Goal: Task Accomplishment & Management: Manage account settings

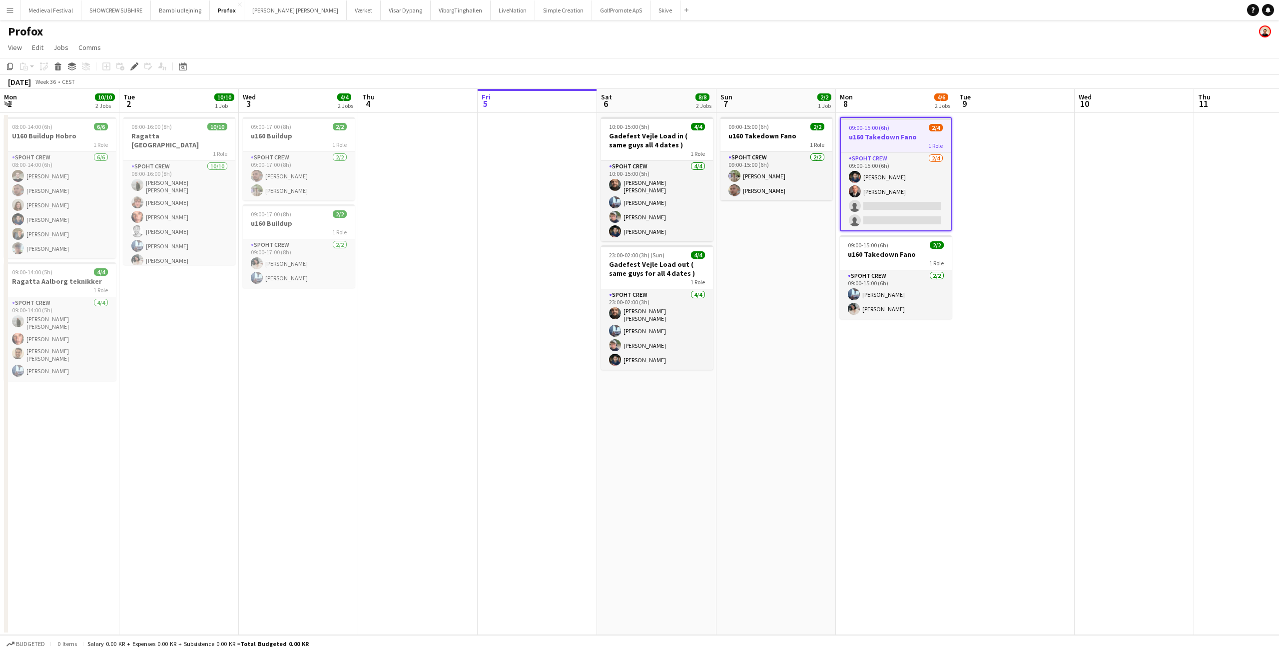
scroll to position [0, 344]
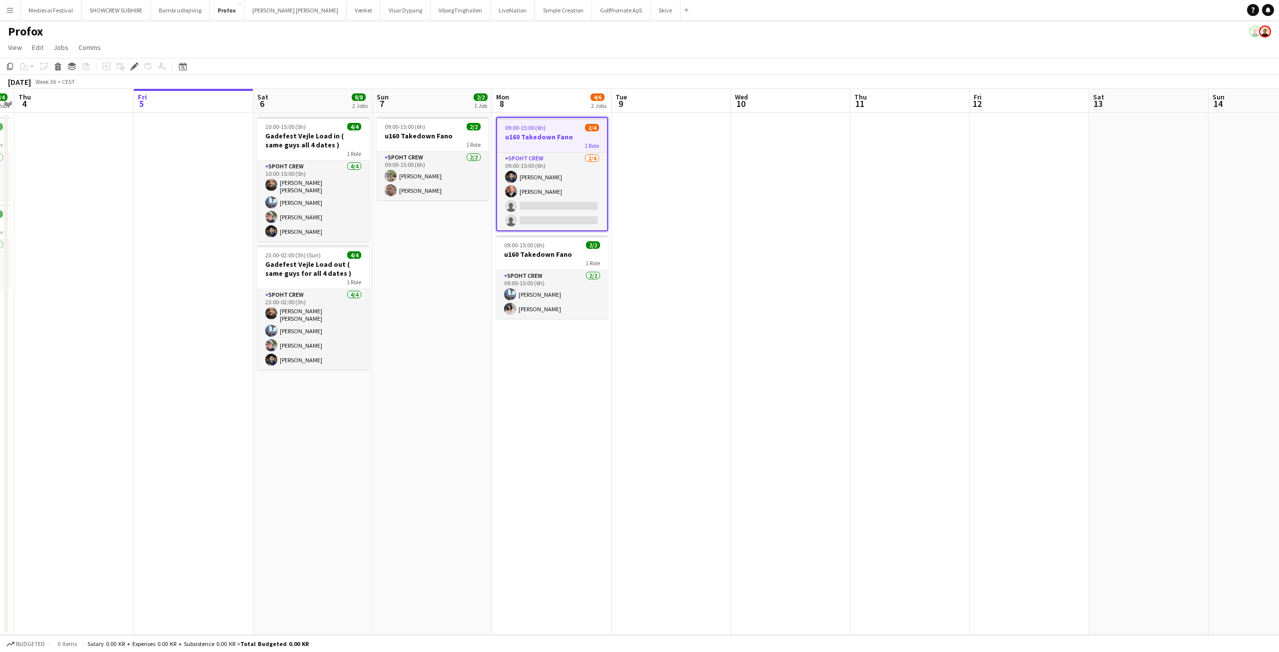
click at [7, 12] on app-icon "Menu" at bounding box center [10, 10] width 8 height 8
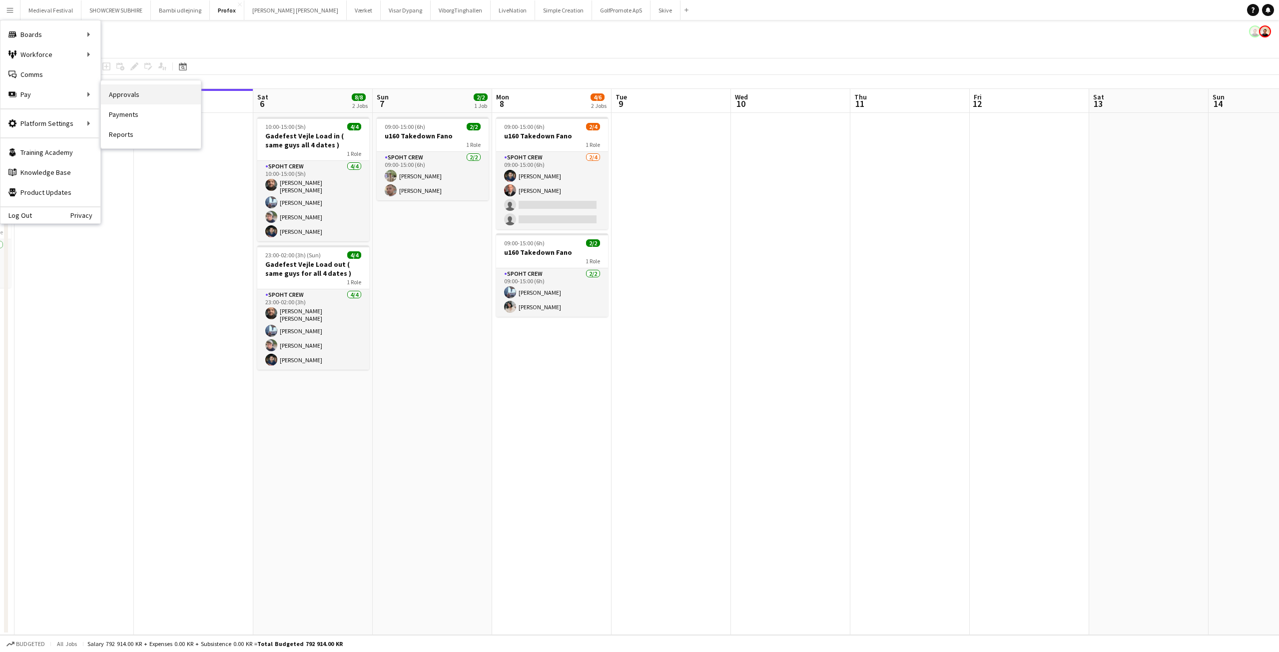
click at [108, 94] on link "Approvals" at bounding box center [151, 94] width 100 height 20
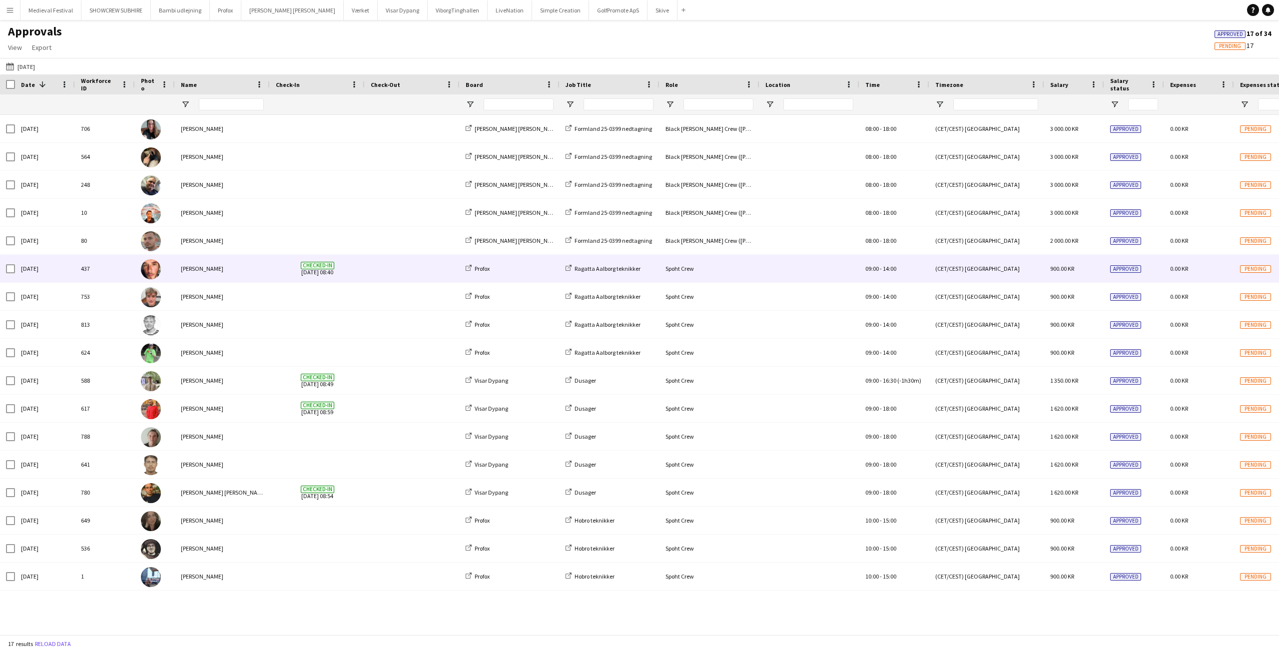
click at [254, 264] on div "[PERSON_NAME]" at bounding box center [222, 268] width 95 height 27
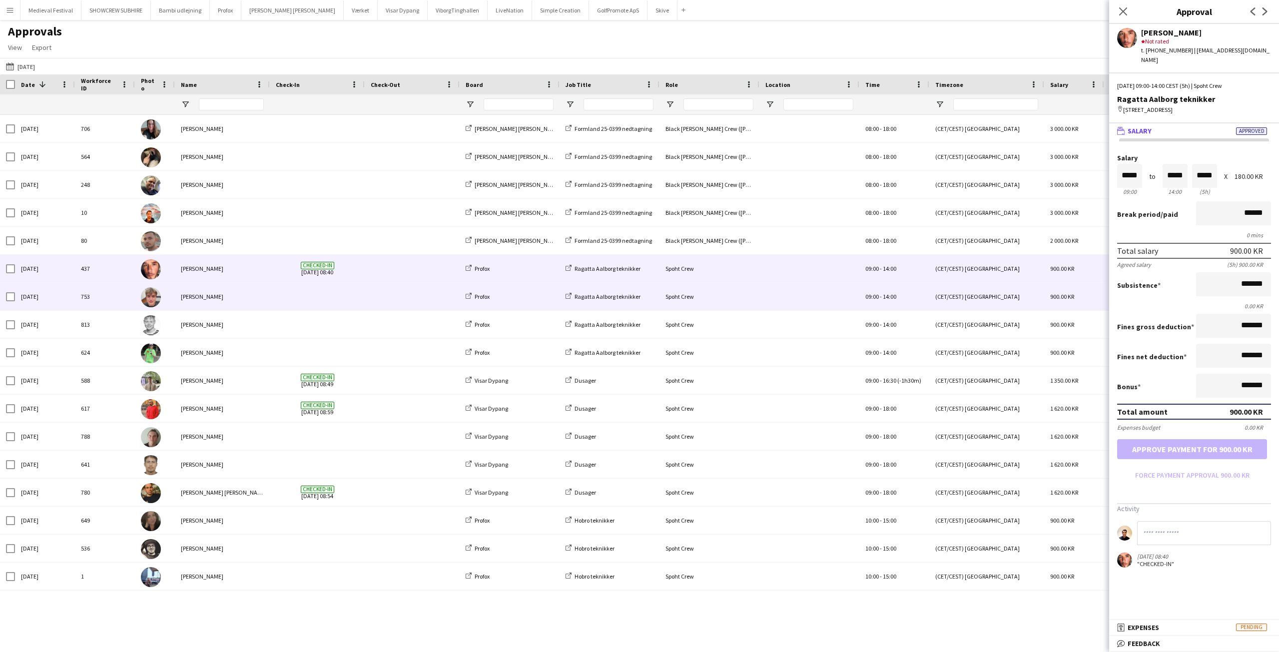
click at [318, 292] on span at bounding box center [317, 296] width 83 height 27
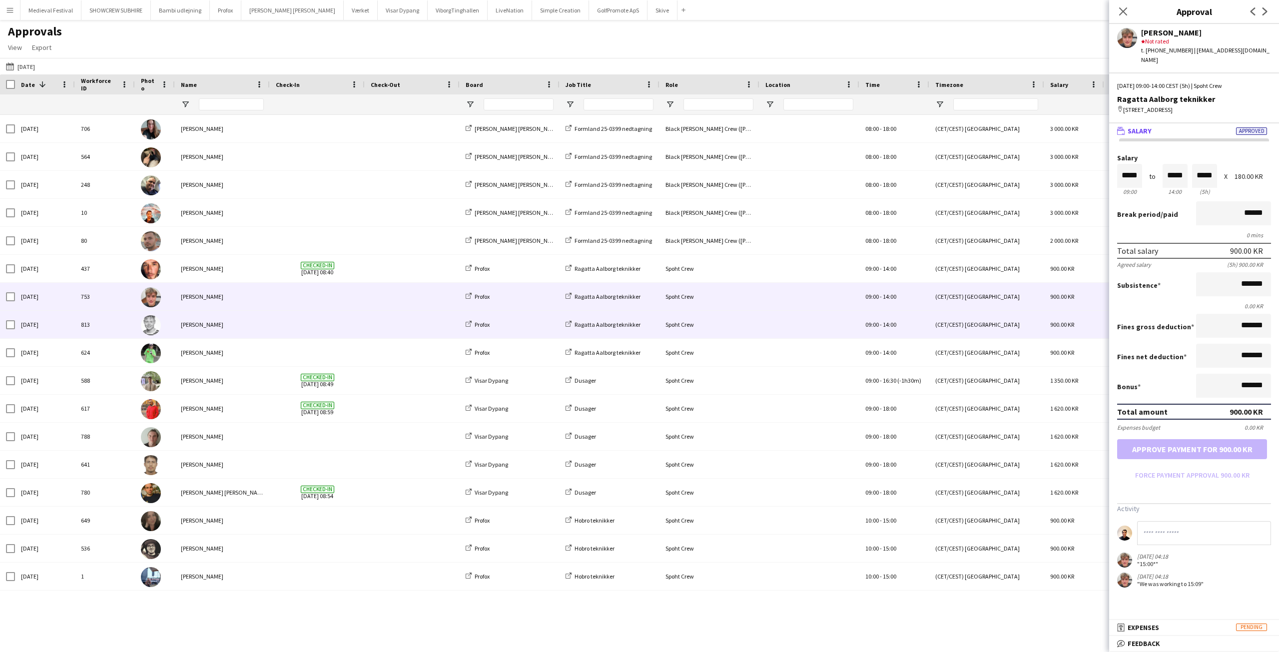
click at [319, 322] on span at bounding box center [317, 324] width 83 height 27
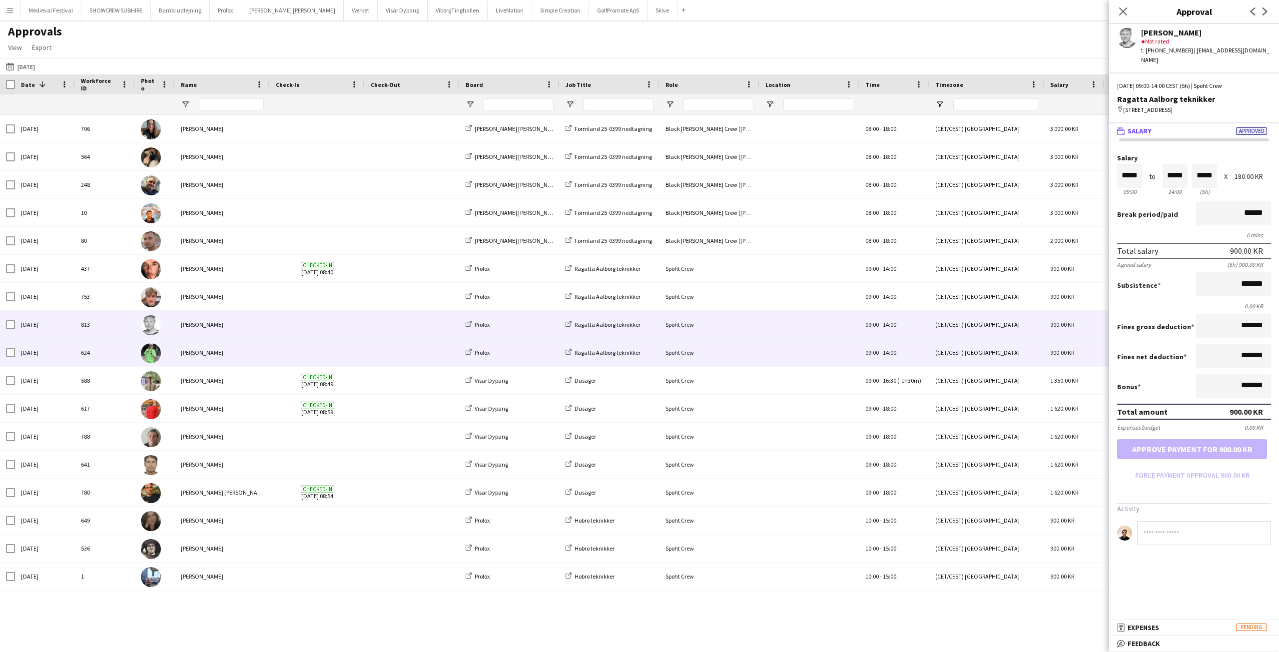
click at [311, 347] on span at bounding box center [317, 352] width 83 height 27
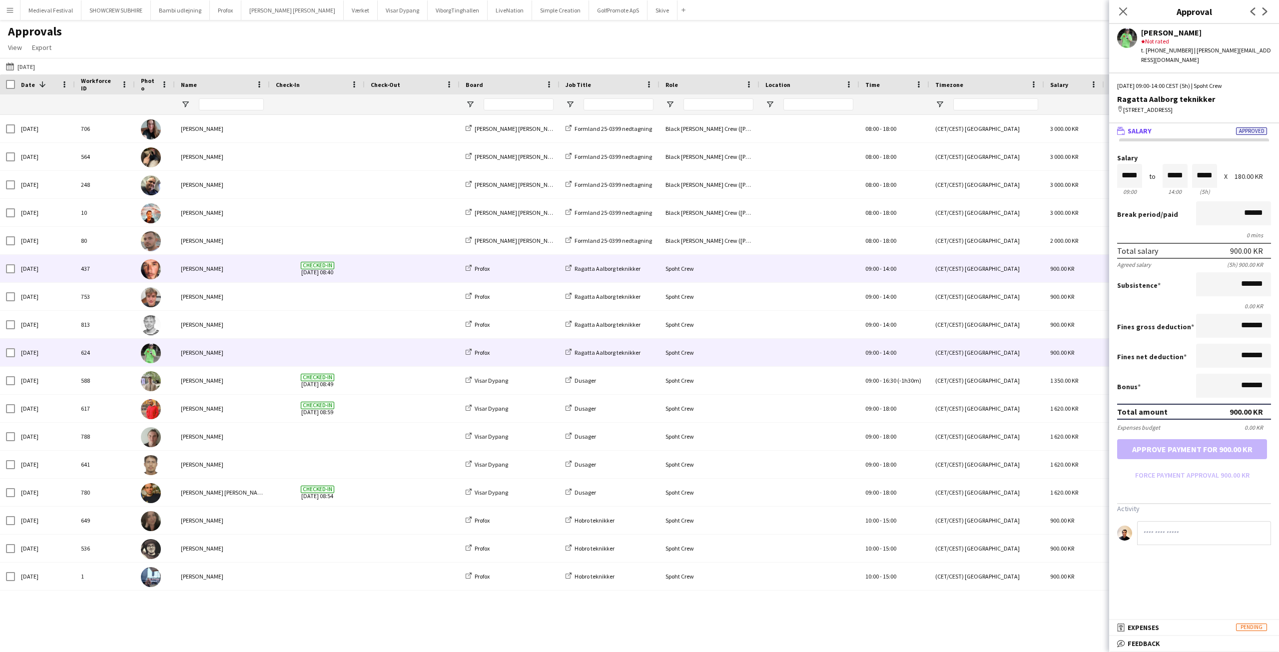
click at [398, 270] on span at bounding box center [412, 268] width 83 height 27
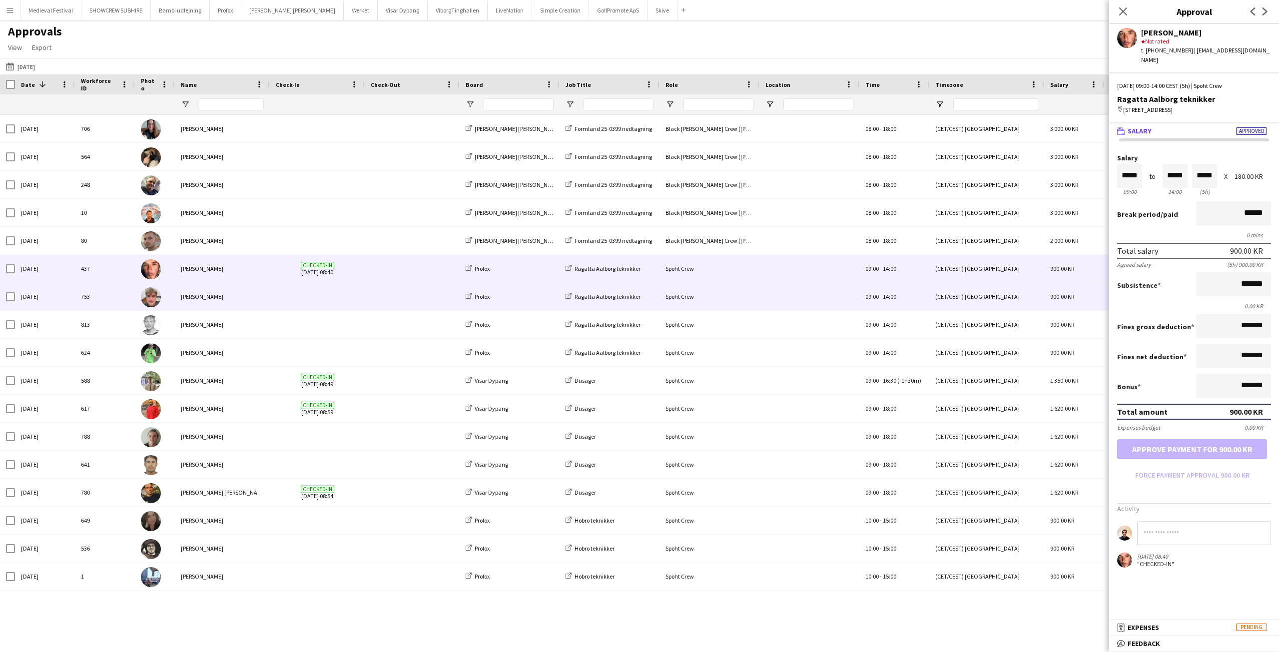
click at [362, 300] on div at bounding box center [317, 296] width 95 height 27
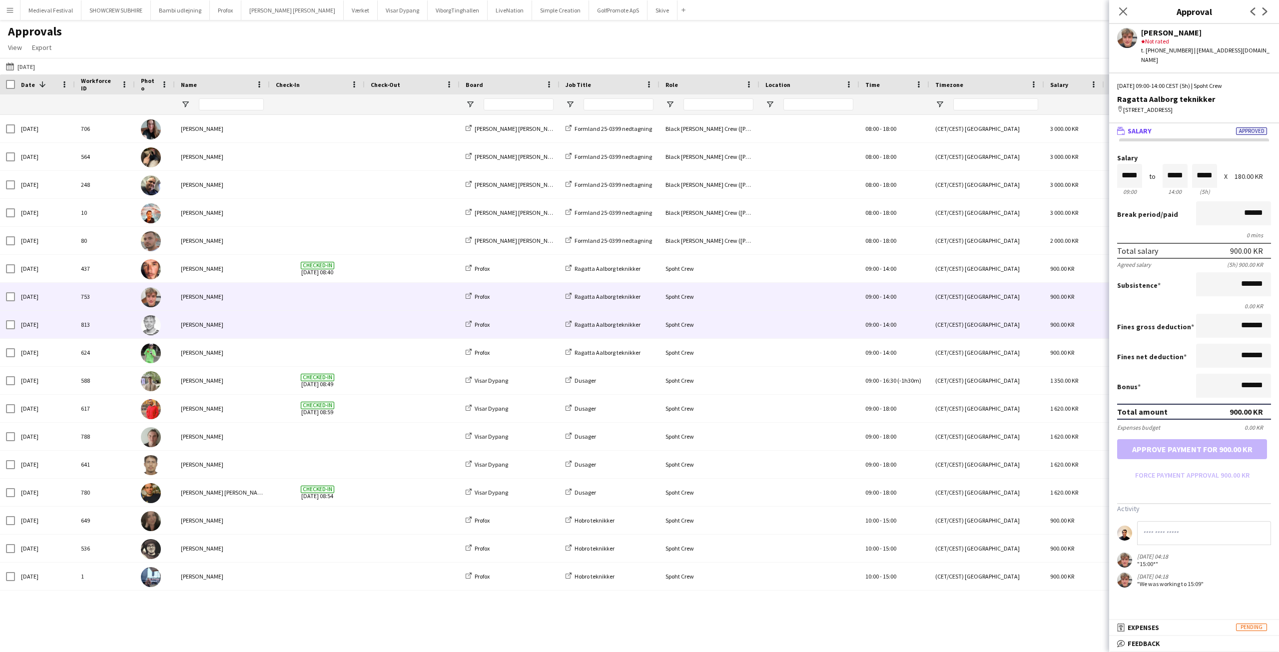
click at [362, 327] on div at bounding box center [317, 324] width 95 height 27
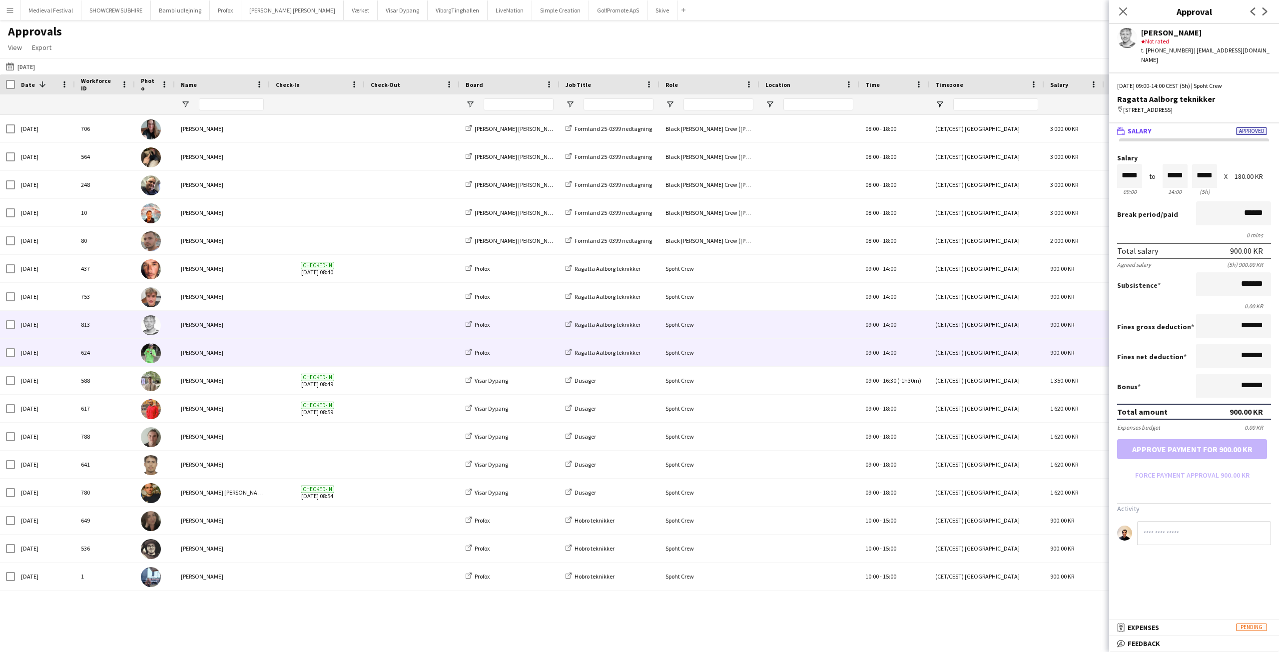
click at [348, 349] on span at bounding box center [317, 352] width 83 height 27
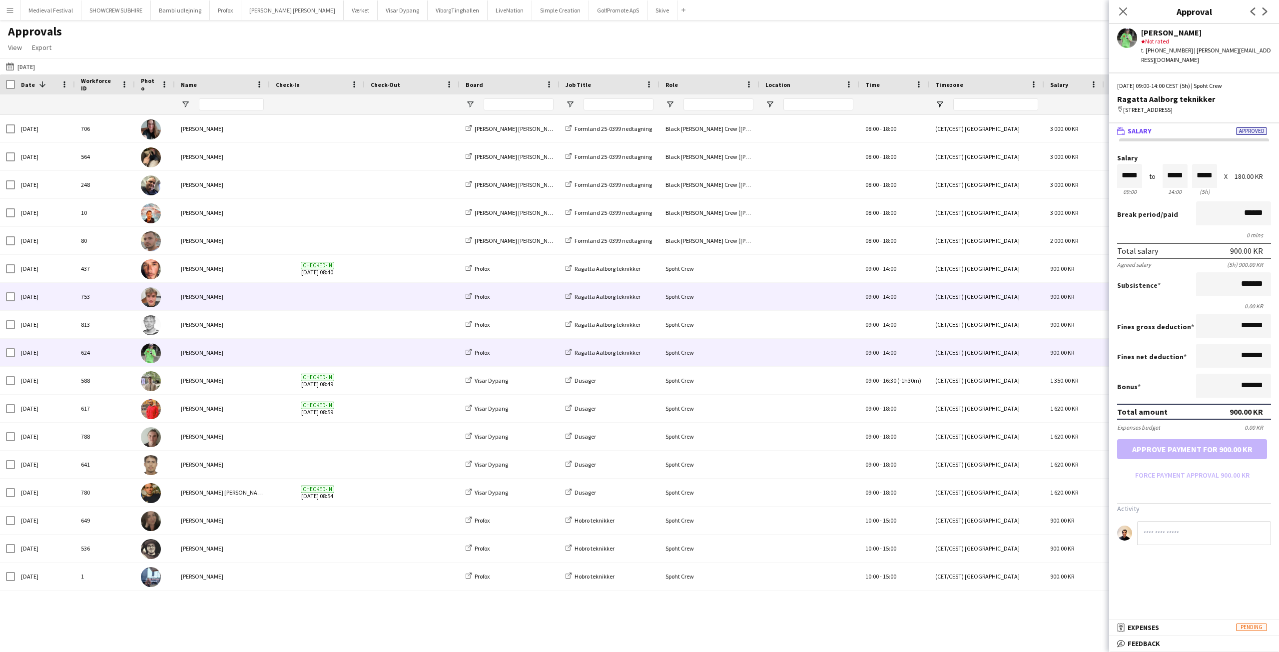
click at [360, 303] on div at bounding box center [317, 296] width 95 height 27
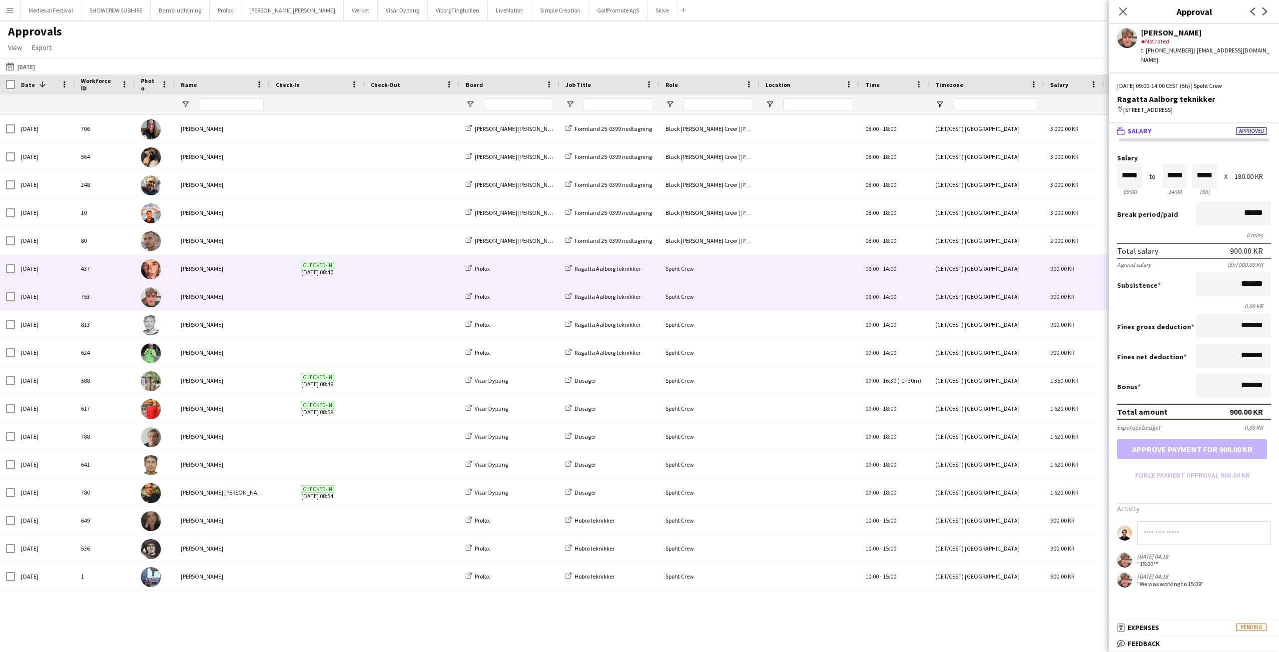
click at [370, 265] on div at bounding box center [412, 268] width 95 height 27
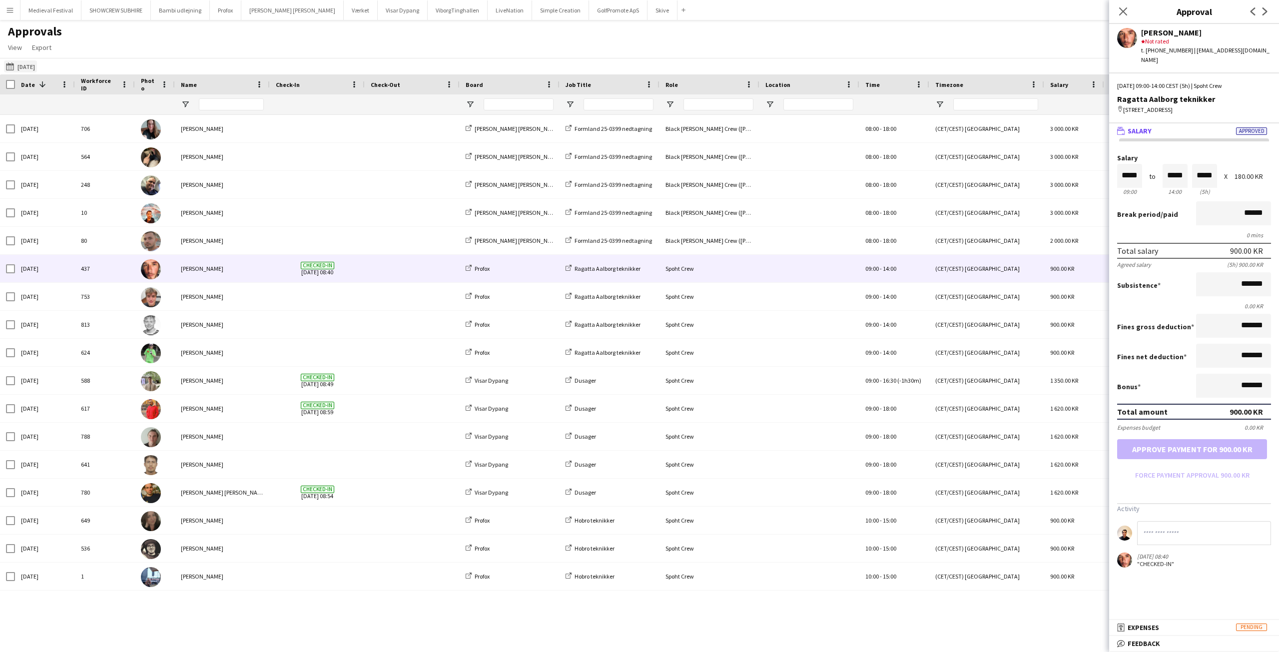
click at [11, 67] on app-icon "27-08-2025" at bounding box center [11, 66] width 11 height 8
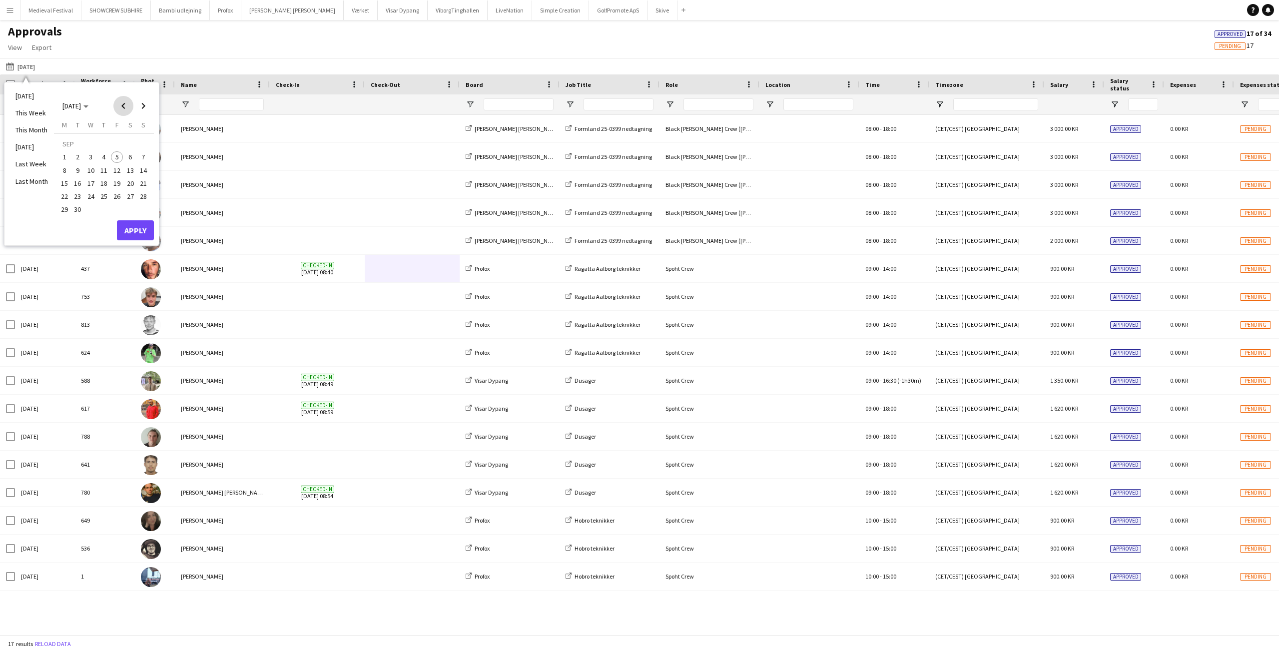
click at [123, 106] on span "Previous month" at bounding box center [123, 106] width 20 height 20
click at [143, 197] on span "31" at bounding box center [143, 199] width 12 height 12
click at [137, 212] on button "Apply" at bounding box center [135, 219] width 37 height 20
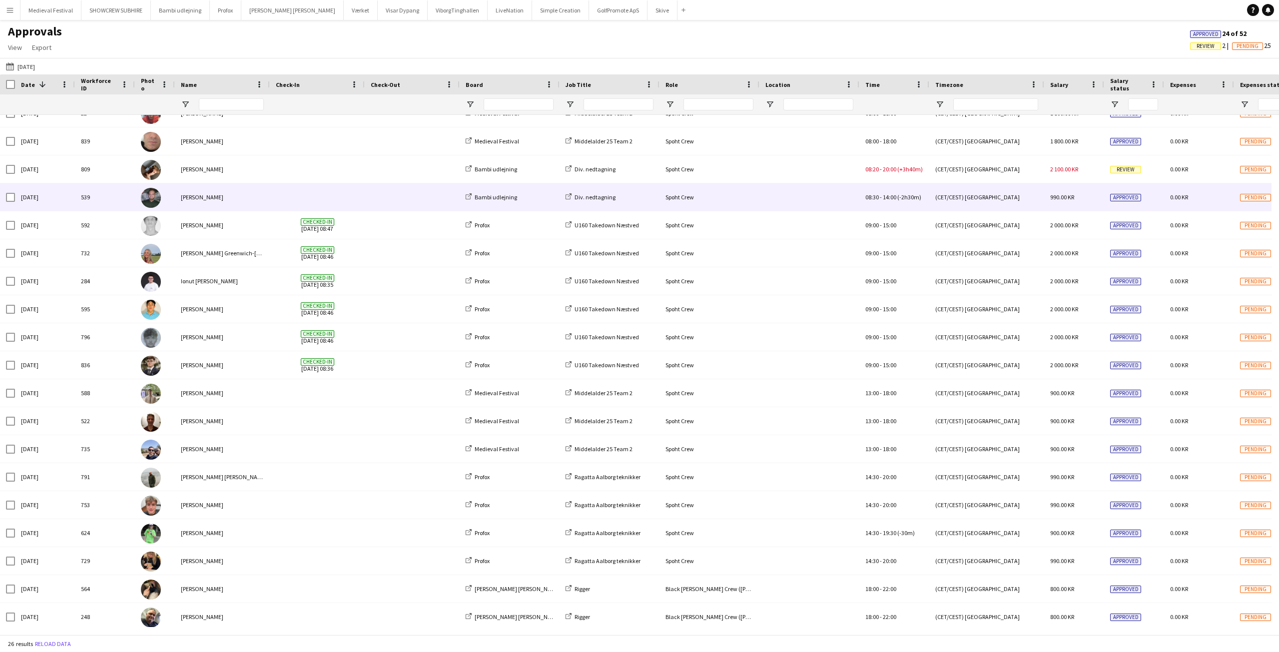
scroll to position [215, 0]
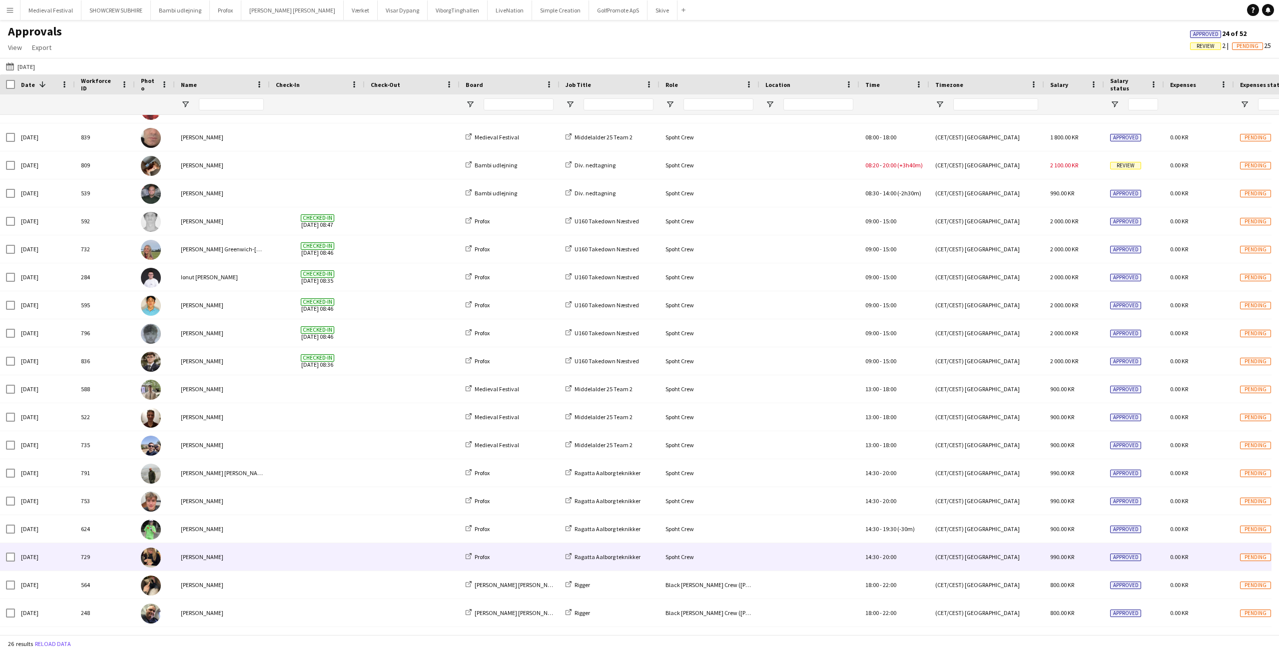
click at [282, 552] on span at bounding box center [317, 556] width 83 height 27
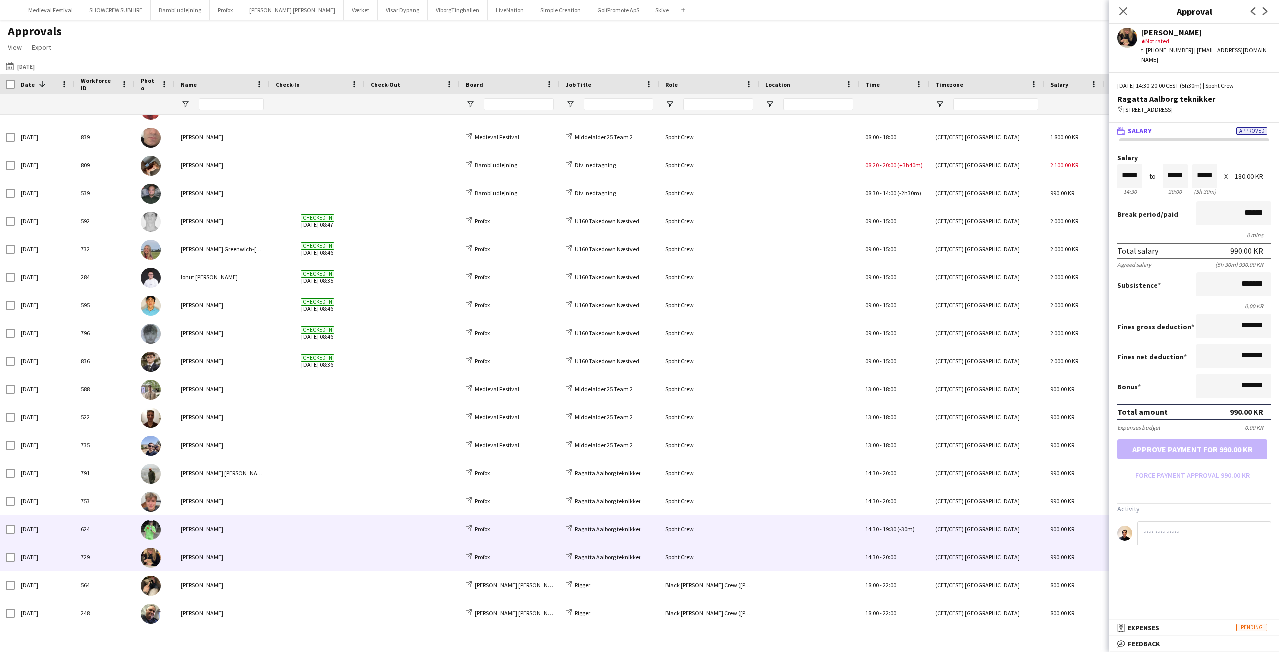
click at [300, 531] on span at bounding box center [317, 528] width 83 height 27
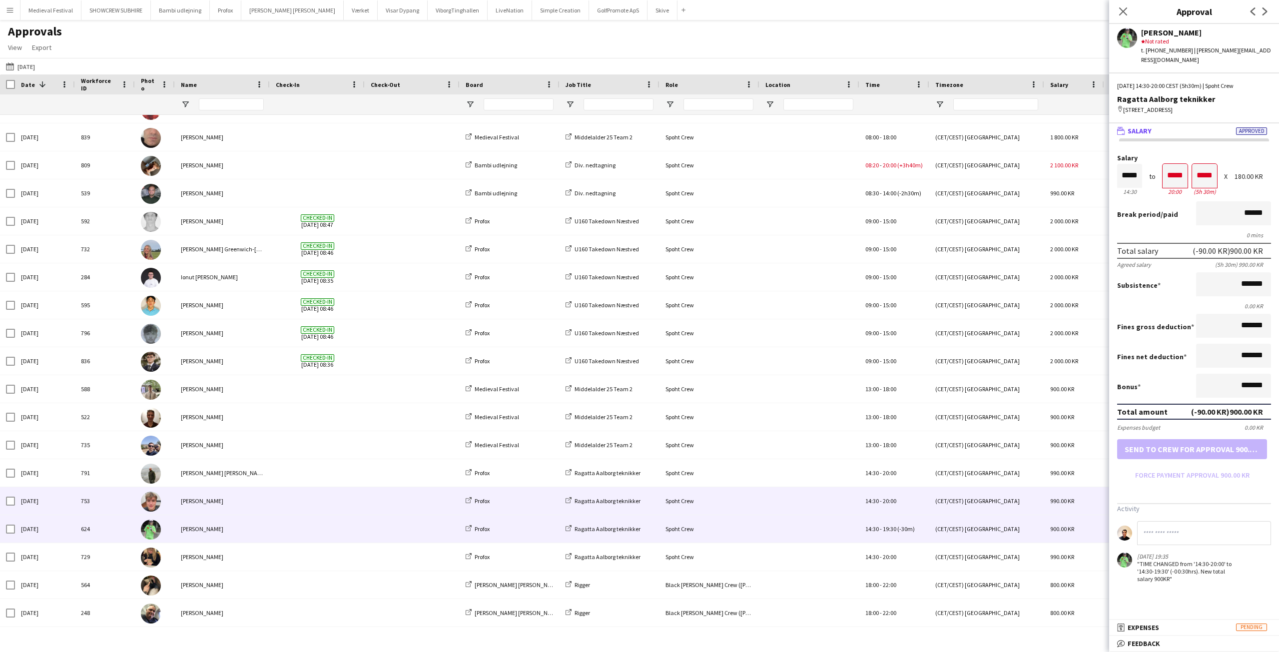
click at [294, 494] on span at bounding box center [317, 500] width 83 height 27
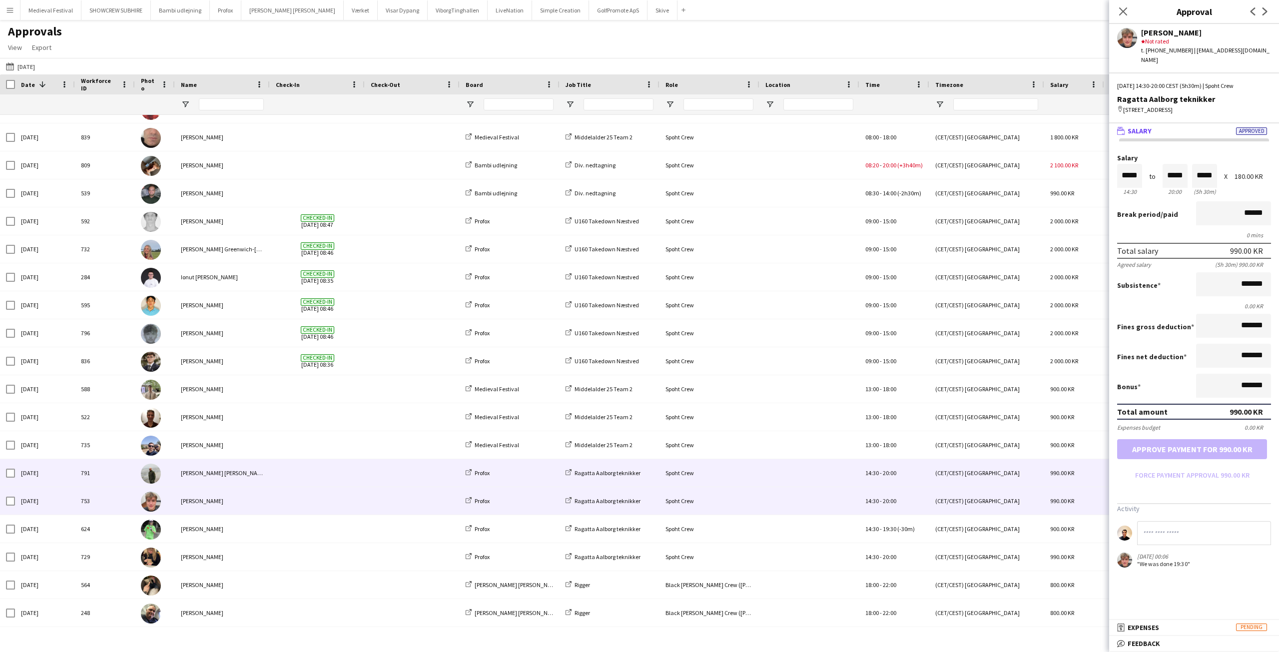
click at [315, 472] on span at bounding box center [317, 472] width 83 height 27
click at [314, 497] on span at bounding box center [317, 500] width 83 height 27
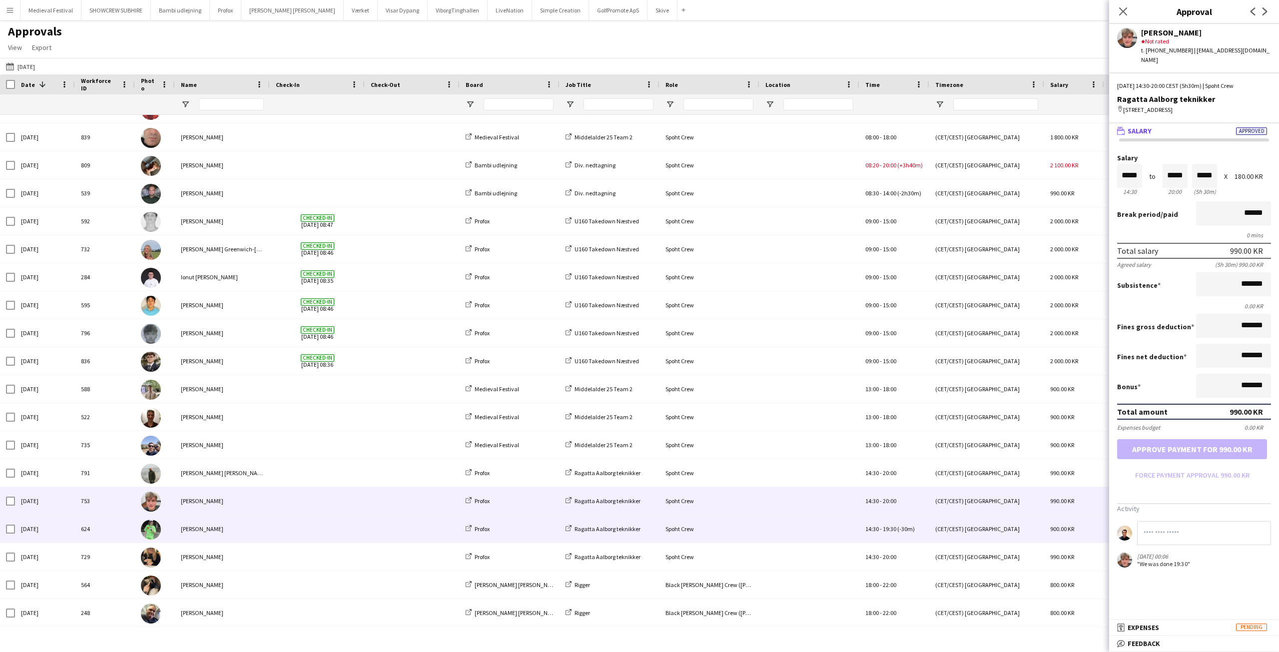
click at [295, 517] on span at bounding box center [317, 528] width 83 height 27
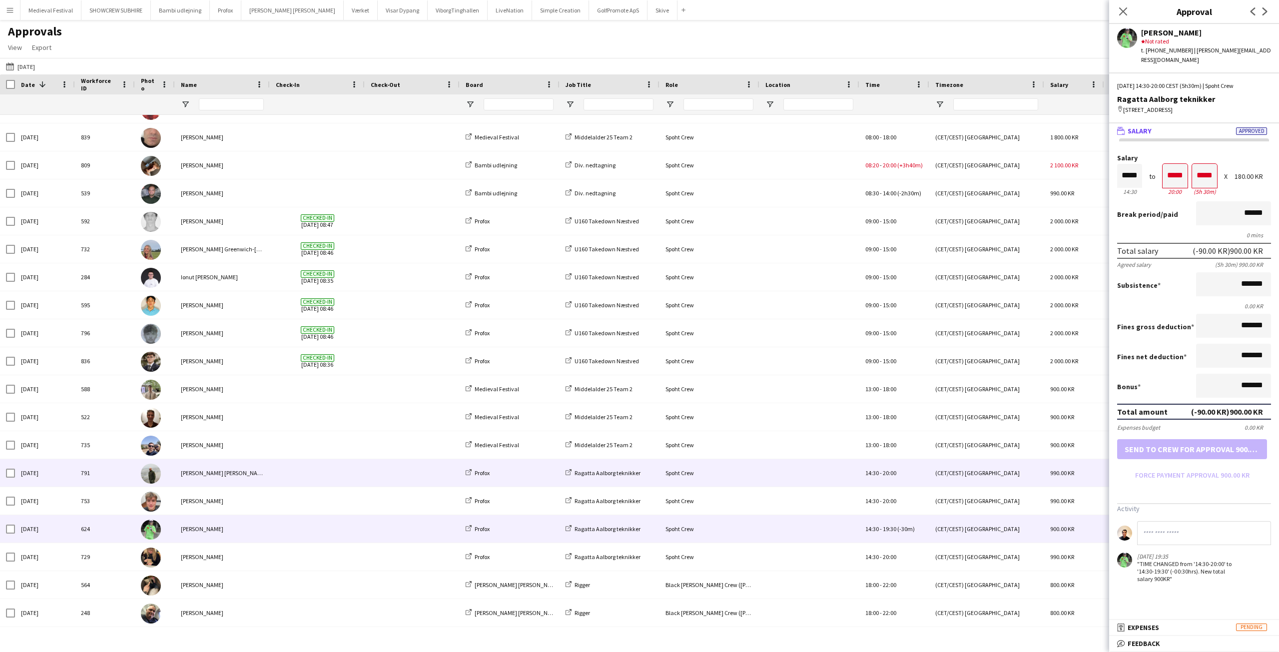
click at [281, 472] on span at bounding box center [317, 472] width 83 height 27
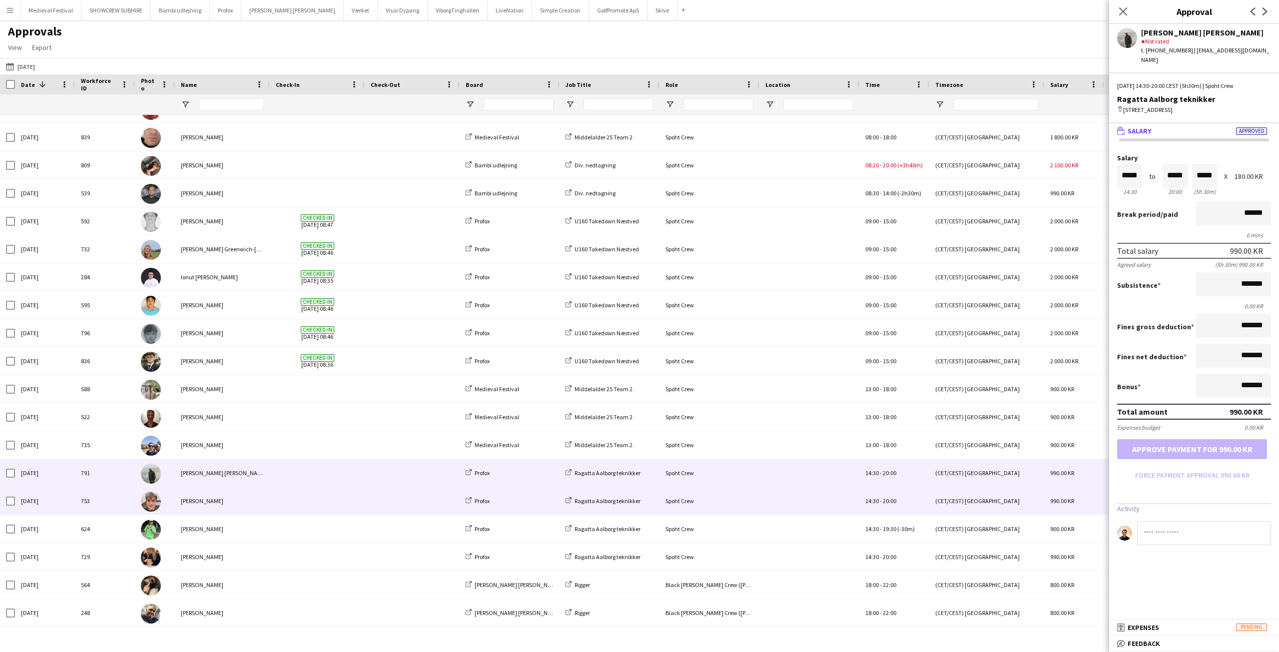
click at [274, 497] on div at bounding box center [317, 500] width 95 height 27
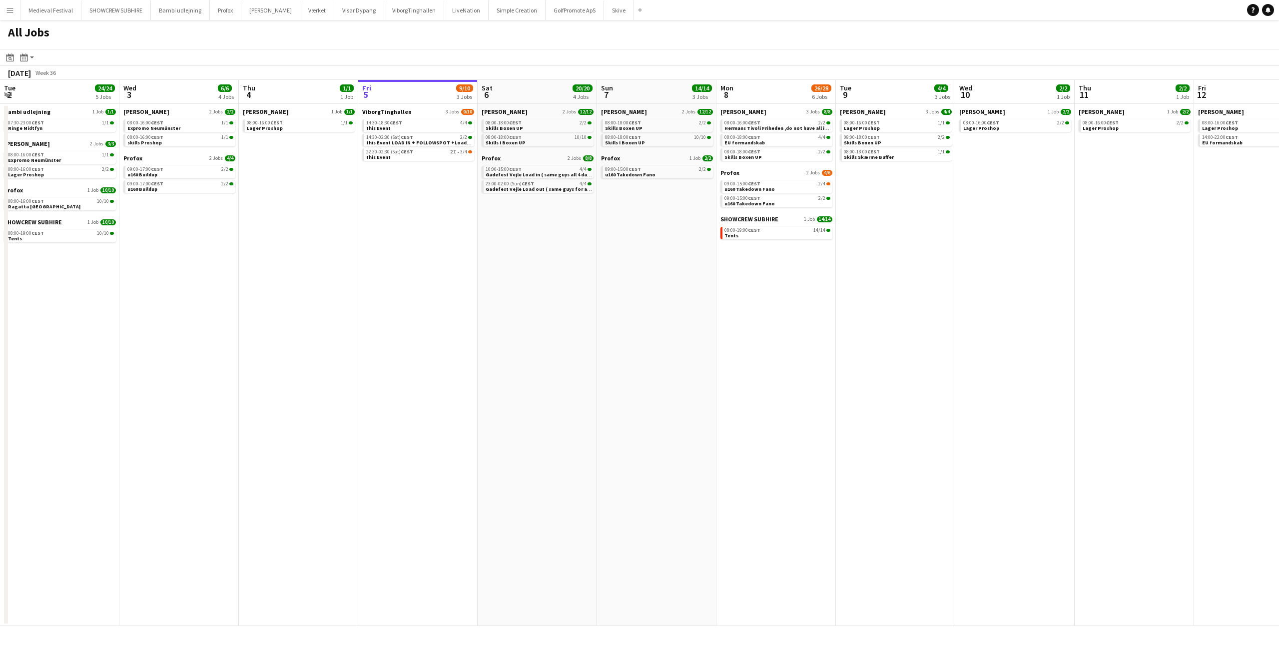
scroll to position [0, 239]
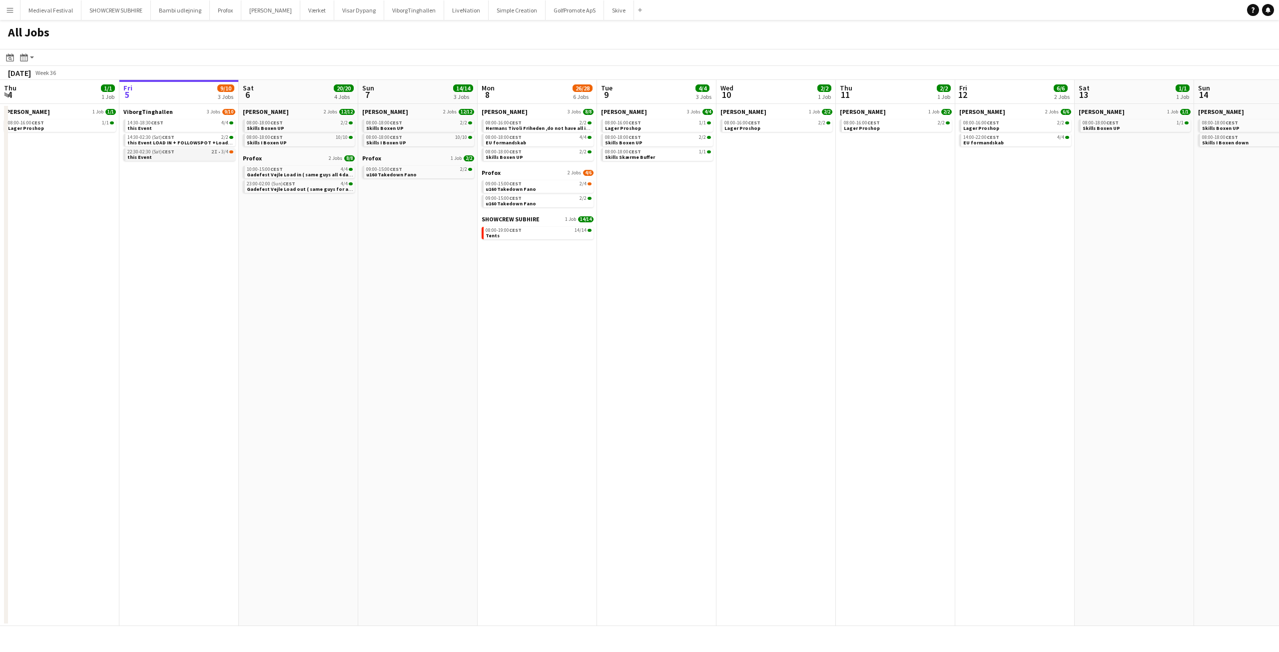
click at [223, 152] on span "3/4" at bounding box center [224, 151] width 7 height 5
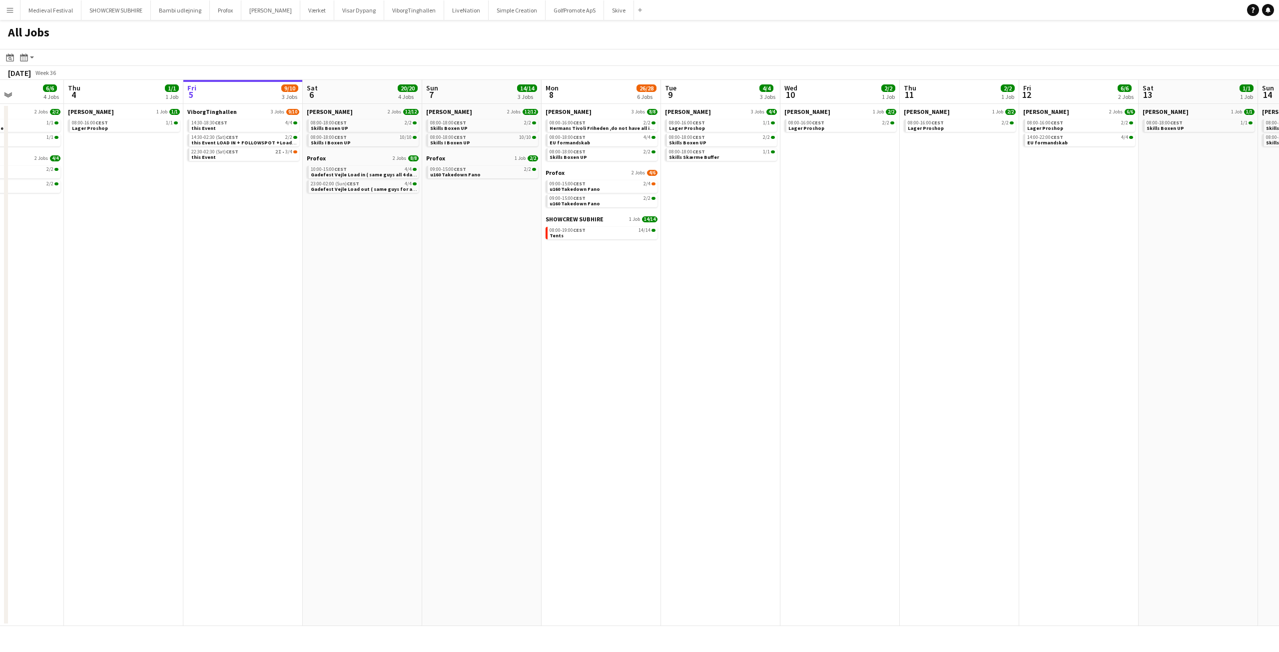
drag, startPoint x: 450, startPoint y: 237, endPoint x: 695, endPoint y: 282, distance: 248.7
click at [692, 281] on app-calendar-viewport "Mon 1 17/18 6 Jobs Tue 2 24/24 5 Jobs Wed 3 6/6 4 Jobs Thu 4 1/1 1 Job Fri 5 9/…" at bounding box center [639, 353] width 1279 height 546
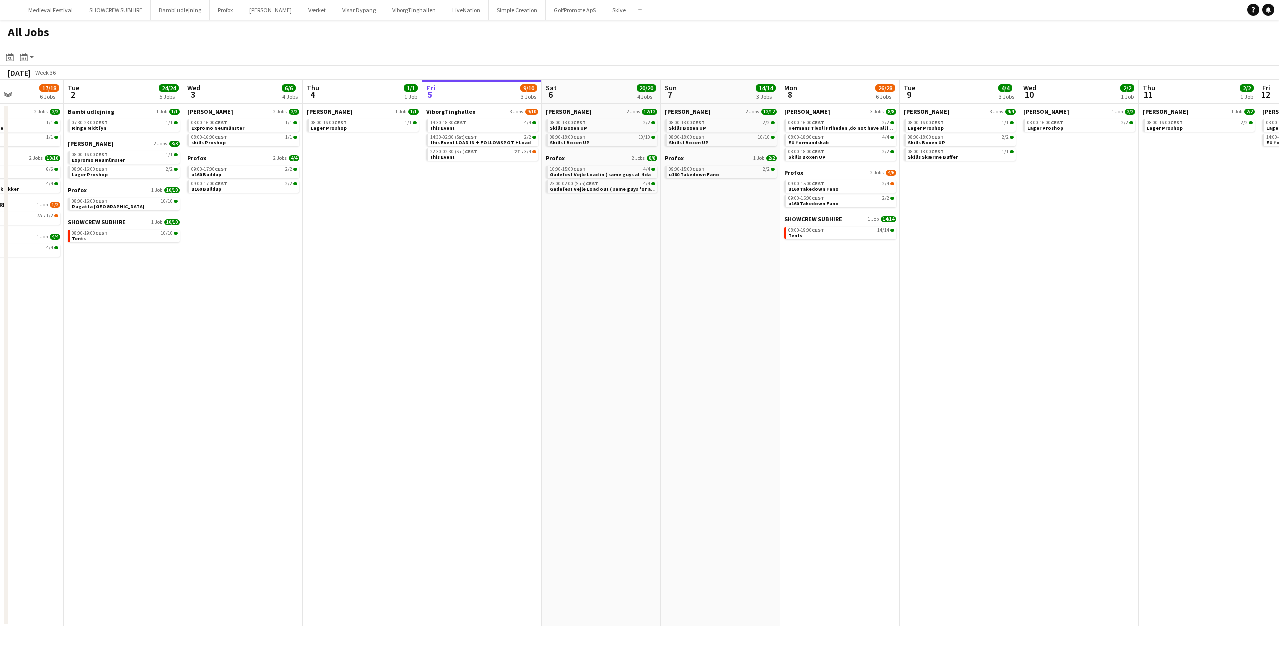
scroll to position [0, 293]
click at [880, 186] on link "09:00-15:00 CEST 2/4 u160 Takedown Fano" at bounding box center [842, 185] width 106 height 11
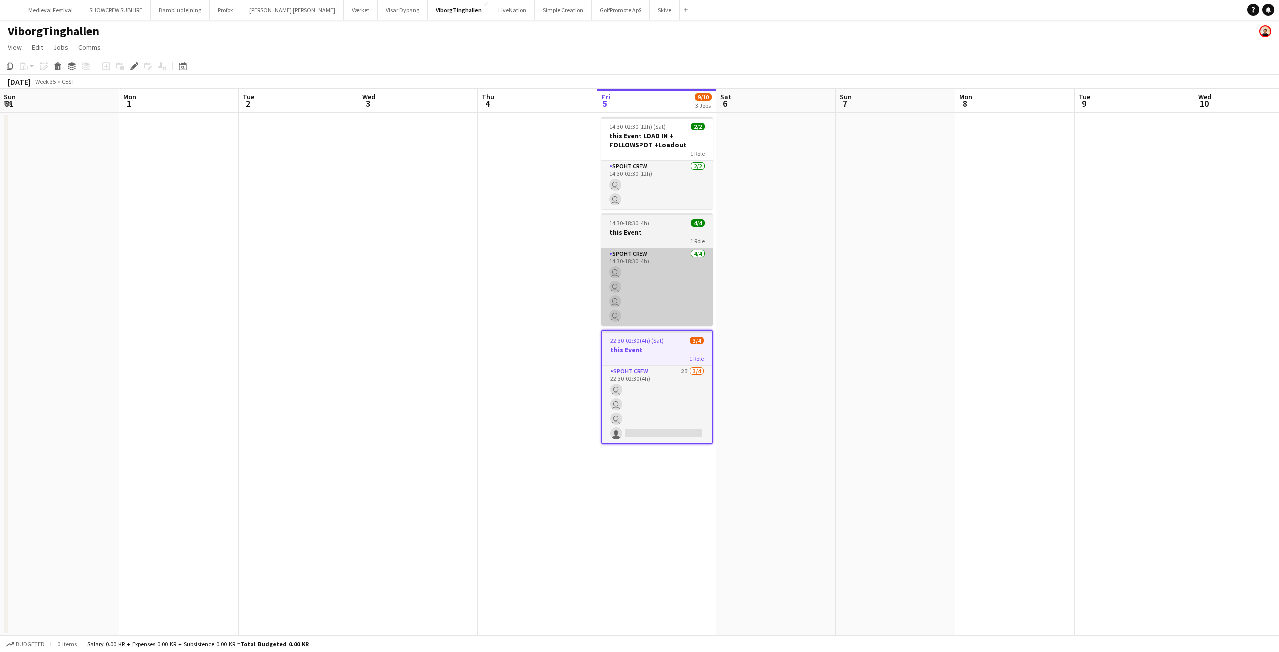
scroll to position [0, 344]
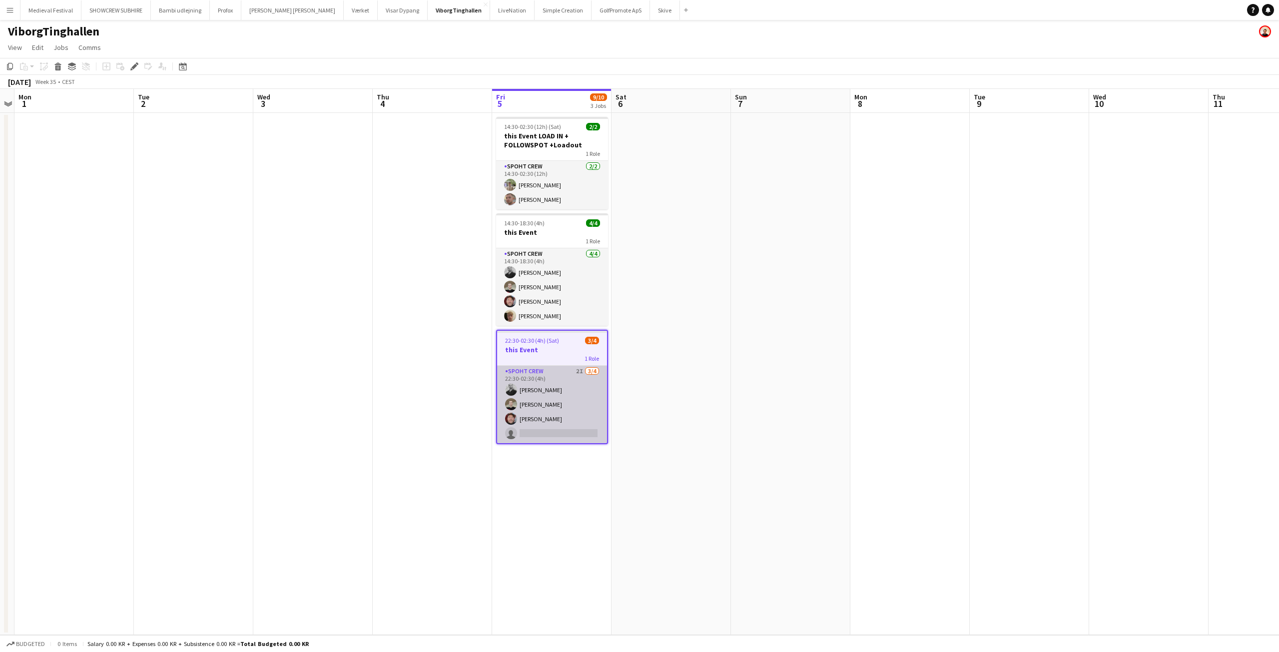
click at [545, 397] on app-card-role "Spoht Crew 2I [DATE] 22:30-02:30 (4h) [PERSON_NAME] [PERSON_NAME] [PERSON_NAME]…" at bounding box center [552, 404] width 110 height 77
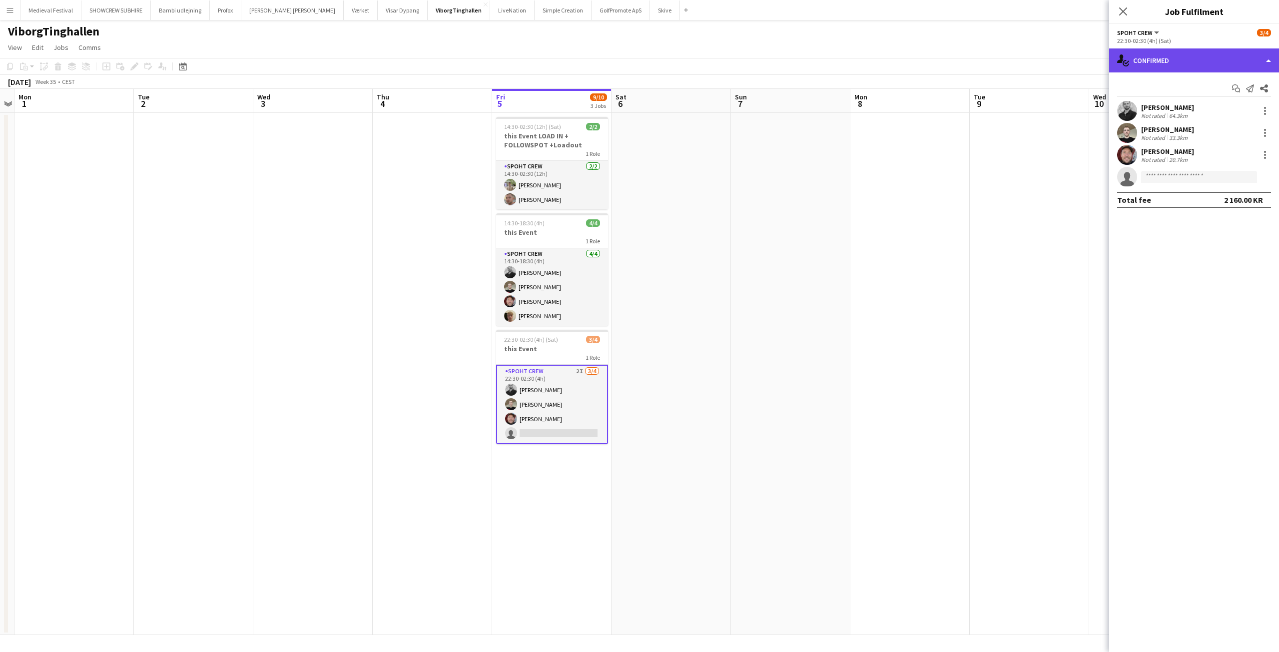
click at [1212, 56] on div "single-neutral-actions-check-2 Confirmed" at bounding box center [1194, 60] width 170 height 24
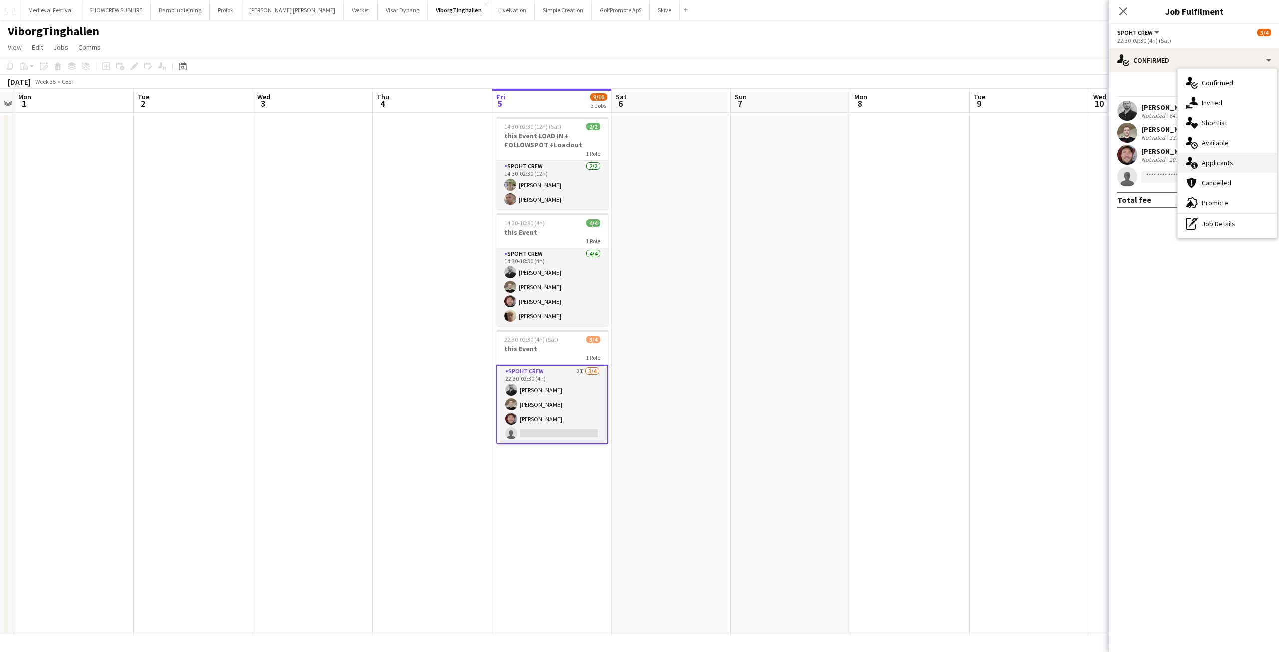
click at [1216, 160] on span "Applicants" at bounding box center [1216, 162] width 31 height 9
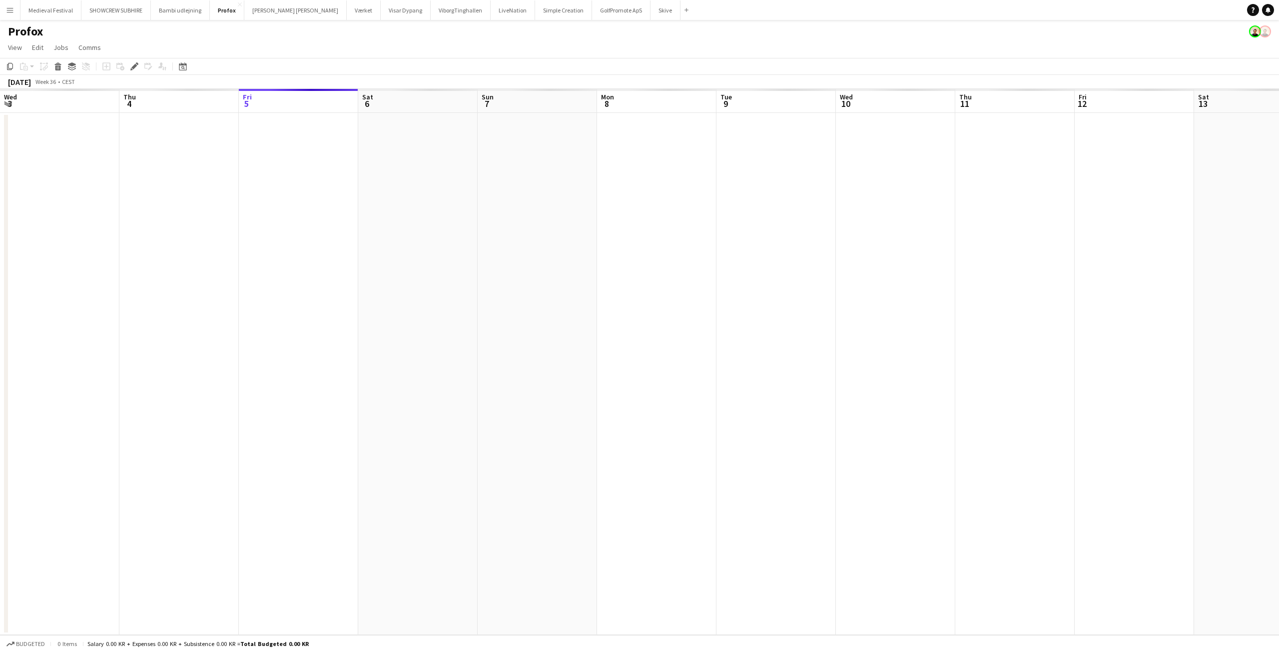
scroll to position [0, 344]
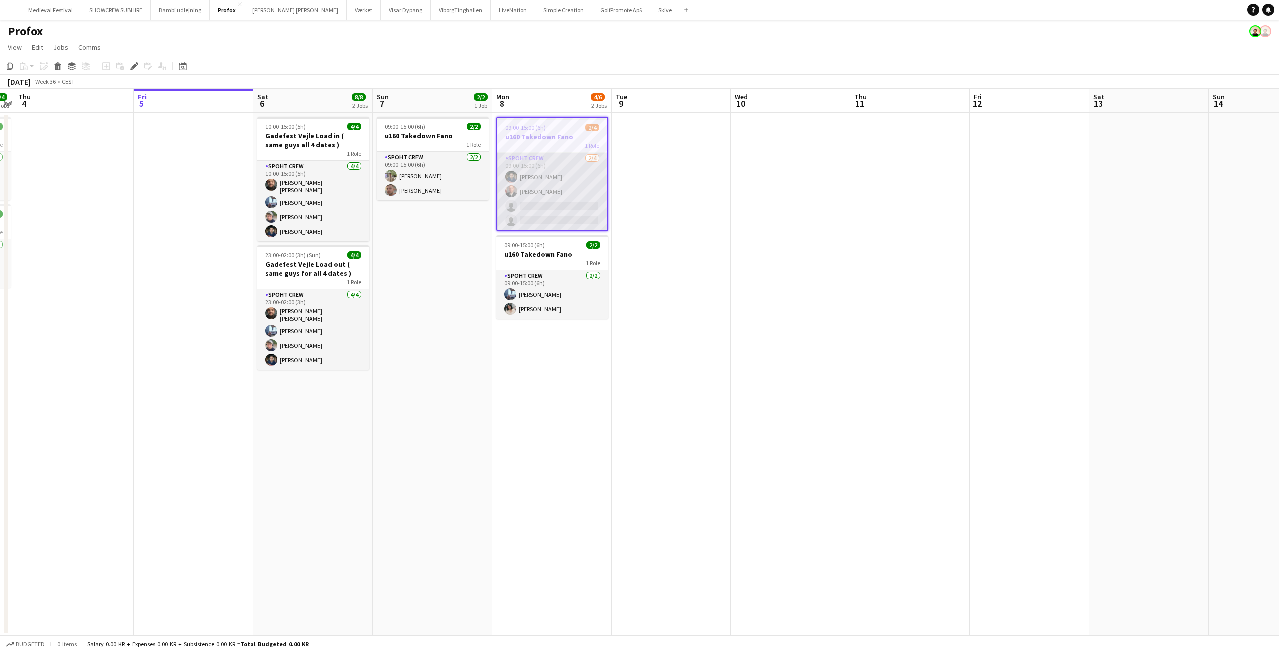
click at [541, 154] on app-card-role "Spoht Crew 2/4 09:00-15:00 (6h) Marius Ciungu Aurimas Kieza single-neutral-acti…" at bounding box center [552, 191] width 110 height 77
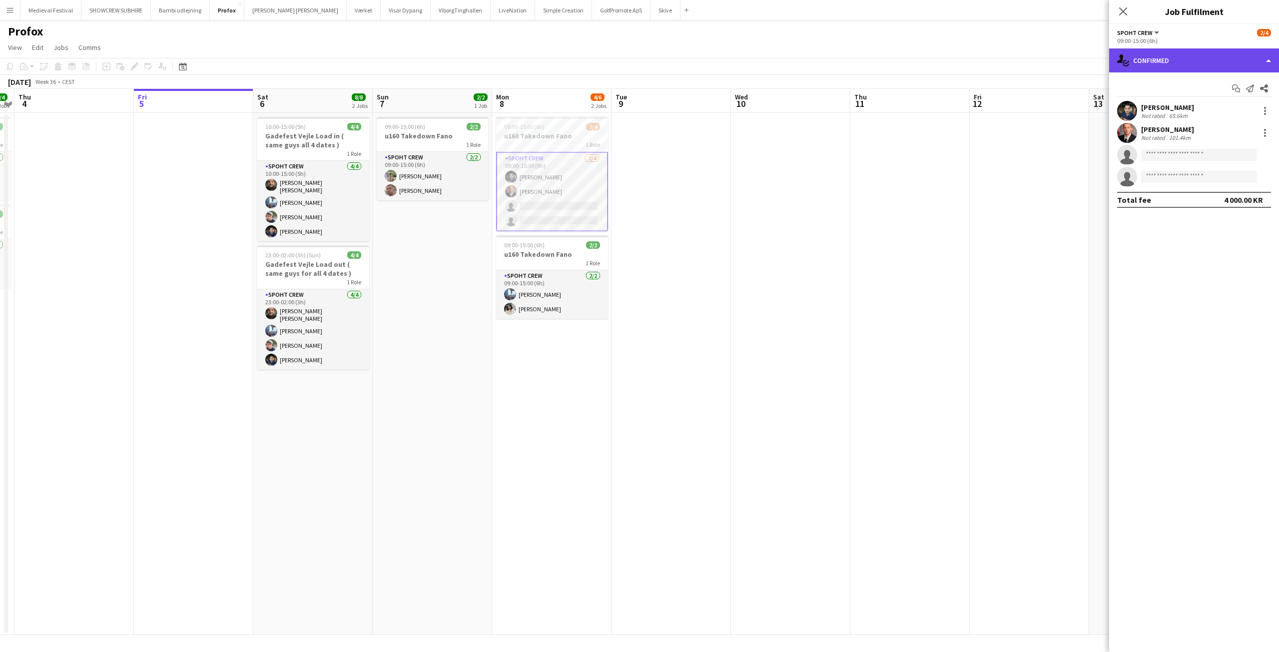
click at [1157, 58] on div "single-neutral-actions-check-2 Confirmed" at bounding box center [1194, 60] width 170 height 24
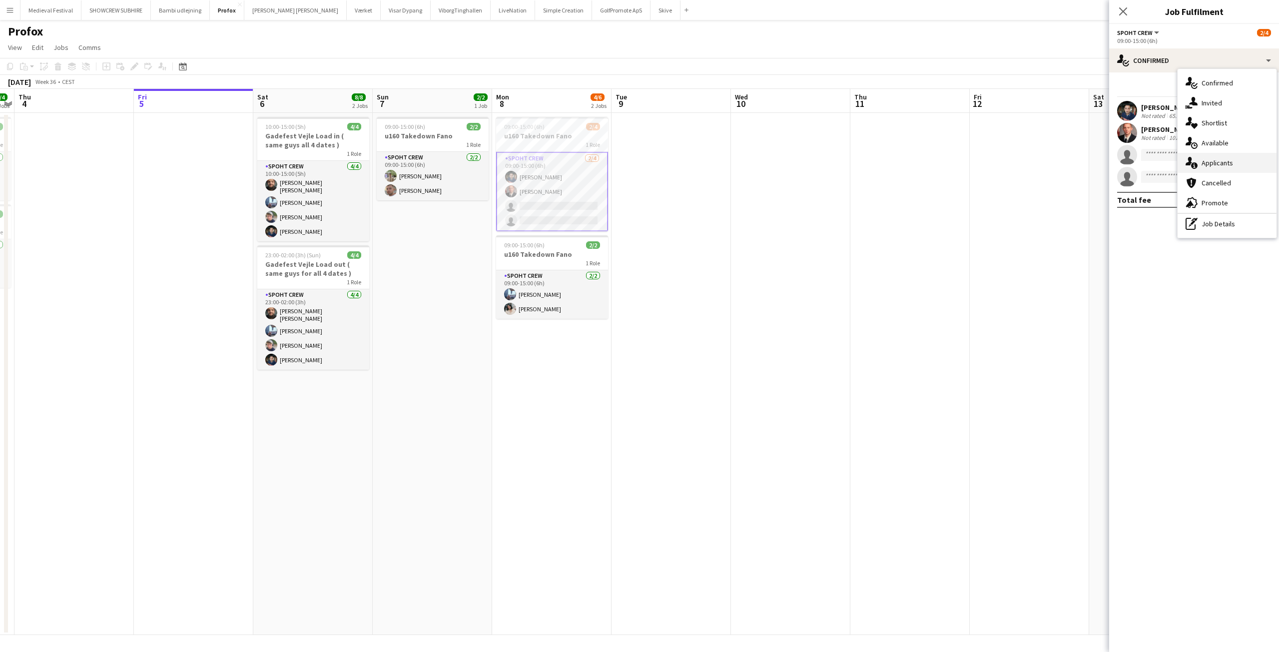
click at [1219, 159] on span "Applicants" at bounding box center [1216, 162] width 31 height 9
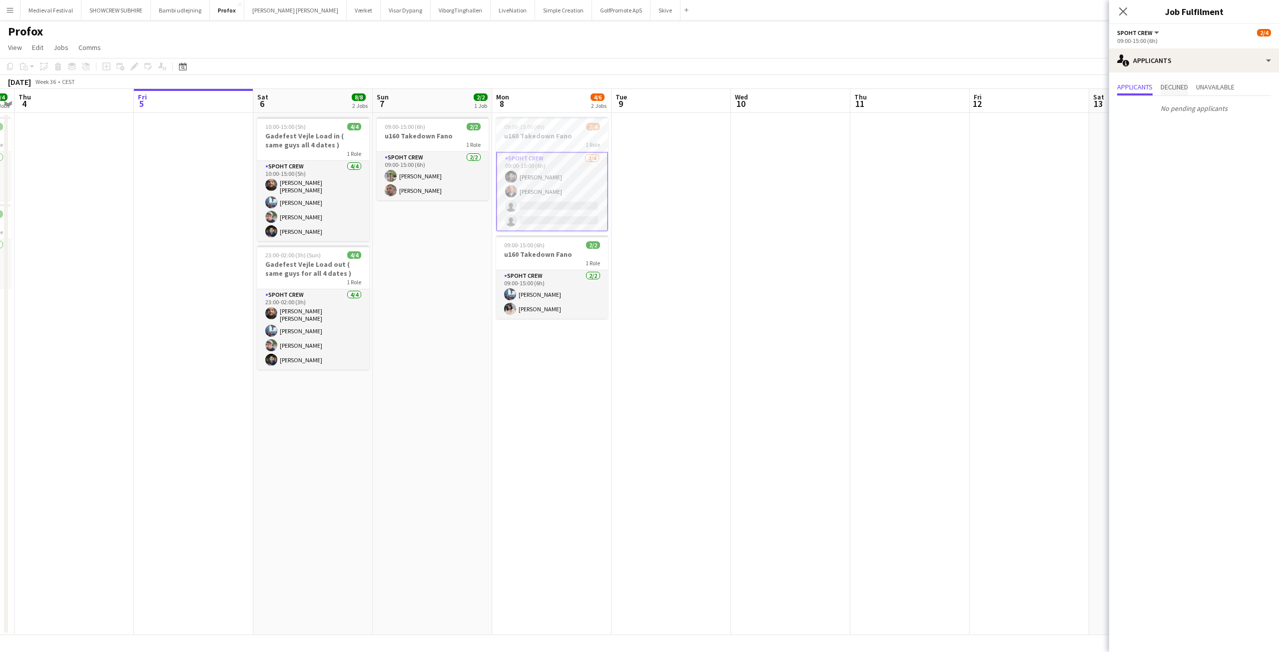
click at [1183, 86] on span "Declined" at bounding box center [1173, 86] width 27 height 7
click at [1216, 86] on span "Unavailable" at bounding box center [1215, 86] width 38 height 7
click at [795, 258] on app-date-cell at bounding box center [790, 374] width 119 height 522
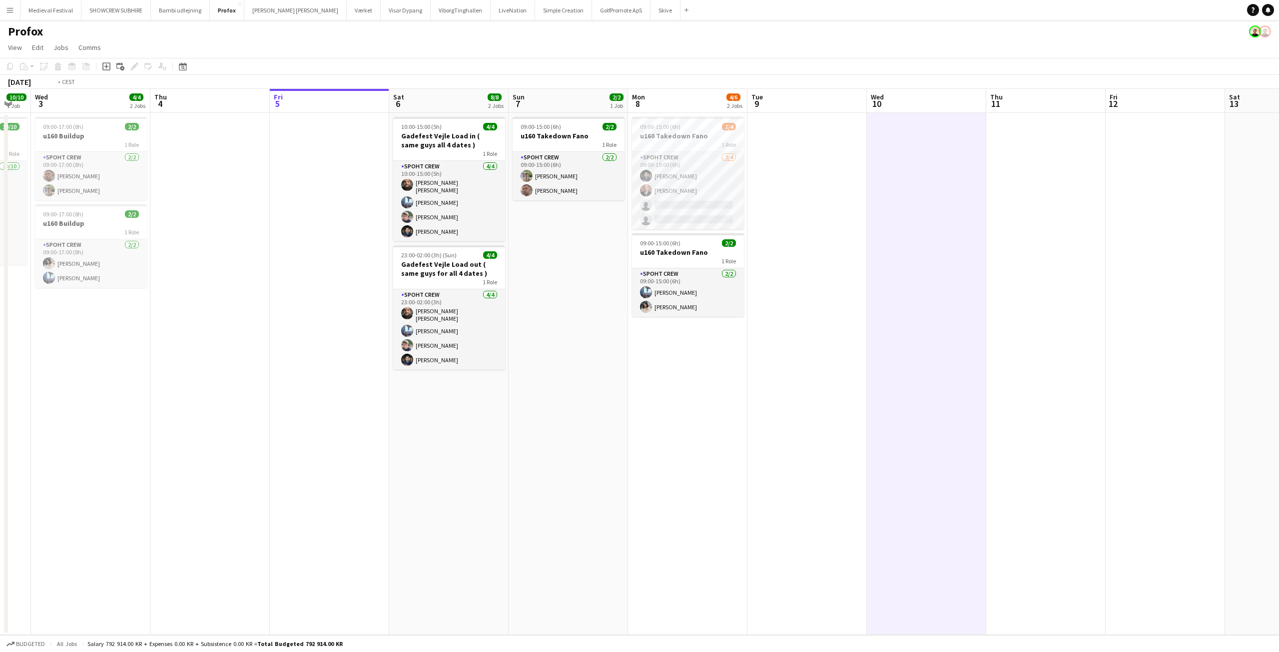
drag, startPoint x: 202, startPoint y: 150, endPoint x: 767, endPoint y: 219, distance: 569.1
click at [764, 216] on app-calendar-viewport "Mon 1 10/10 2 Jobs Tue 2 10/10 1 Job Wed 3 4/4 2 Jobs Thu 4 Fri 5 Sat 6 8/8 2 J…" at bounding box center [639, 362] width 1279 height 546
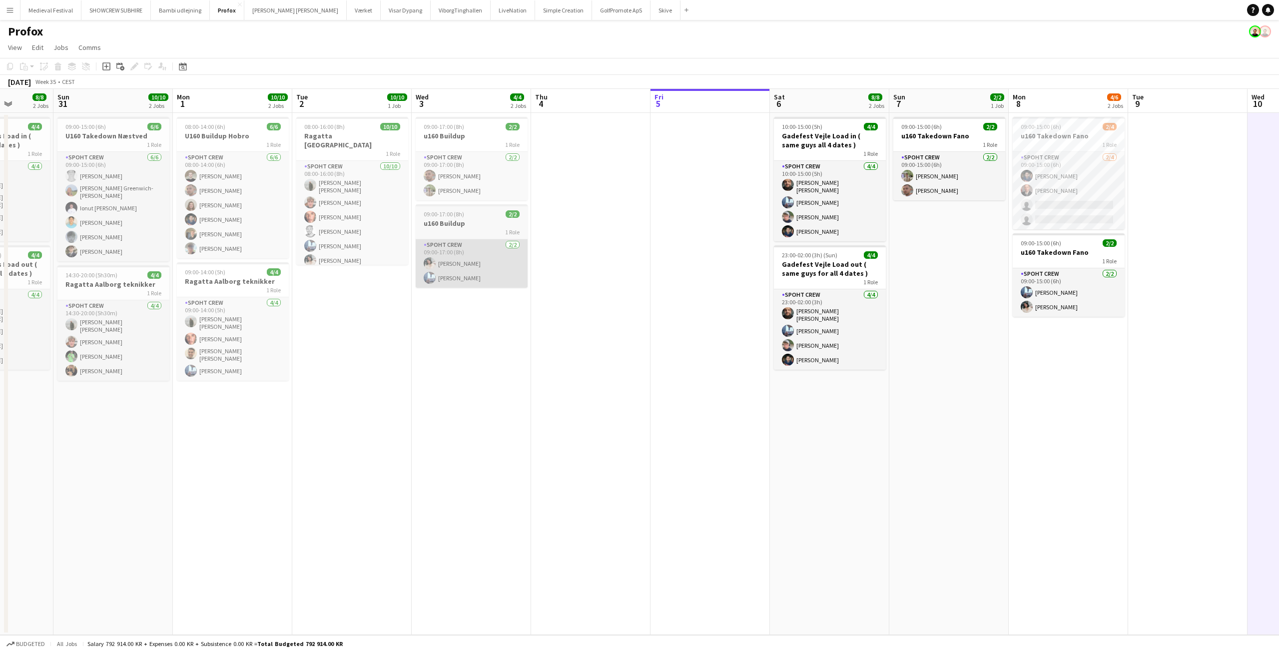
drag, startPoint x: 493, startPoint y: 244, endPoint x: 931, endPoint y: 278, distance: 439.3
click at [928, 275] on app-calendar-viewport "Thu 28 Fri 29 Sat 30 8/8 2 Jobs Sun 31 10/10 2 Jobs Mon 1 10/10 2 Jobs Tue 2 10…" at bounding box center [639, 362] width 1279 height 546
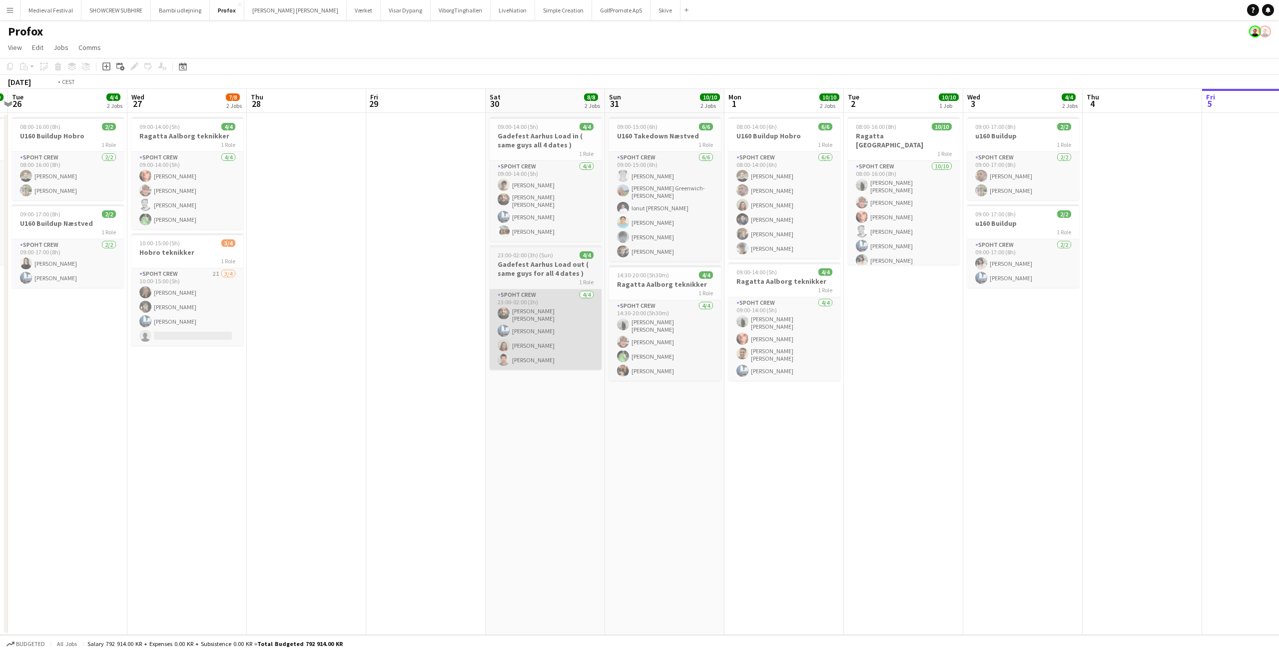
drag, startPoint x: 475, startPoint y: 277, endPoint x: 778, endPoint y: 309, distance: 304.3
click at [787, 311] on app-calendar-viewport "Sun 24 4/4 1 Job Mon 25 10/10 1 Job Tue 26 4/4 2 Jobs Wed 27 7/8 2 Jobs Thu 28 …" at bounding box center [639, 362] width 1279 height 546
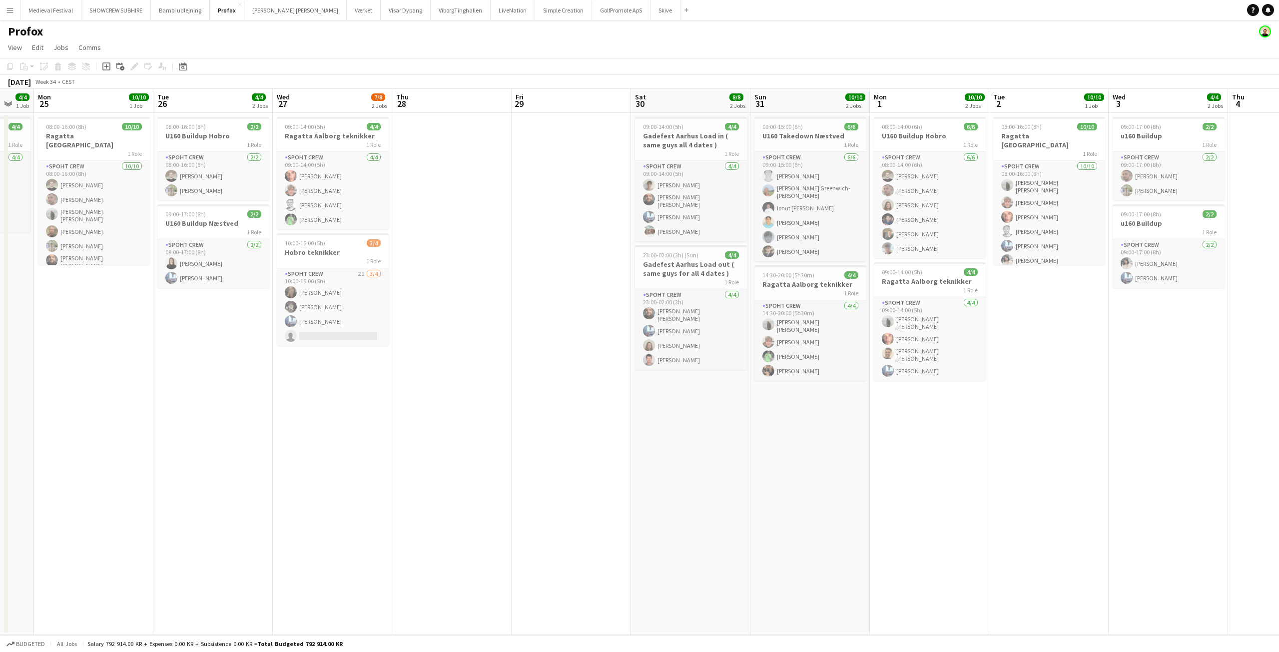
drag, startPoint x: 560, startPoint y: 254, endPoint x: 470, endPoint y: 247, distance: 90.7
click at [470, 247] on app-calendar-viewport "Fri 22 11/12 3 Jobs Sat 23 4/4 2 Jobs Sun 24 4/4 1 Job Mon 25 10/10 1 Job Tue 2…" at bounding box center [639, 362] width 1279 height 546
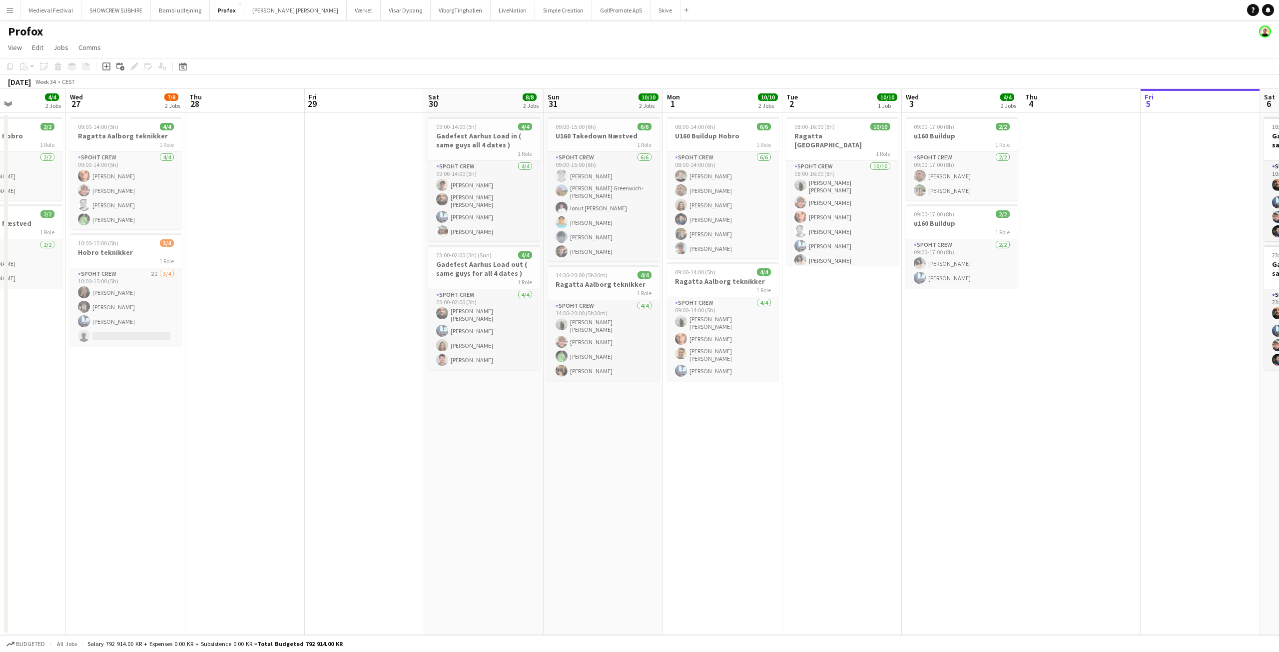
drag, startPoint x: 583, startPoint y: 257, endPoint x: 380, endPoint y: 273, distance: 204.4
click at [384, 273] on app-calendar-viewport "Sat 23 4/4 2 Jobs Sun 24 4/4 1 Job Mon 25 10/10 1 Job Tue 26 4/4 2 Jobs Wed 27 …" at bounding box center [639, 362] width 1279 height 546
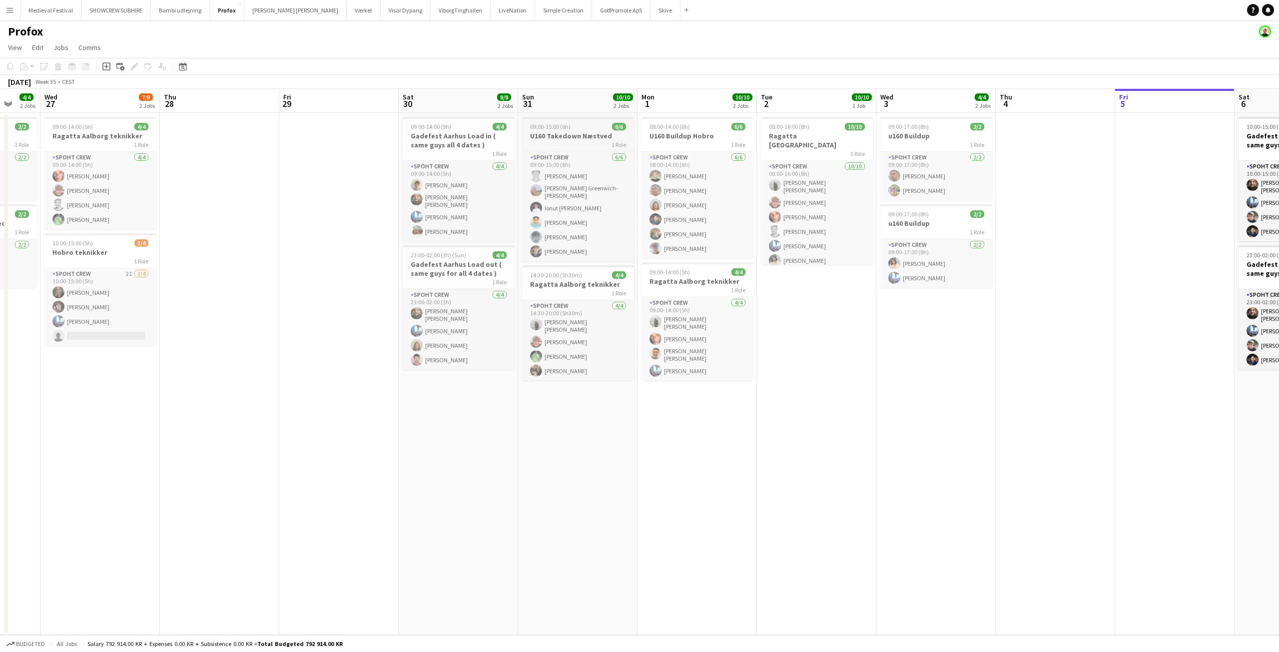
click at [551, 139] on h3 "U160 Takedown Næstved" at bounding box center [578, 135] width 112 height 9
click at [137, 67] on icon "Edit" at bounding box center [134, 66] width 8 height 8
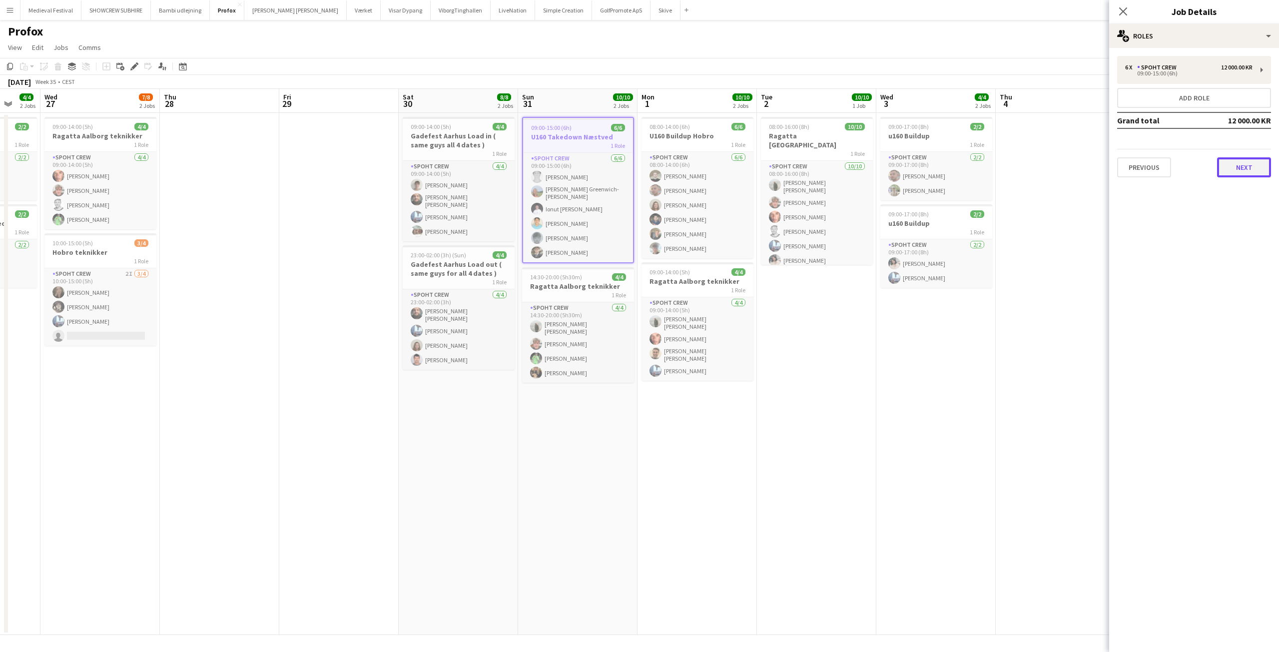
click at [1241, 169] on button "Next" at bounding box center [1244, 167] width 54 height 20
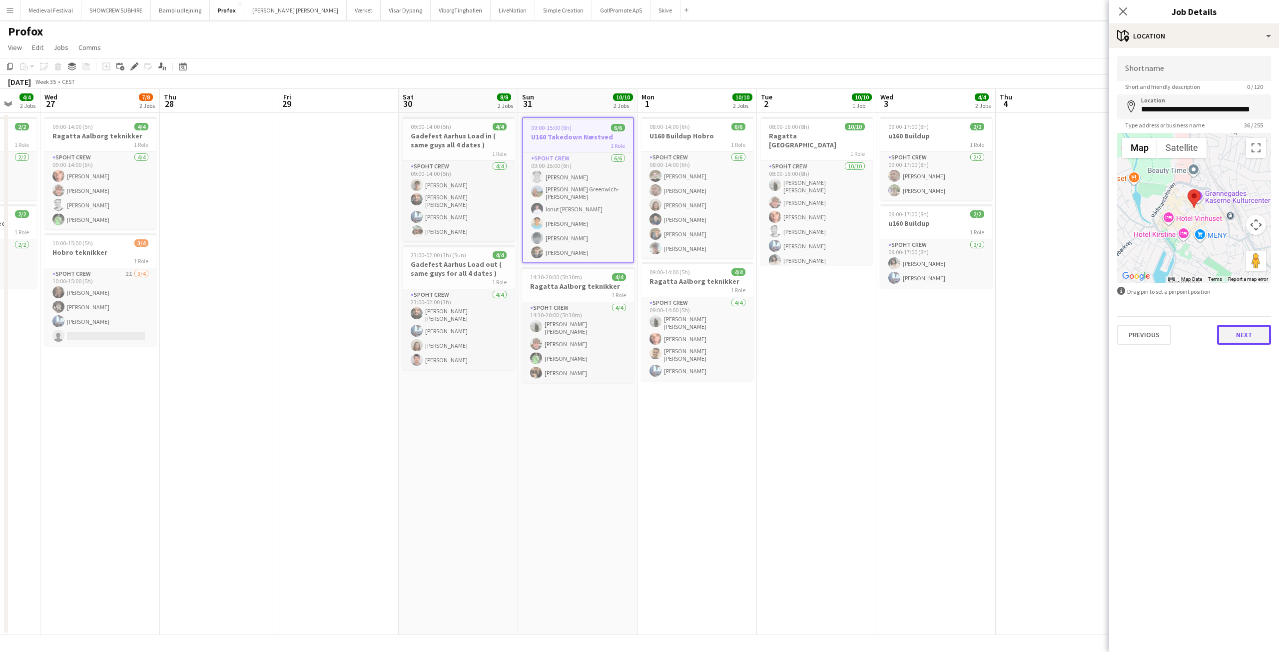
click at [1243, 327] on button "Next" at bounding box center [1244, 335] width 54 height 20
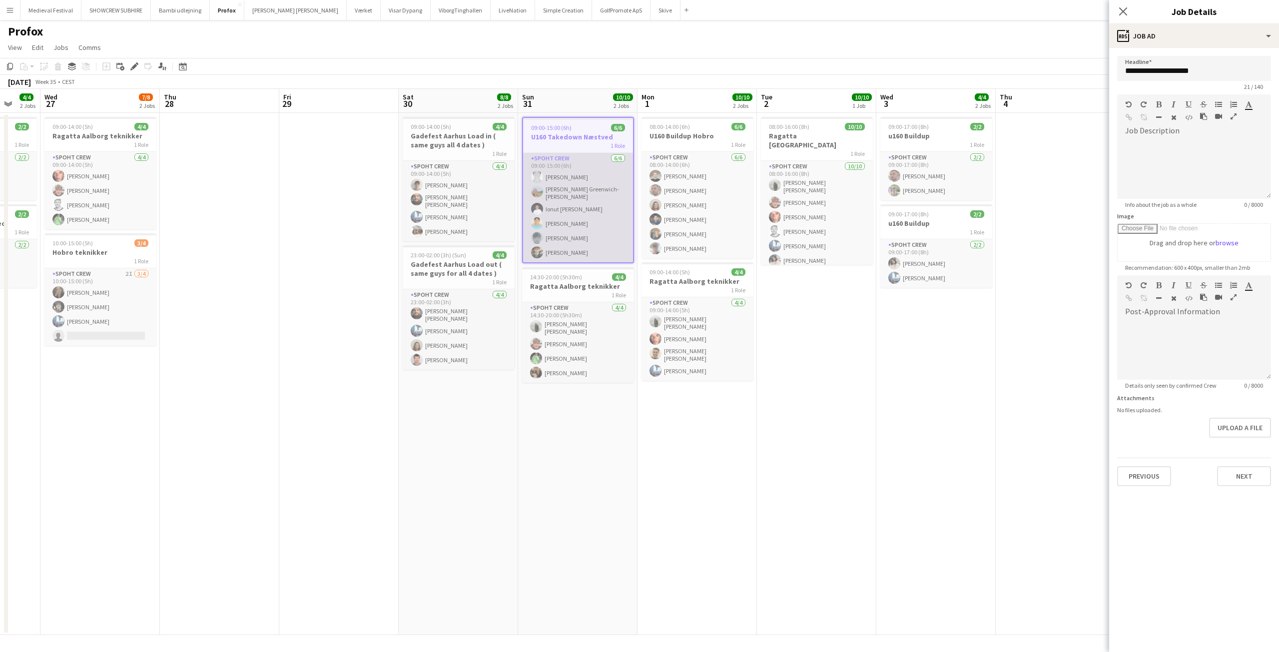
click at [596, 180] on app-card-role "Spoht Crew 6/6 09:00-15:00 (6h) Simon Vacel Asta Elisabeth Greenwich-Wagner Ion…" at bounding box center [578, 207] width 110 height 109
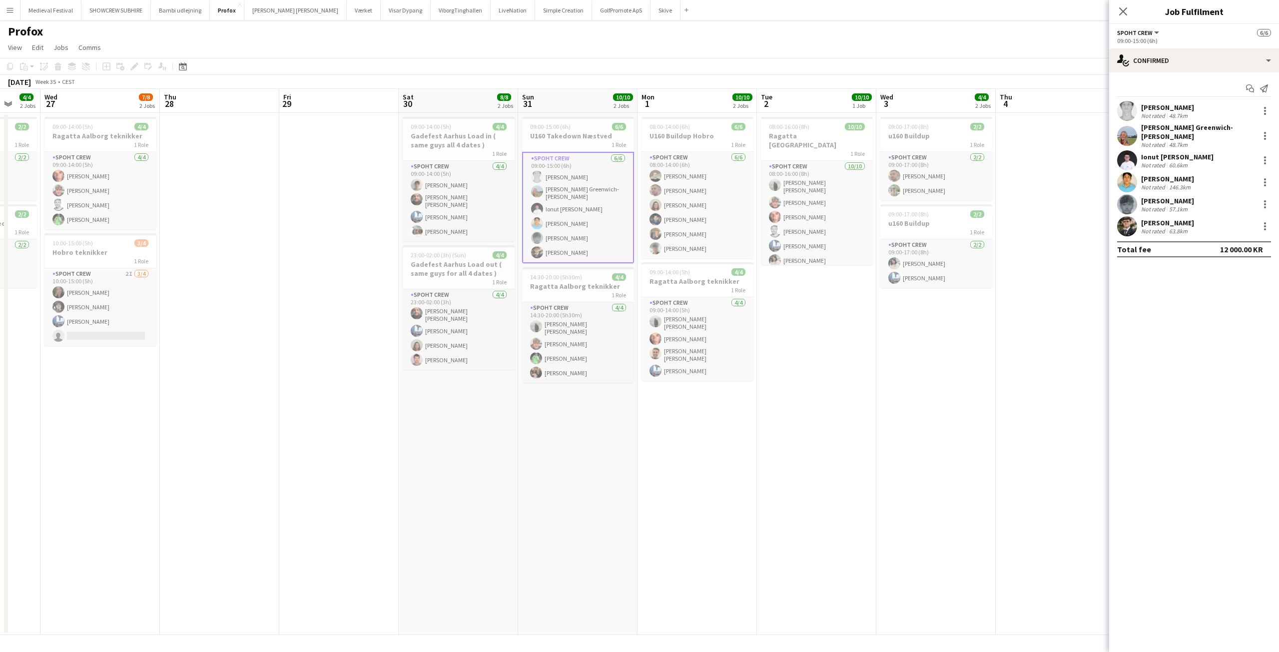
click at [1175, 113] on div "48.7km" at bounding box center [1178, 115] width 22 height 7
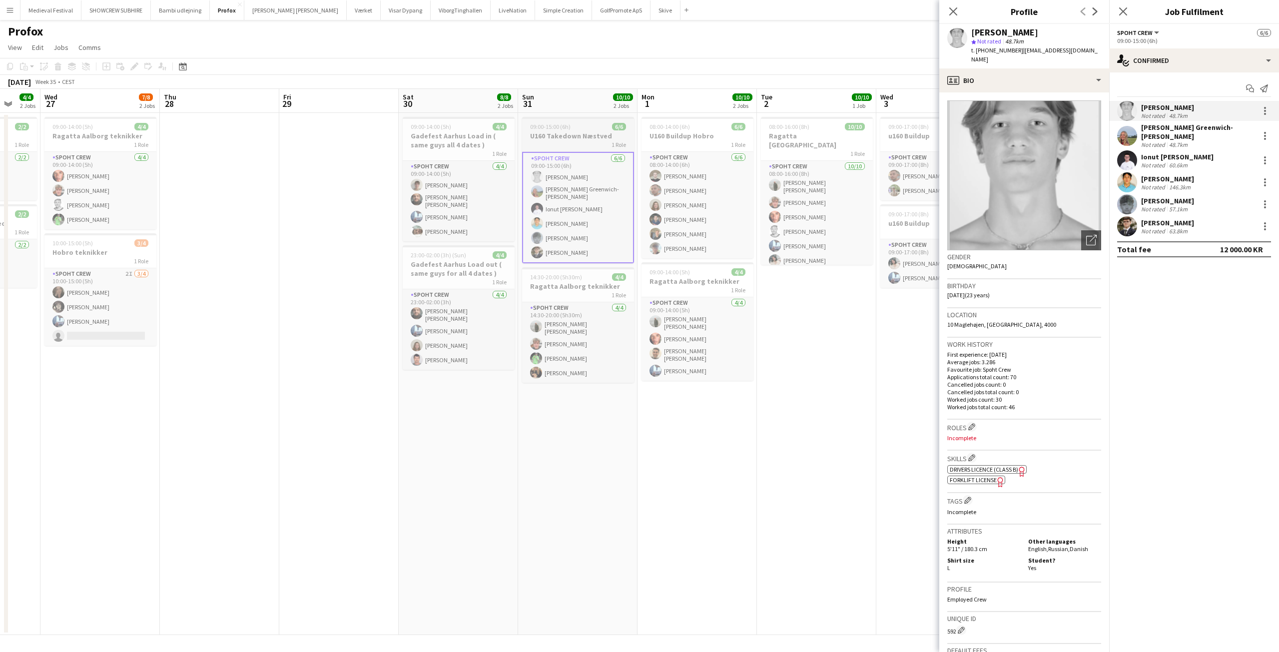
click at [571, 119] on app-job-card "09:00-15:00 (6h) 6/6 U160 Takedown Næstved 1 Role Spoht Crew 6/6 09:00-15:00 (6…" at bounding box center [578, 190] width 112 height 146
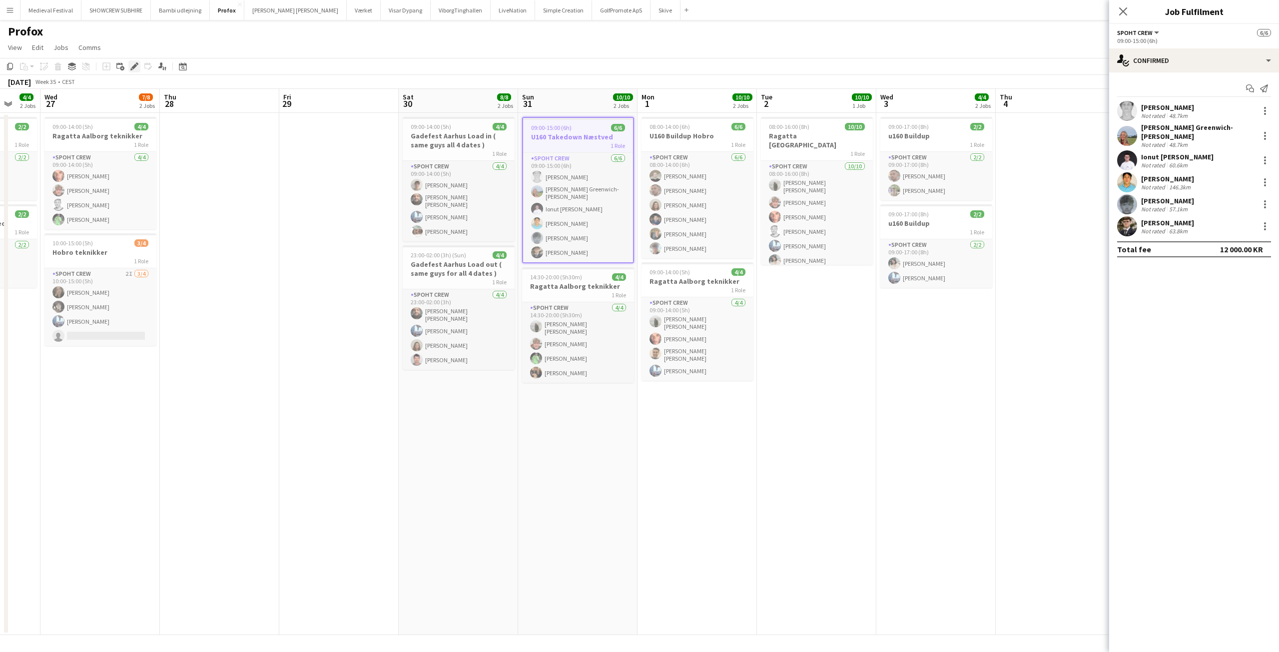
click at [131, 62] on icon "Edit" at bounding box center [134, 66] width 8 height 8
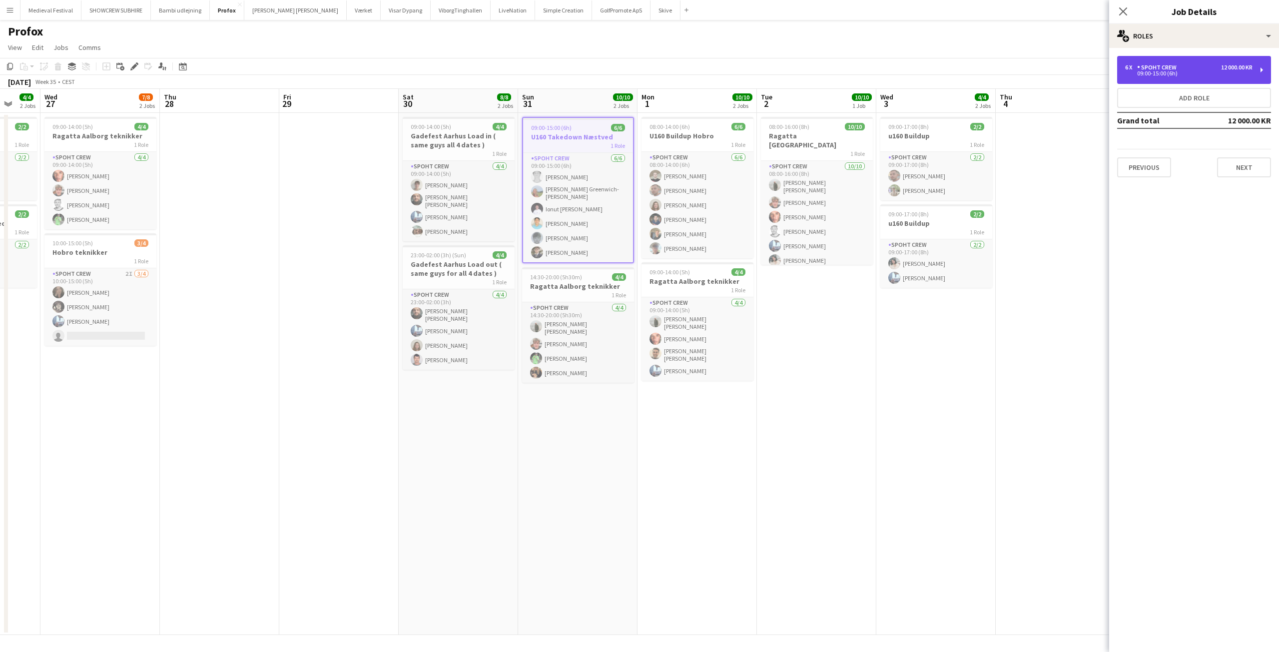
click at [1172, 69] on div "Spoht Crew" at bounding box center [1158, 67] width 43 height 7
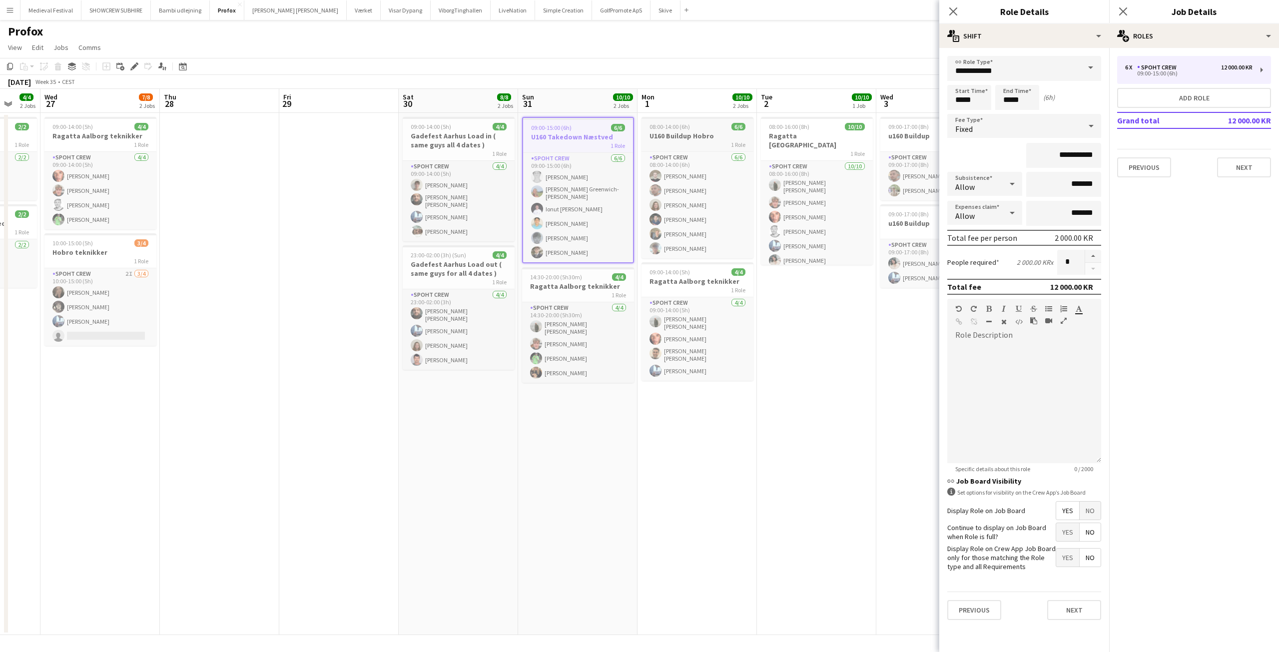
click at [680, 130] on app-job-card "08:00-14:00 (6h) 6/6 U160 Buildup Hobro 1 Role Spoht Crew 6/6 08:00-14:00 (6h) …" at bounding box center [697, 187] width 112 height 141
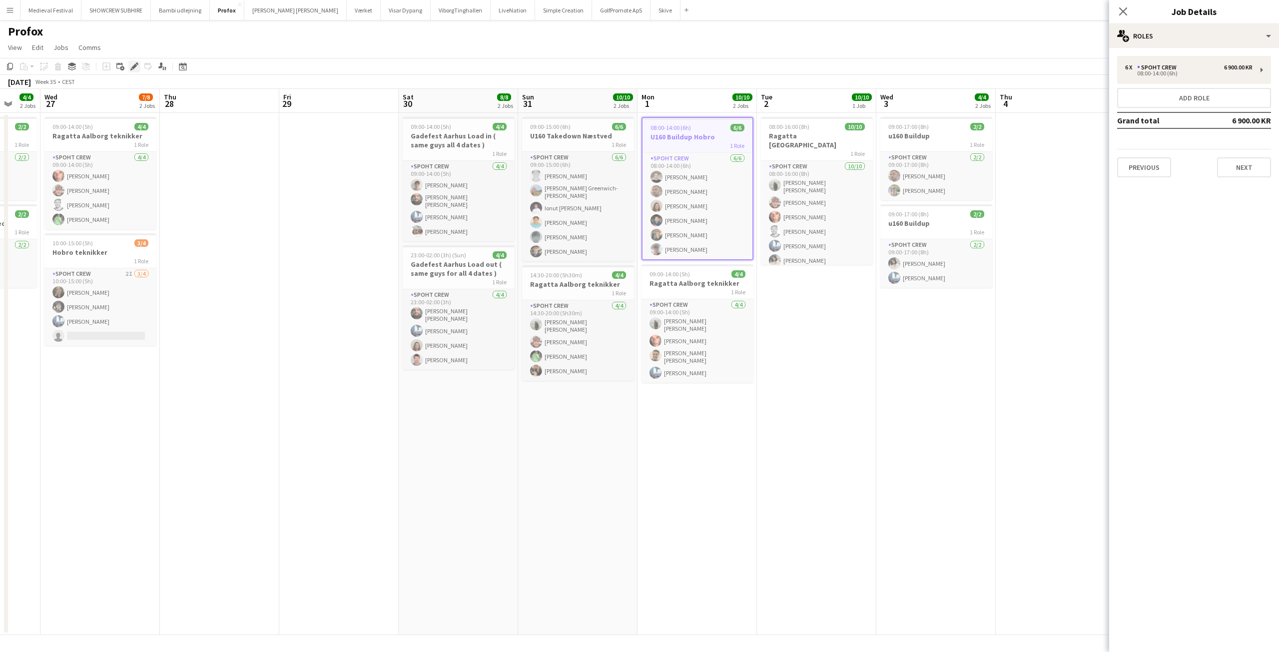
click at [135, 68] on icon "Edit" at bounding box center [134, 66] width 8 height 8
click at [1236, 164] on button "Next" at bounding box center [1244, 167] width 54 height 20
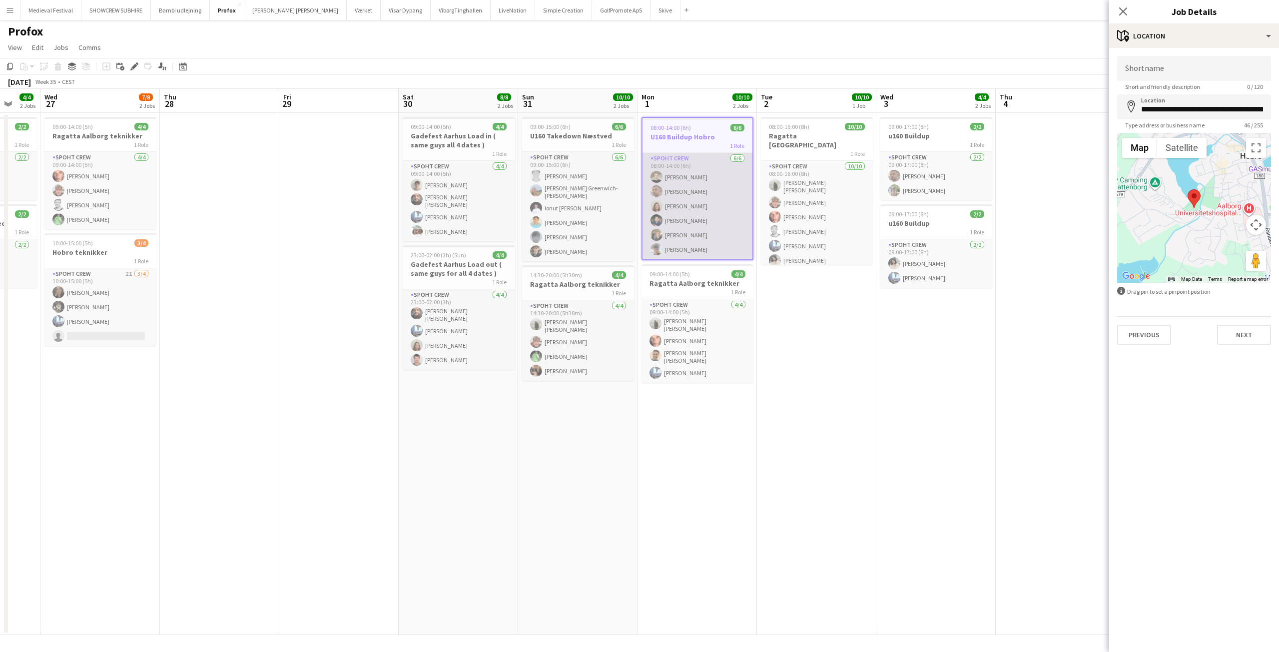
click at [694, 197] on app-card-role "Spoht Crew 6/6 08:00-14:00 (6h) Nicolai Schmidt Tomas Ambarcumianas Annija Uzul…" at bounding box center [697, 206] width 110 height 106
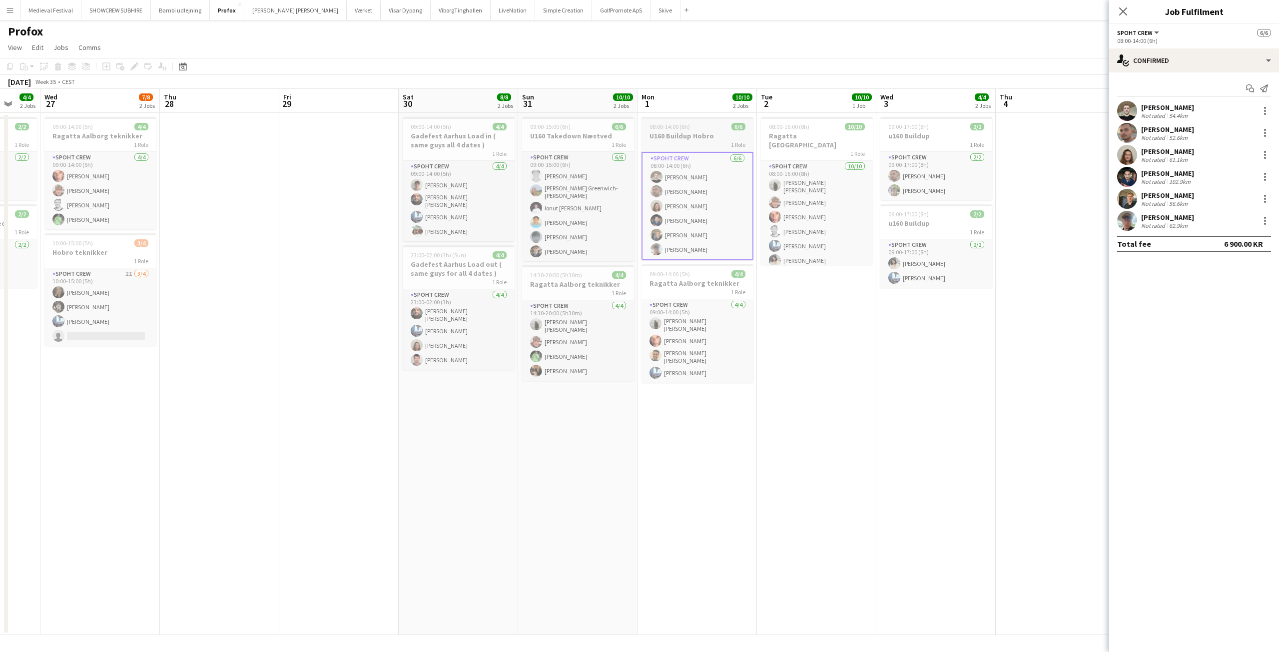
click at [693, 151] on div "Spoht Crew 6/6 08:00-14:00 (6h) Nicolai Schmidt Tomas Ambarcumianas Annija Uzul…" at bounding box center [697, 205] width 112 height 109
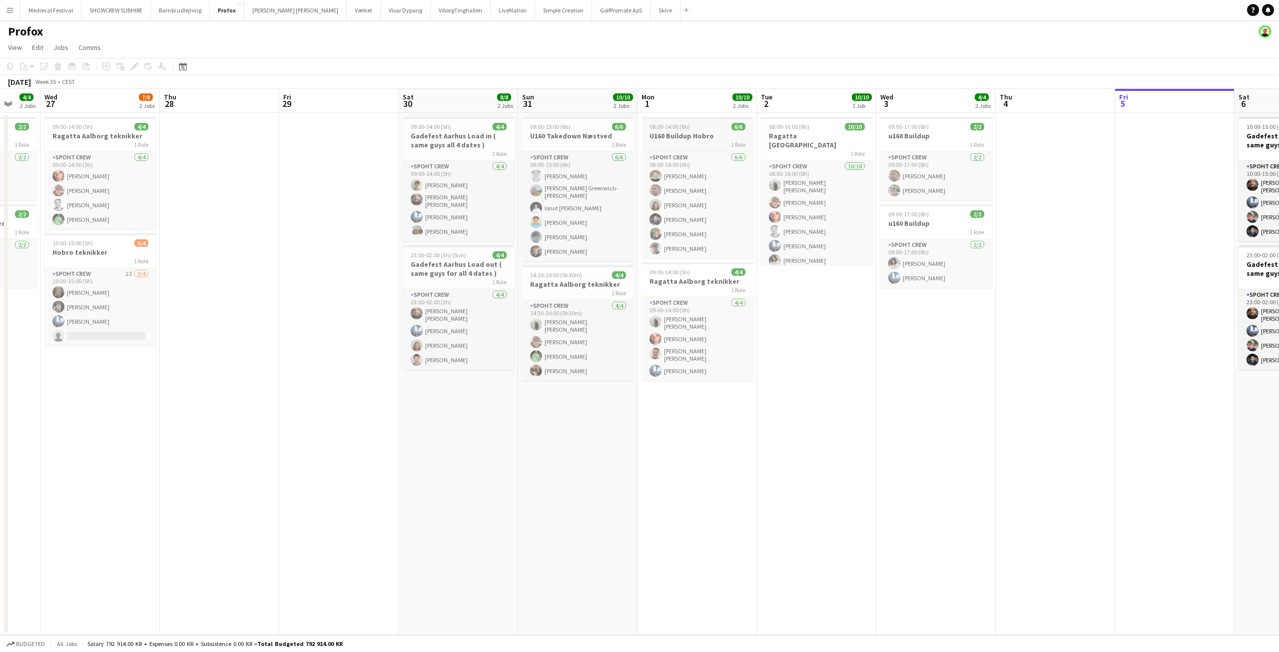
click at [696, 139] on h3 "U160 Buildup Hobro" at bounding box center [697, 135] width 112 height 9
click at [136, 70] on icon "Edit" at bounding box center [134, 66] width 8 height 8
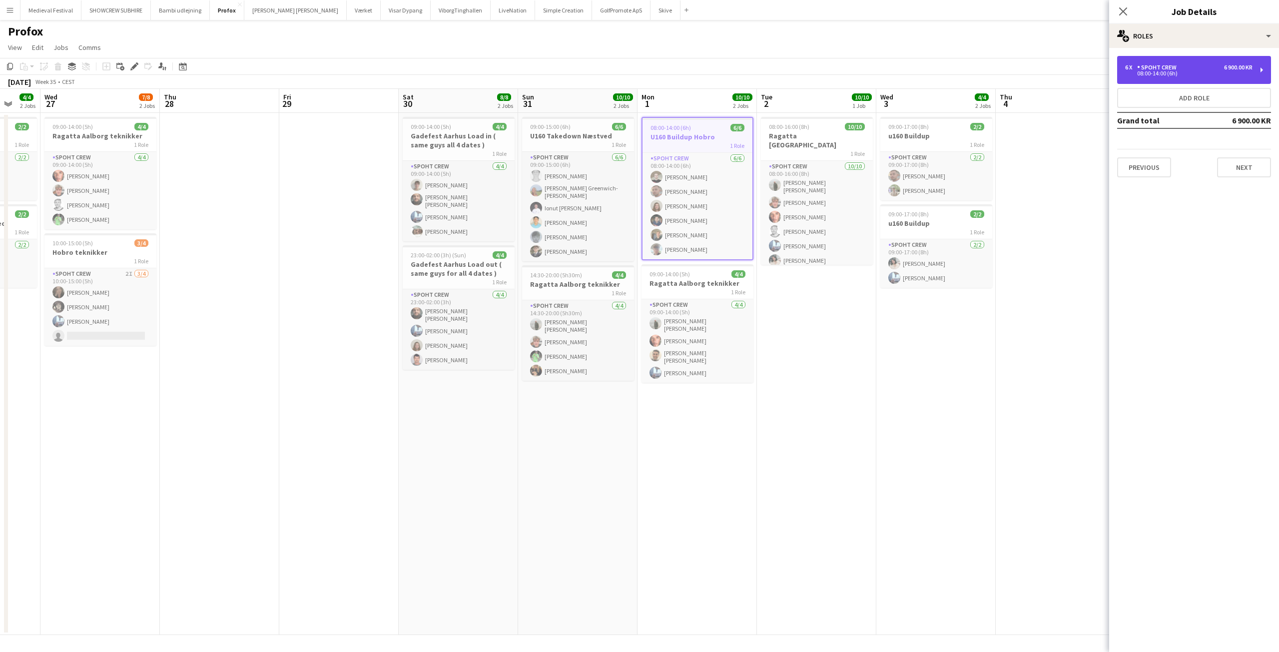
click at [1219, 76] on div "6 x Spoht Crew 6 900.00 KR 08:00-14:00 (6h)" at bounding box center [1194, 70] width 154 height 28
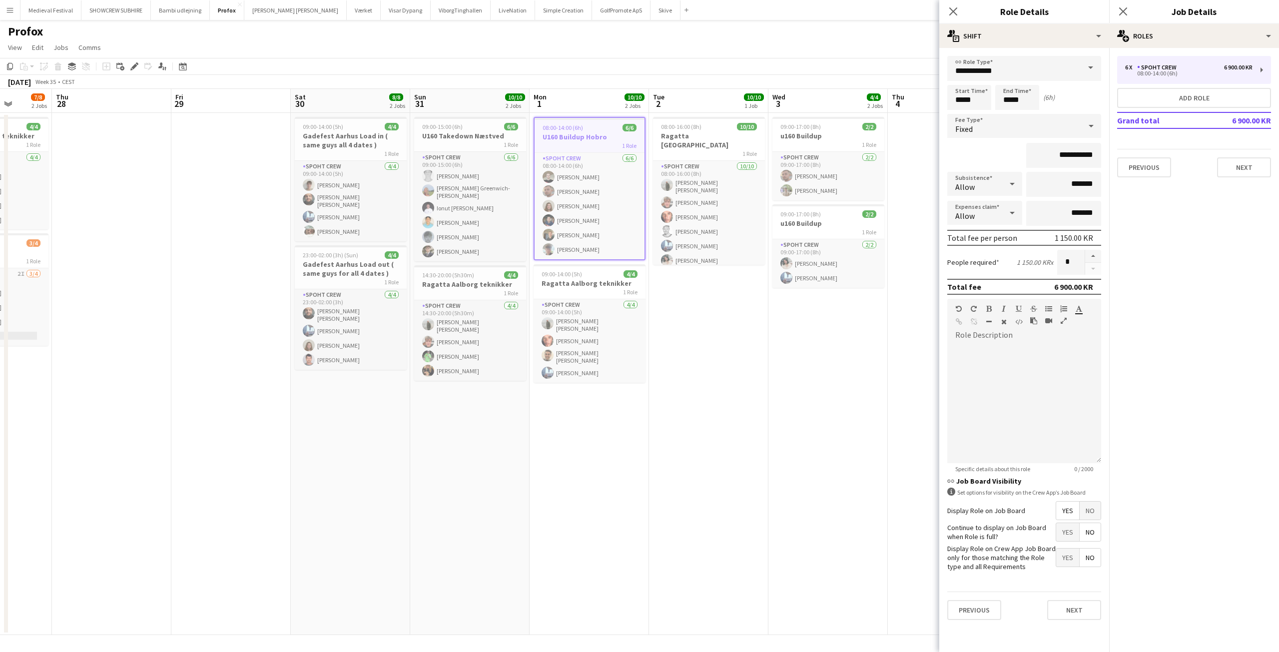
drag, startPoint x: 818, startPoint y: 337, endPoint x: 695, endPoint y: 346, distance: 122.7
click at [695, 346] on app-calendar-viewport "Sun 24 4/4 1 Job Mon 25 10/10 1 Job Tue 26 4/4 2 Jobs Wed 27 7/8 2 Jobs Thu 28 …" at bounding box center [639, 362] width 1279 height 546
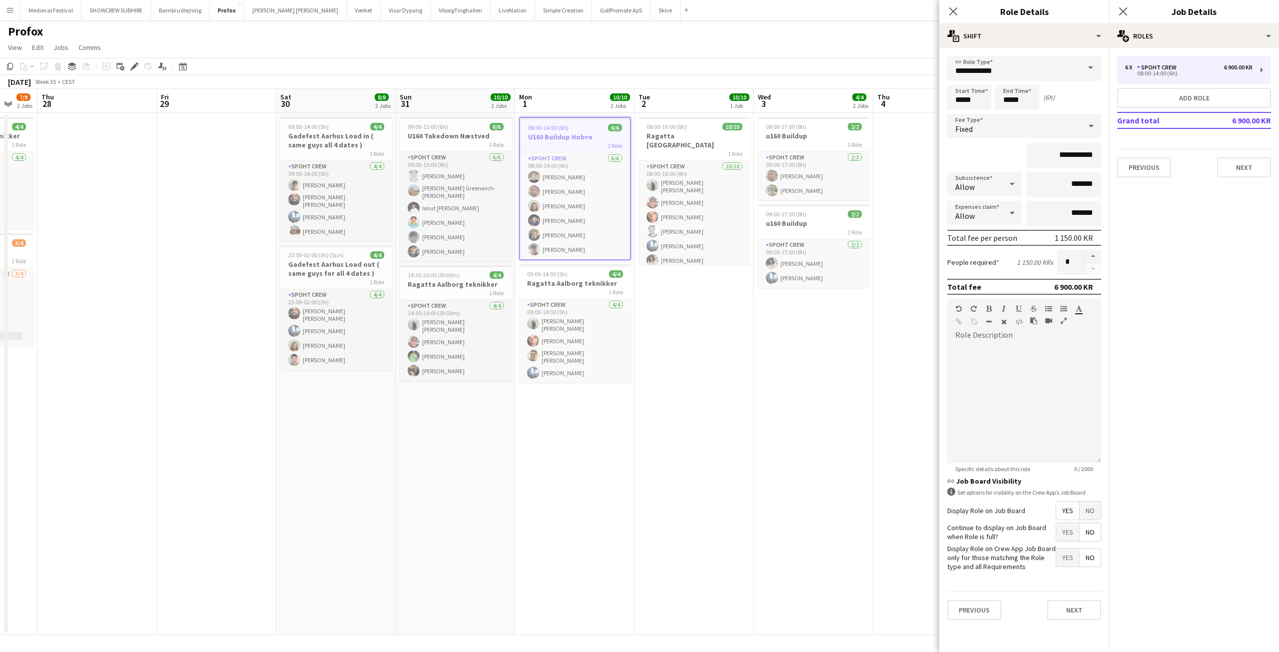
click at [700, 313] on app-date-cell "08:00-16:00 (8h) 10/10 Ragatta Aalborg 1 Role Spoht Crew 10/10 08:00-16:00 (8h)…" at bounding box center [693, 374] width 119 height 522
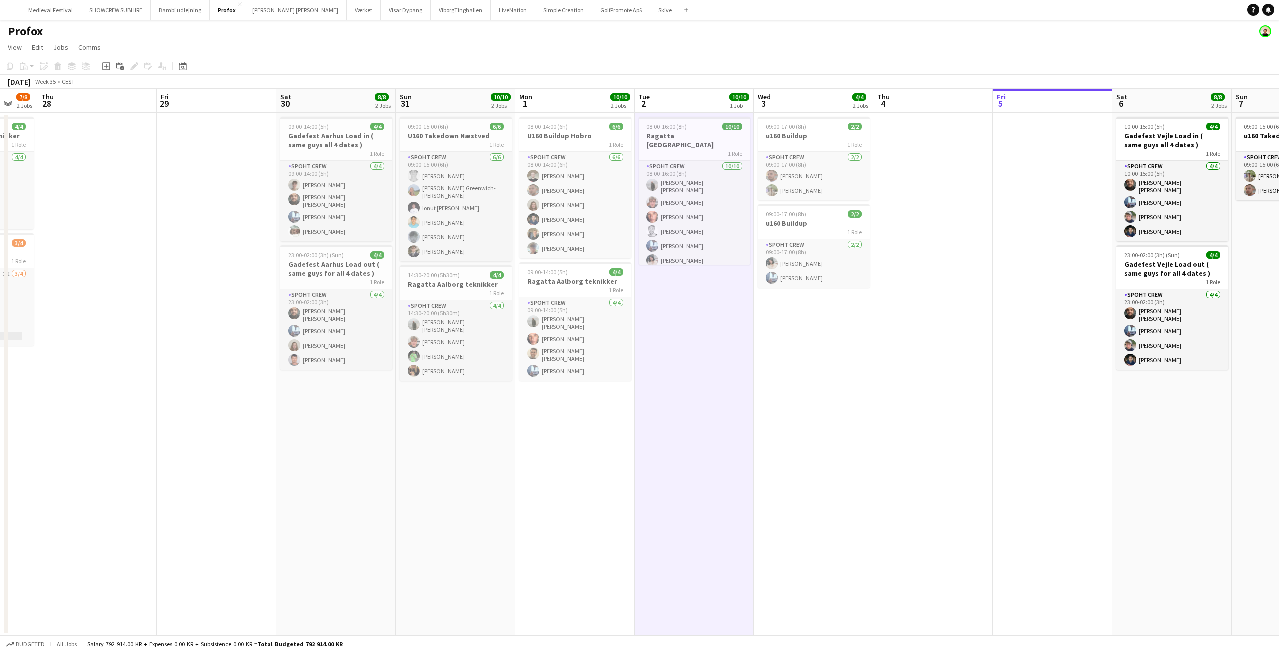
click at [13, 9] on app-icon "Menu" at bounding box center [10, 10] width 8 height 8
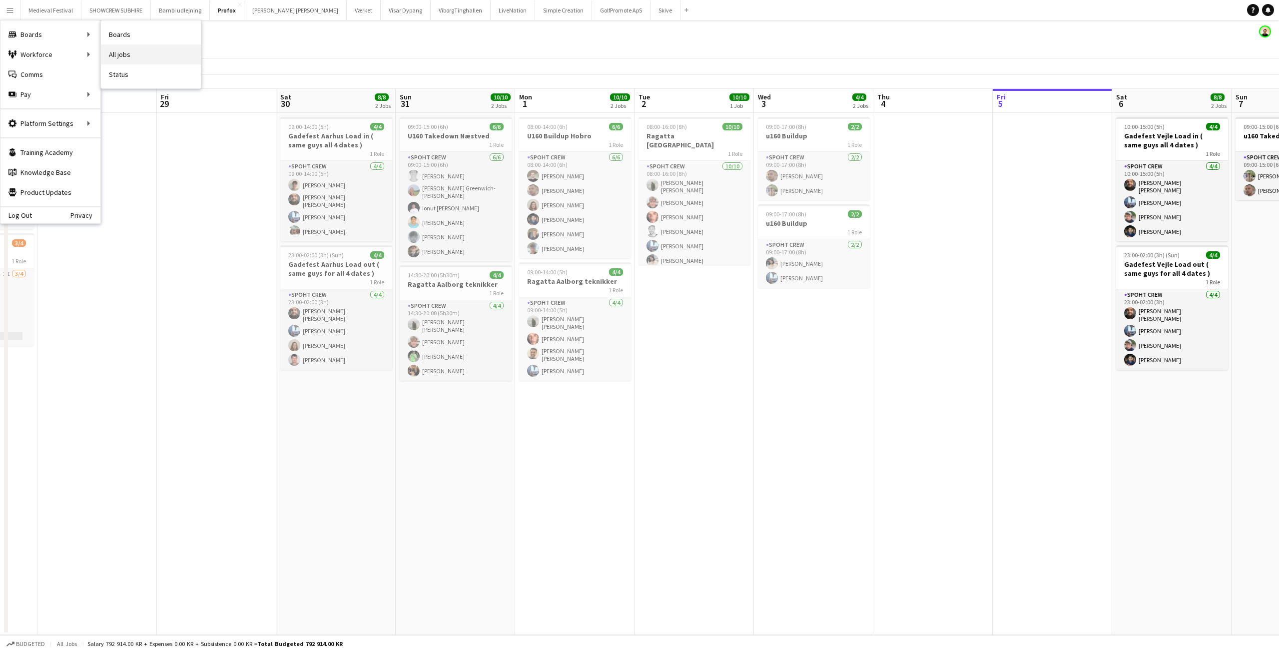
click at [129, 50] on link "All jobs" at bounding box center [151, 54] width 100 height 20
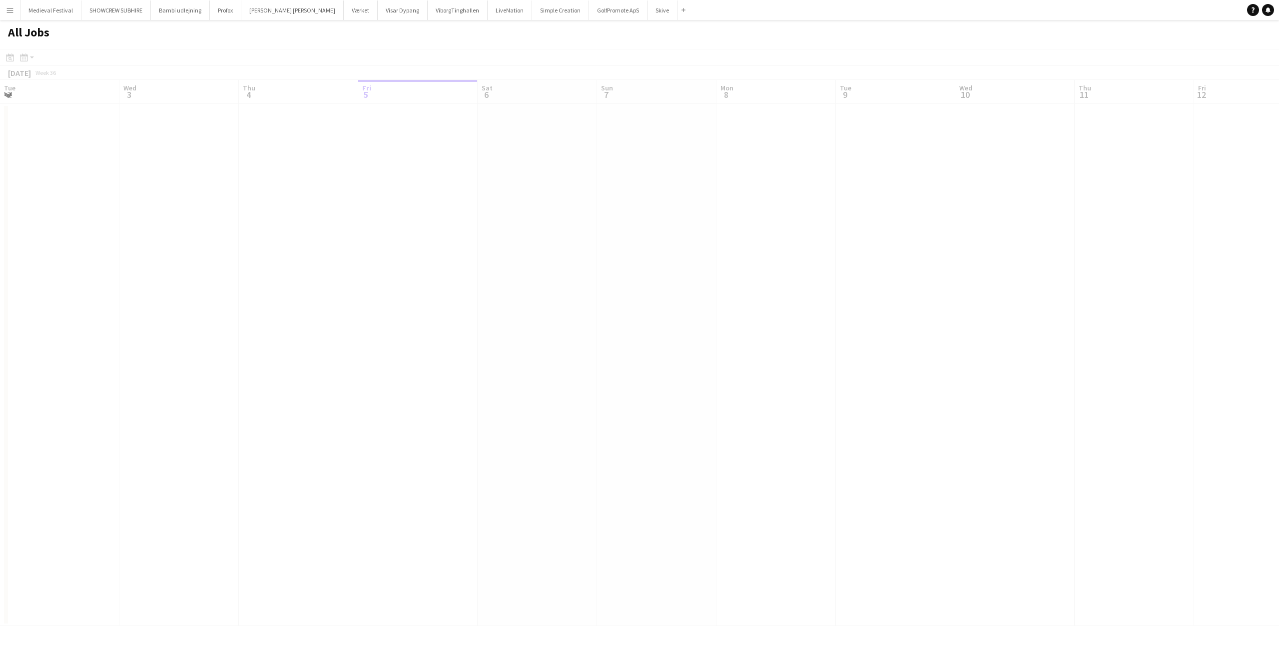
scroll to position [0, 239]
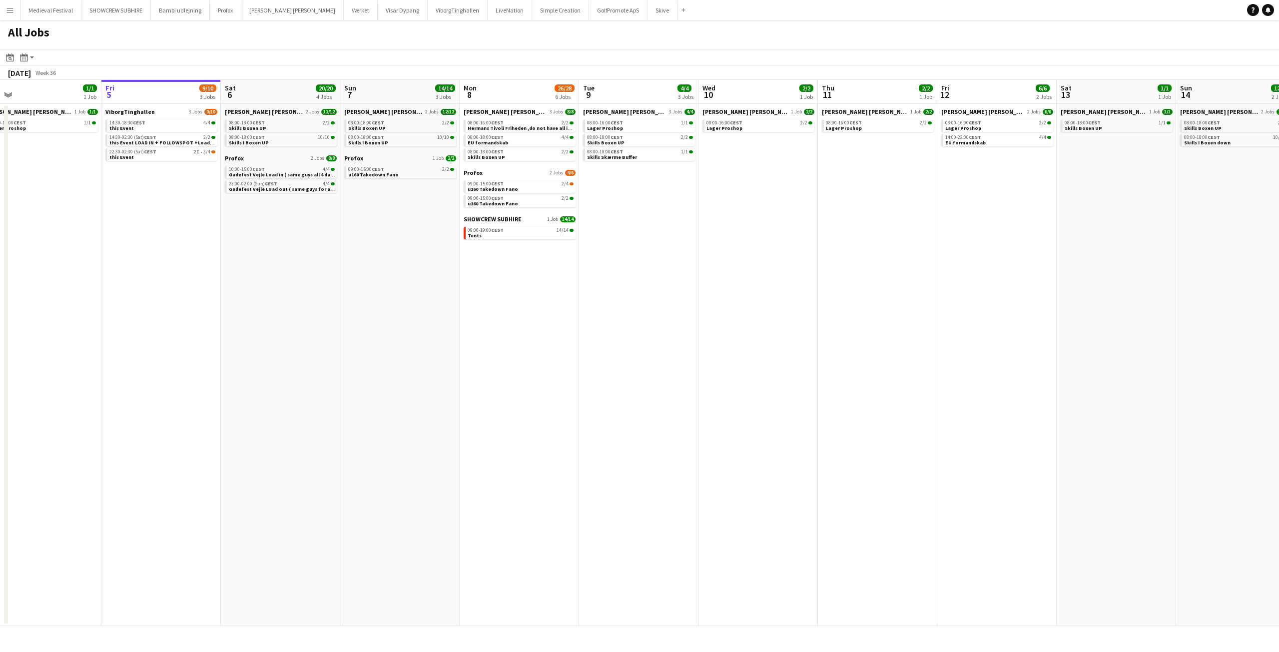
drag, startPoint x: 344, startPoint y: 235, endPoint x: 559, endPoint y: 278, distance: 219.9
click at [551, 277] on app-calendar-viewport "Tue 2 24/24 5 Jobs Wed 3 6/6 4 Jobs Thu 4 1/1 1 Job Fri 5 9/10 3 Jobs Sat 6 20/…" at bounding box center [639, 353] width 1279 height 546
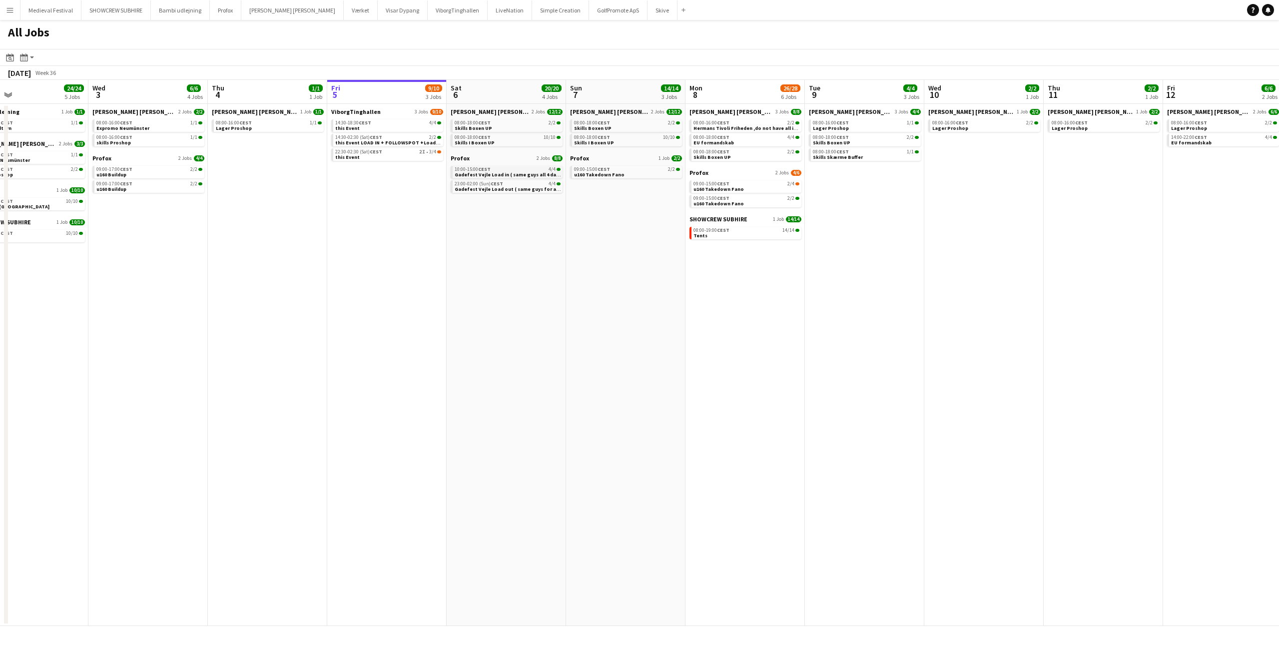
click at [485, 174] on span "Gadefest Vejle Load in ( same guys all 4 dates )" at bounding box center [510, 174] width 112 height 6
click at [776, 231] on div "08:00-19:00 CEST 14/14" at bounding box center [746, 230] width 106 height 5
click at [704, 185] on span "09:00-15:00 CEST" at bounding box center [711, 183] width 36 height 5
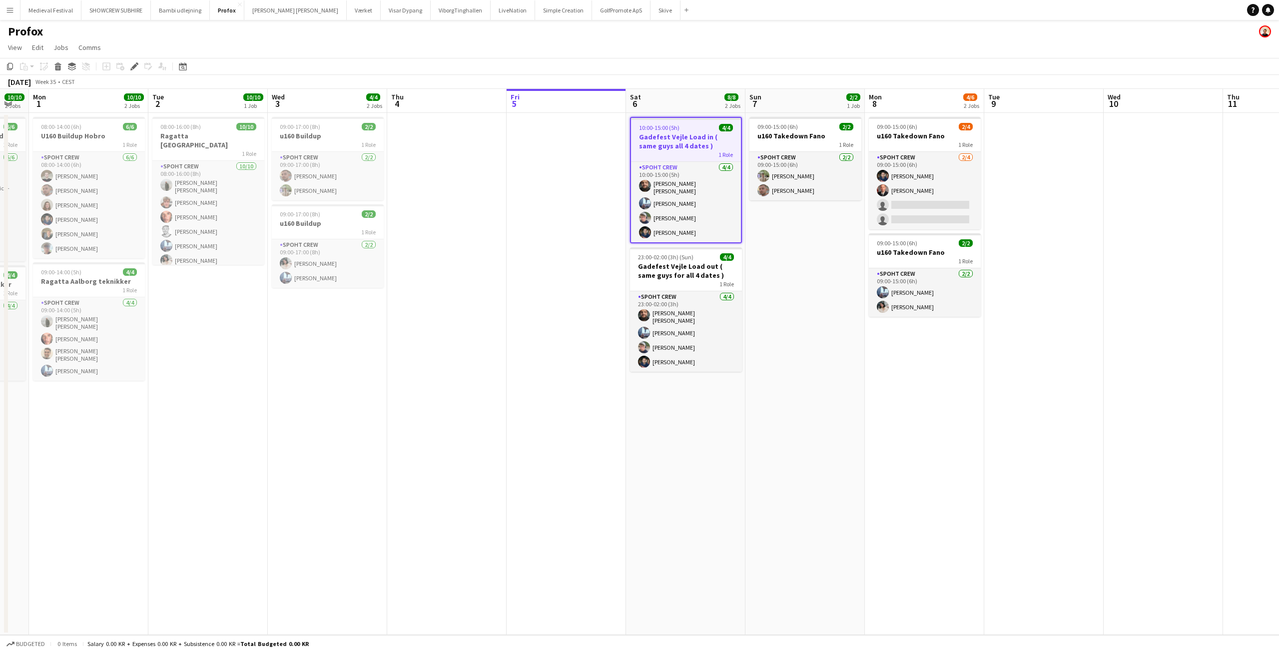
drag, startPoint x: 299, startPoint y: 311, endPoint x: 782, endPoint y: 366, distance: 485.6
click at [548, 348] on app-calendar-viewport "Sat 30 8/8 2 Jobs Sun 31 10/10 2 Jobs Mon 1 10/10 2 Jobs Tue 2 10/10 1 Job Wed …" at bounding box center [639, 362] width 1279 height 546
click at [677, 361] on app-calendar-viewport "Sat 30 8/8 2 Jobs Sun 31 10/10 2 Jobs Mon 1 10/10 2 Jobs Tue 2 10/10 1 Job Wed …" at bounding box center [639, 362] width 1279 height 546
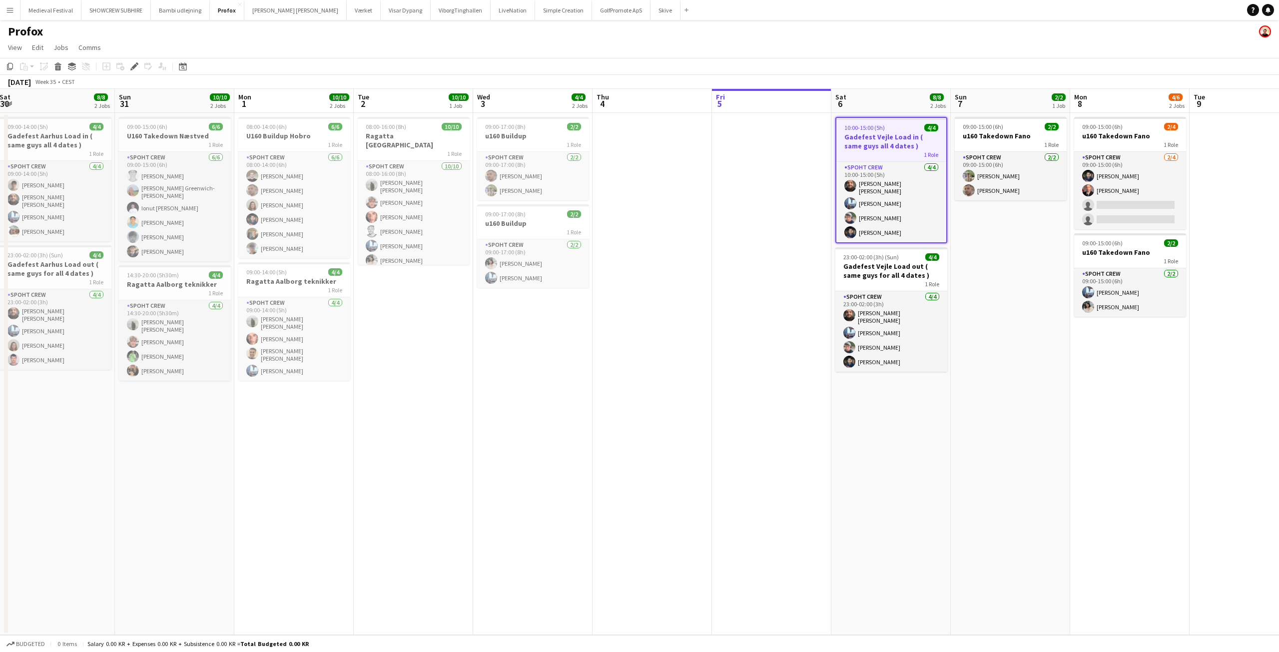
drag, startPoint x: 548, startPoint y: 339, endPoint x: 877, endPoint y: 390, distance: 332.5
click at [873, 389] on app-calendar-viewport "Thu 28 Fri 29 Sat 30 8/8 2 Jobs Sun 31 10/10 2 Jobs Mon 1 10/10 2 Jobs Tue 2 10…" at bounding box center [639, 362] width 1279 height 546
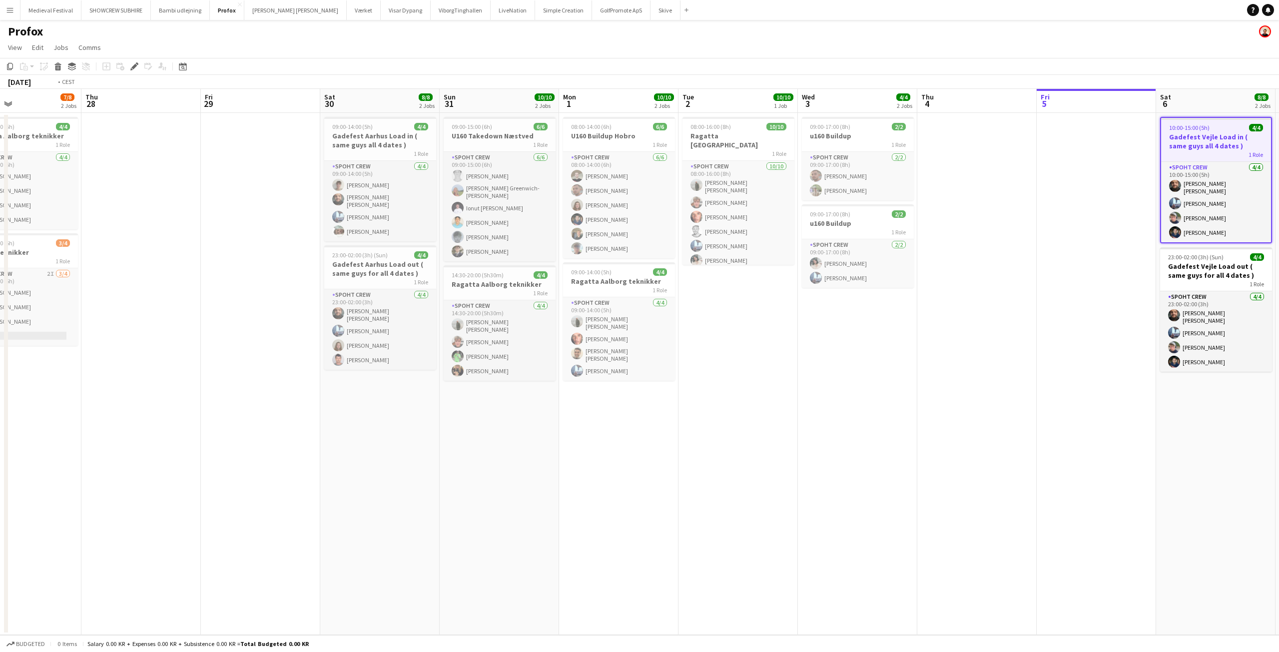
drag, startPoint x: 689, startPoint y: 379, endPoint x: 960, endPoint y: 413, distance: 272.8
click at [1013, 424] on app-calendar-viewport "Mon 25 10/10 1 Job Tue 26 4/4 2 Jobs Wed 27 7/8 2 Jobs Thu 28 Fri 29 Sat 30 8/8…" at bounding box center [639, 362] width 1279 height 546
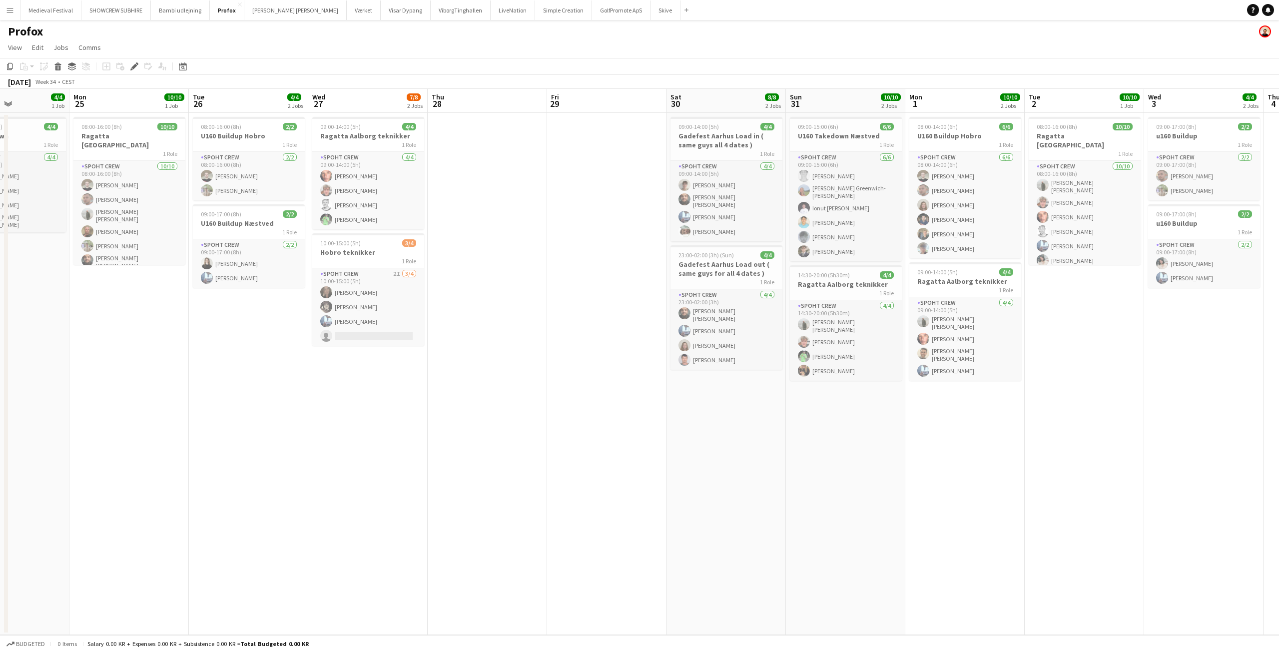
drag, startPoint x: 769, startPoint y: 374, endPoint x: 802, endPoint y: 380, distance: 33.5
click at [800, 380] on app-calendar-viewport "Fri 22 11/12 3 Jobs Sat 23 4/4 2 Jobs Sun 24 4/4 1 Job Mon 25 10/10 1 Job Tue 2…" at bounding box center [639, 362] width 1279 height 546
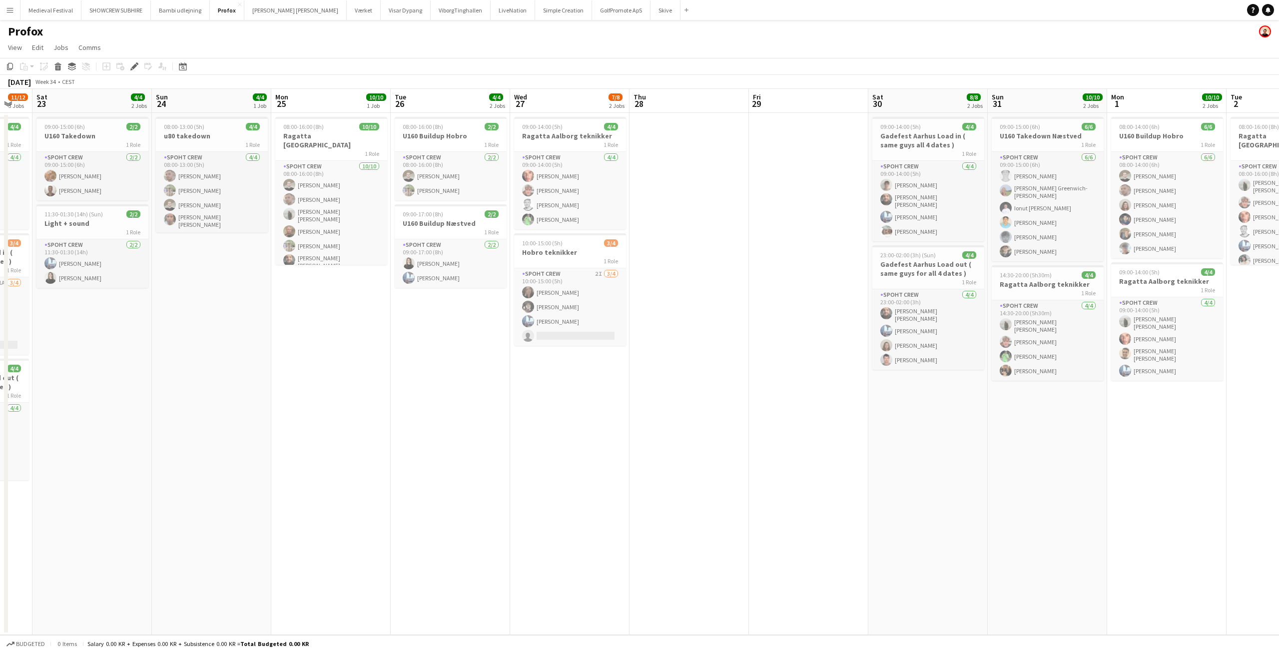
click at [690, 257] on app-date-cell at bounding box center [688, 374] width 119 height 522
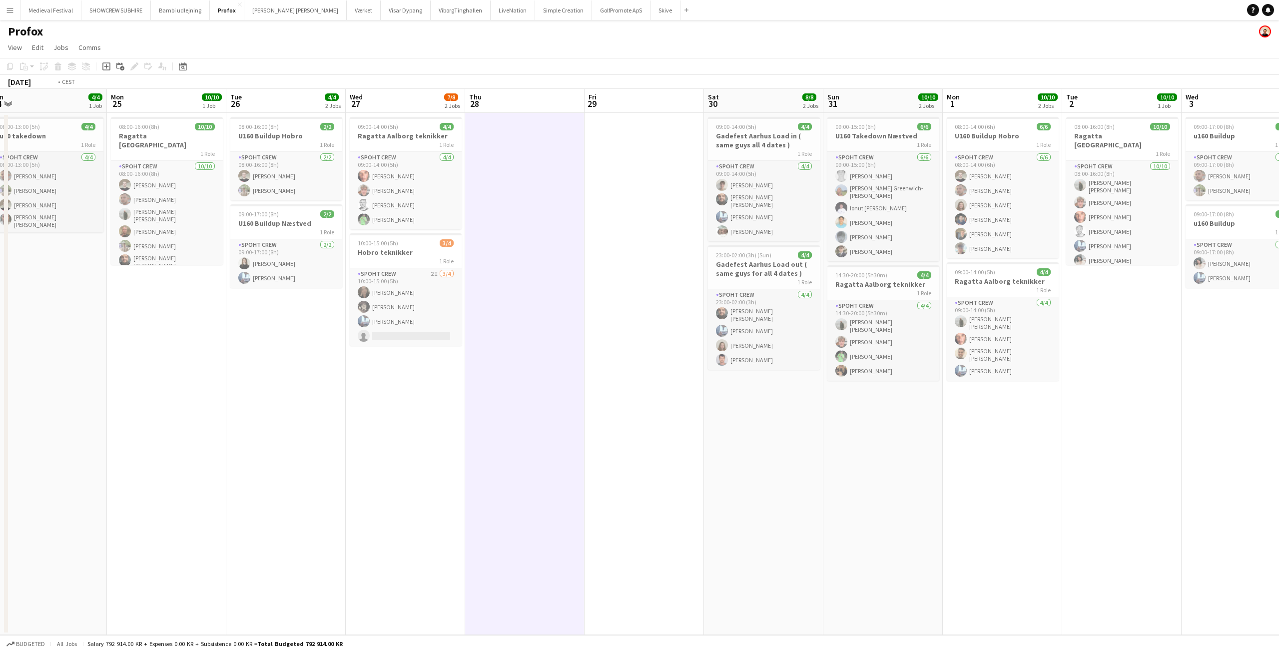
drag, startPoint x: 840, startPoint y: 247, endPoint x: 352, endPoint y: 224, distance: 488.0
click at [395, 225] on app-calendar-viewport "Thu 21 Fri 22 11/12 3 Jobs Sat 23 4/4 2 Jobs Sun 24 4/4 1 Job Mon 25 10/10 1 Jo…" at bounding box center [639, 362] width 1279 height 546
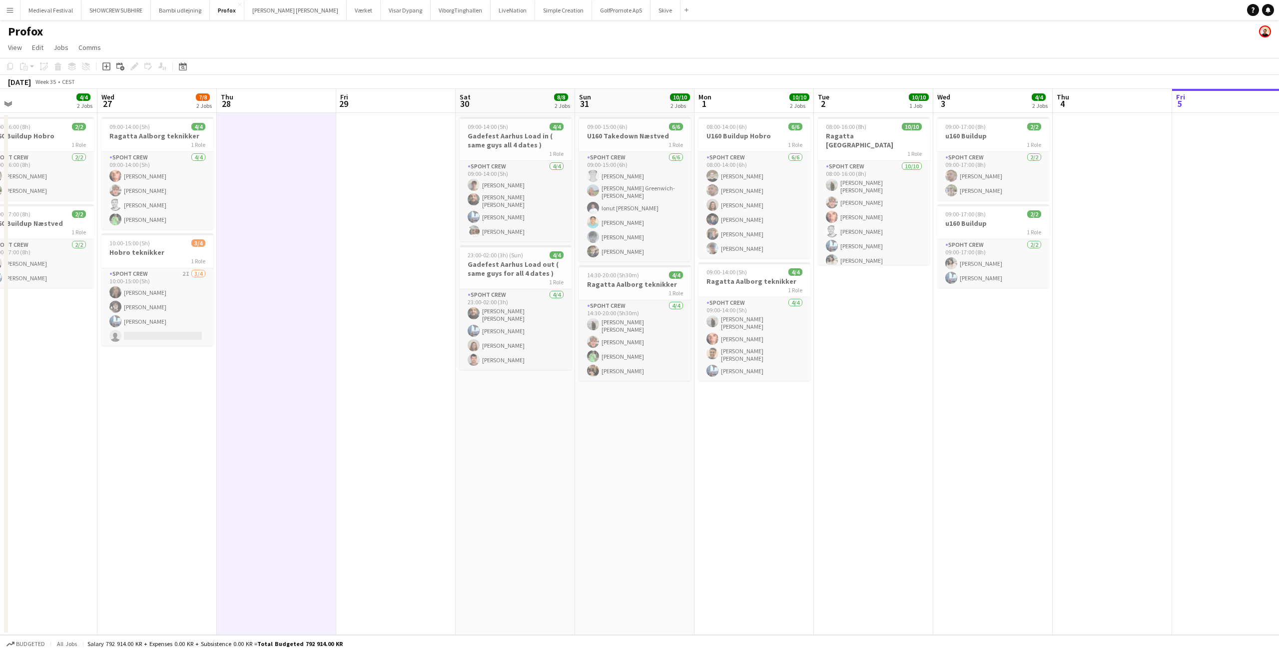
drag, startPoint x: 1078, startPoint y: 299, endPoint x: 593, endPoint y: 277, distance: 485.4
click at [593, 277] on app-calendar-viewport "Sun 24 4/4 1 Job Mon 25 10/10 1 Job Tue 26 4/4 2 Jobs Wed 27 7/8 2 Jobs Thu 28 …" at bounding box center [639, 362] width 1279 height 546
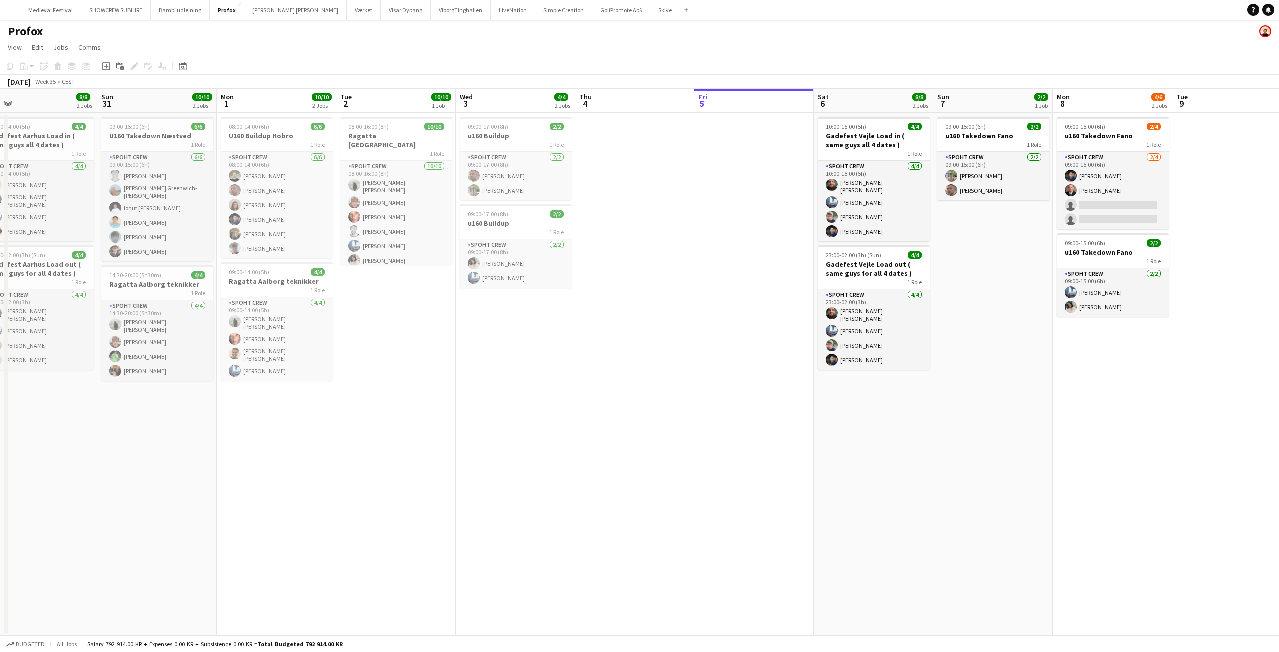
scroll to position [0, 302]
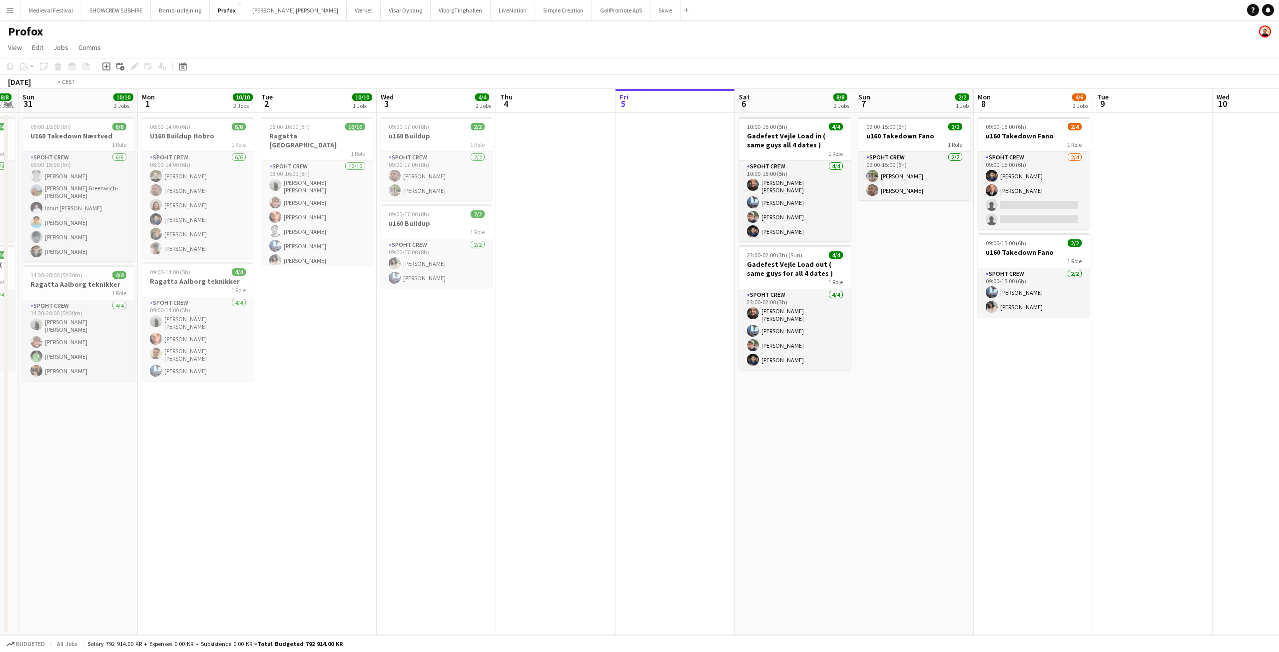
drag, startPoint x: 682, startPoint y: 254, endPoint x: 482, endPoint y: 263, distance: 199.5
click at [488, 262] on app-calendar-viewport "Thu 28 Fri 29 Sat 30 8/8 2 Jobs Sun 31 10/10 2 Jobs Mon 1 10/10 2 Jobs Tue 2 10…" at bounding box center [639, 362] width 1279 height 546
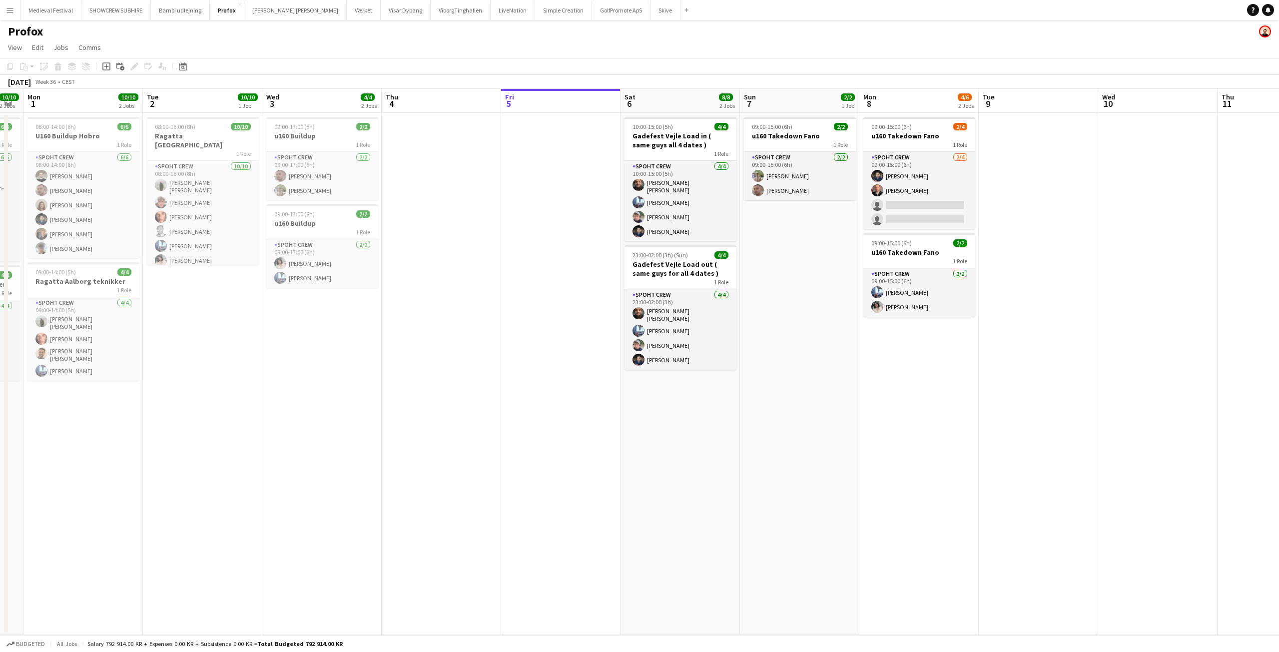
drag, startPoint x: 956, startPoint y: 192, endPoint x: 835, endPoint y: 207, distance: 122.3
click at [836, 207] on app-calendar-viewport "Fri 29 Sat 30 8/8 2 Jobs Sun 31 10/10 2 Jobs Mon 1 10/10 2 Jobs Tue 2 10/10 1 J…" at bounding box center [639, 362] width 1279 height 546
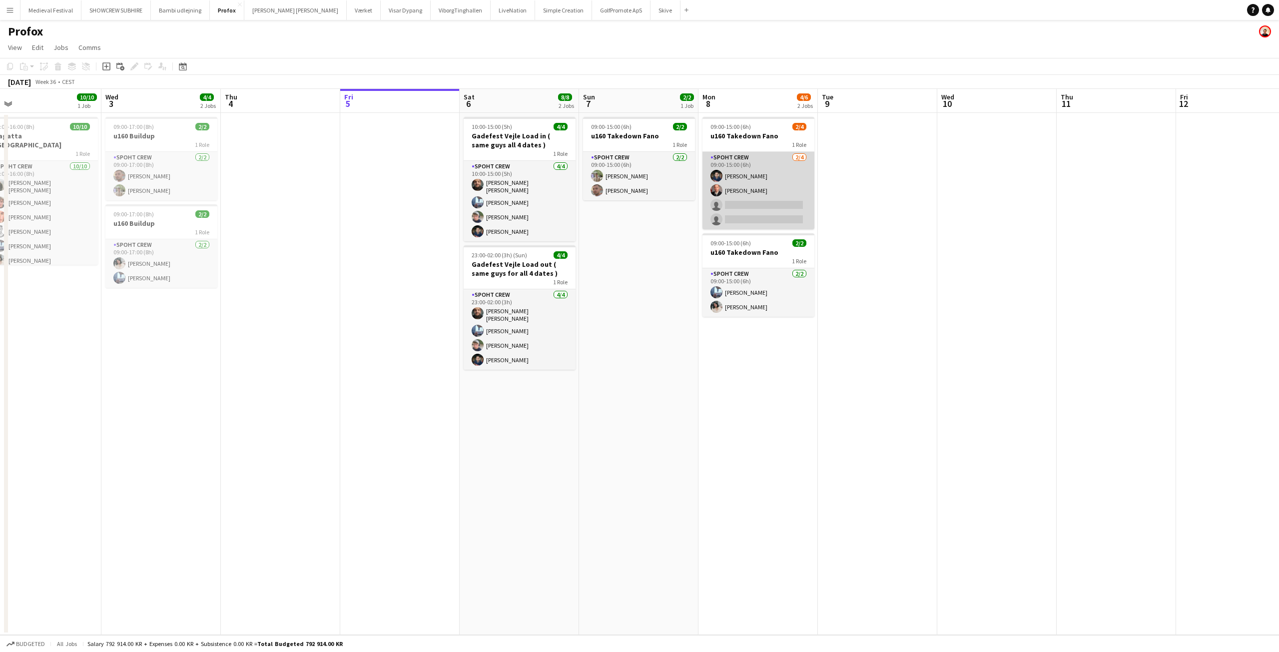
click at [768, 199] on app-card-role "Spoht Crew [DATE] 09:00-15:00 (6h) [PERSON_NAME] single-neutral-actions single-…" at bounding box center [758, 190] width 112 height 77
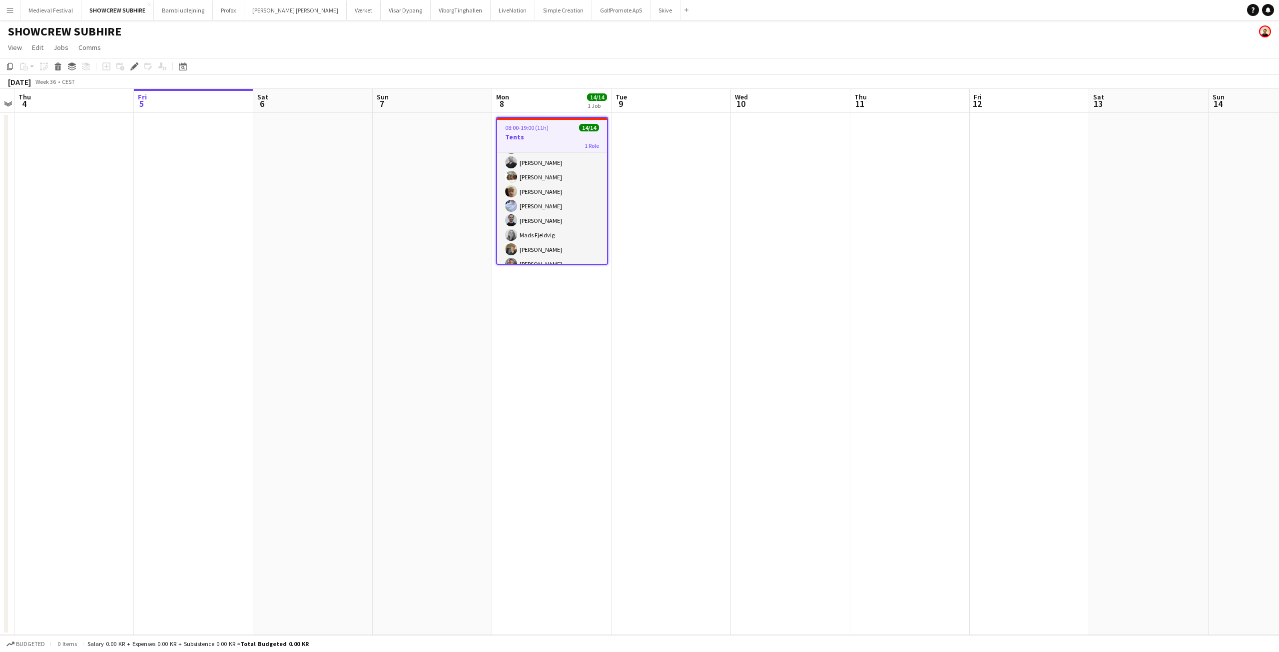
scroll to position [114, 0]
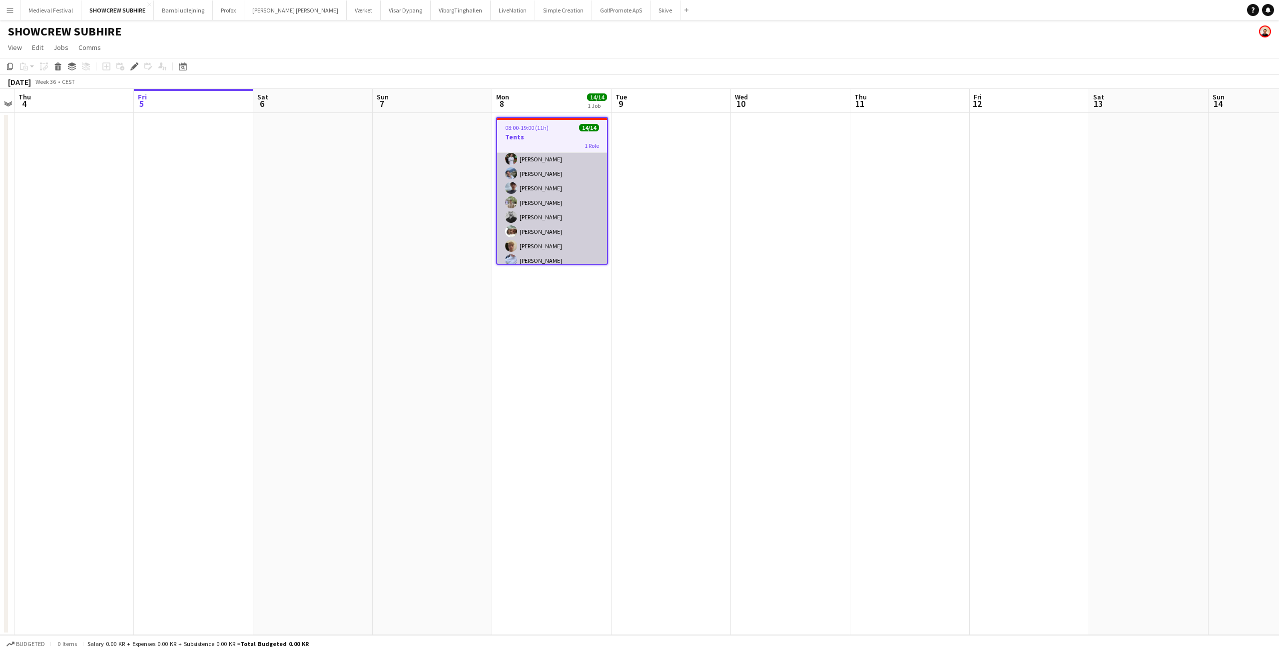
click at [577, 198] on app-card-role "Spoht Crew 14/14 08:00-19:00 (11h) [PERSON_NAME] [PERSON_NAME] [PERSON_NAME] [P…" at bounding box center [552, 215] width 110 height 225
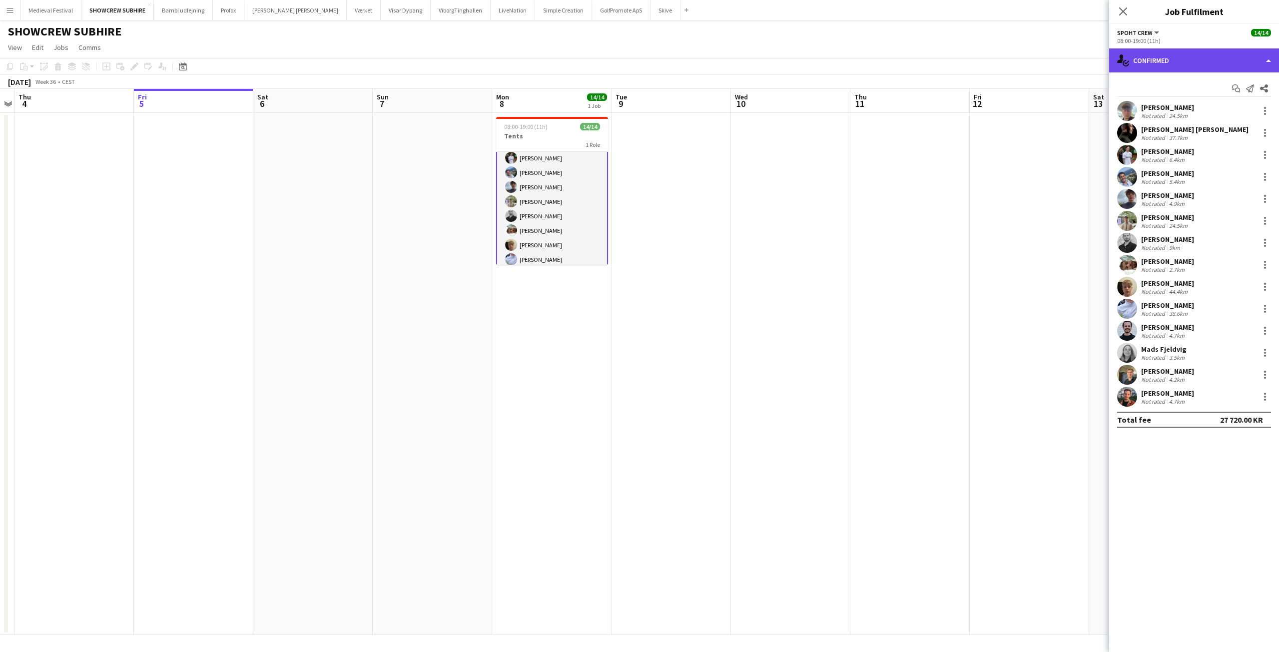
click at [1170, 65] on div "single-neutral-actions-check-2 Confirmed" at bounding box center [1194, 60] width 170 height 24
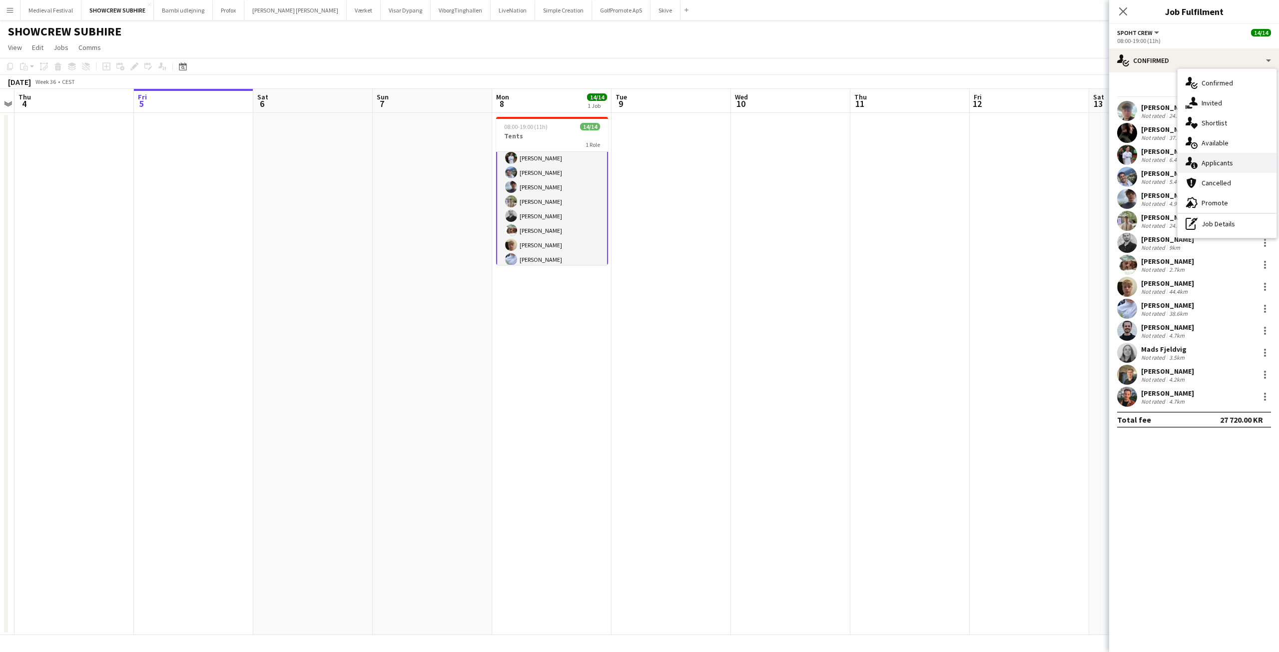
click at [1207, 158] on span "Applicants" at bounding box center [1216, 162] width 31 height 9
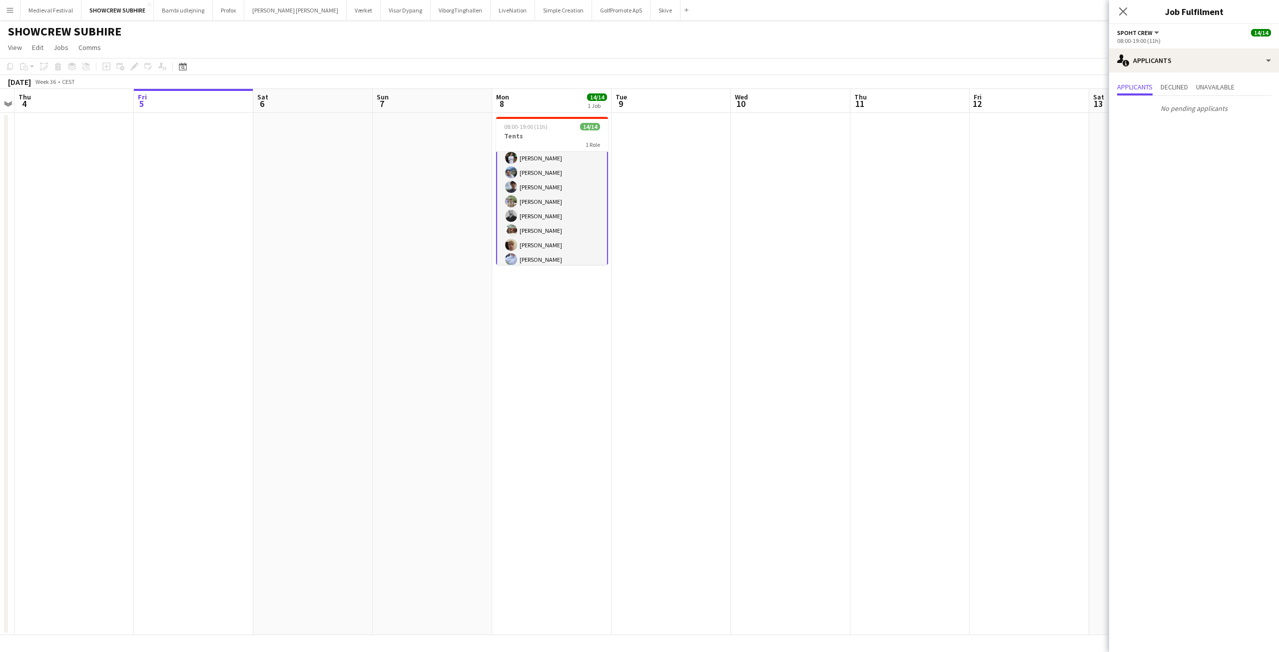
click at [559, 179] on app-card-role "Spoht Crew 14/14 08:00-19:00 (11h) Andreas Eberlin Lili Gheorghe Enache Marco T…" at bounding box center [552, 214] width 112 height 227
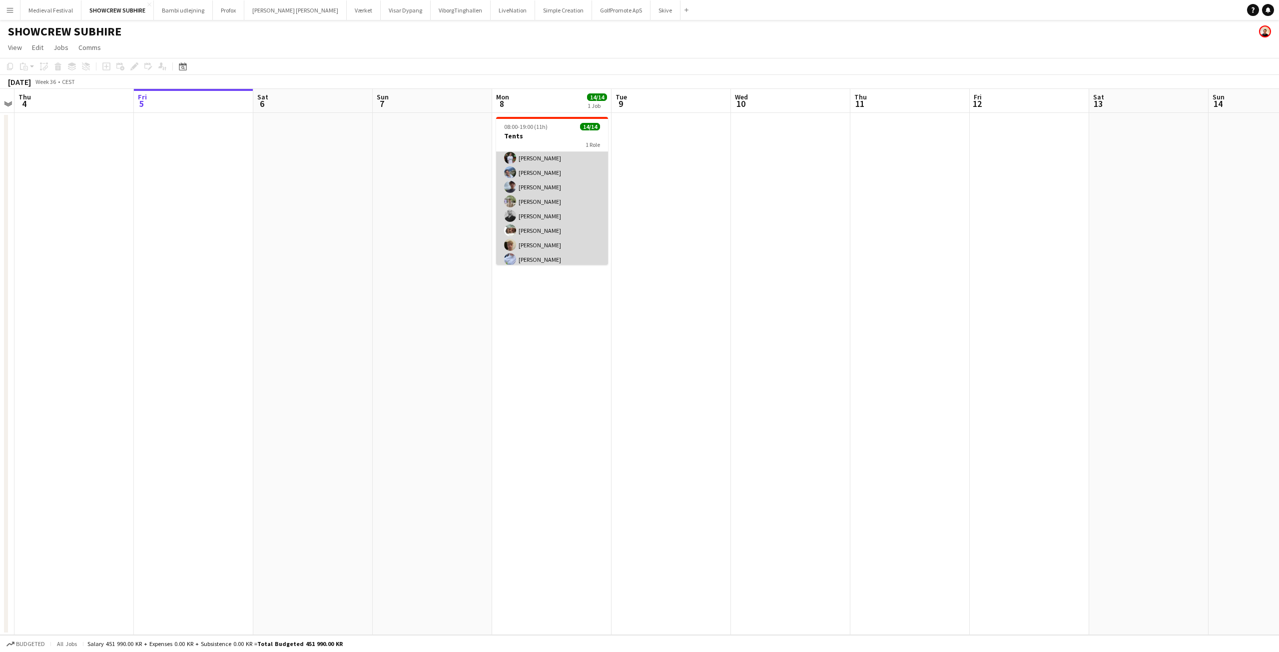
click at [559, 179] on app-card-role "Spoht Crew 14/14 08:00-19:00 (11h) Andreas Eberlin Lili Gheorghe Enache Marco T…" at bounding box center [552, 214] width 112 height 225
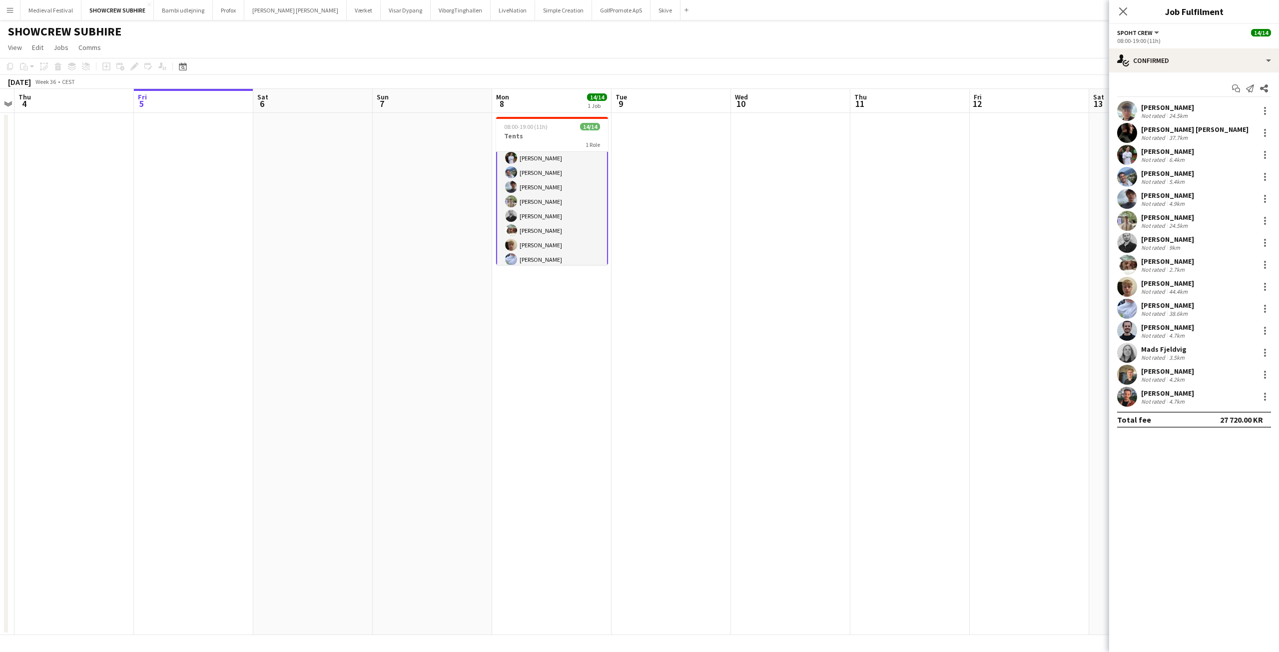
scroll to position [0, 0]
click at [1173, 62] on div "single-neutral-actions-check-2 Confirmed" at bounding box center [1194, 60] width 170 height 24
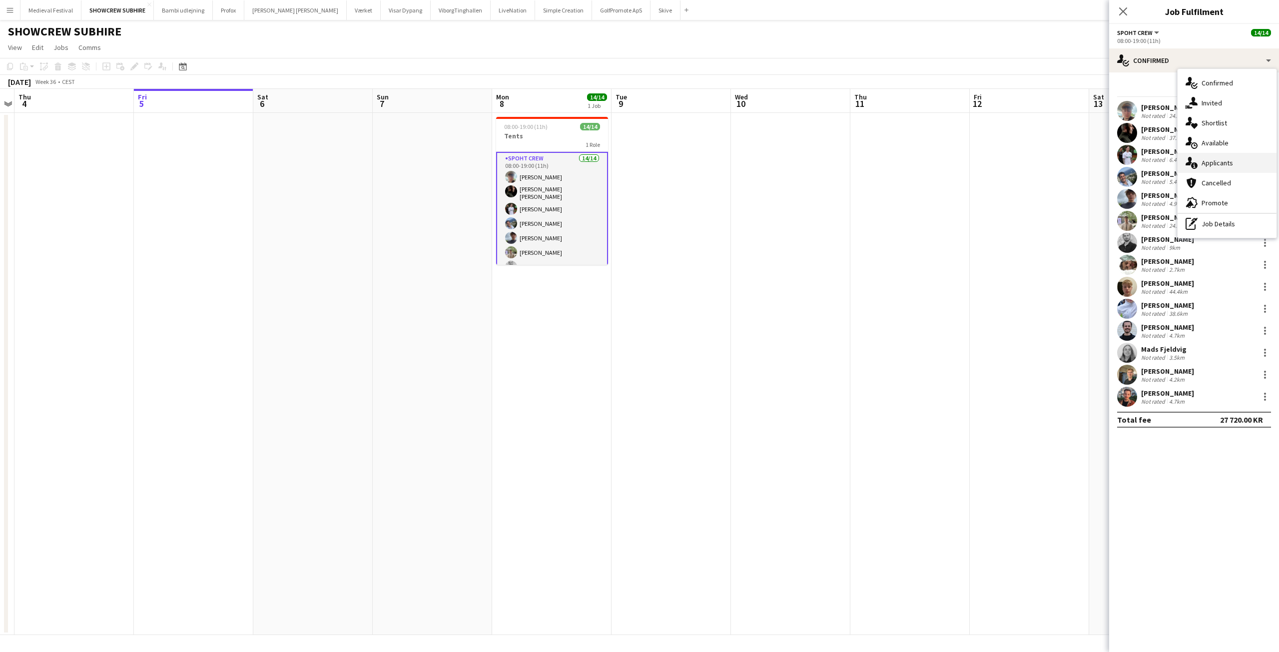
click at [1214, 158] on span "Applicants" at bounding box center [1216, 162] width 31 height 9
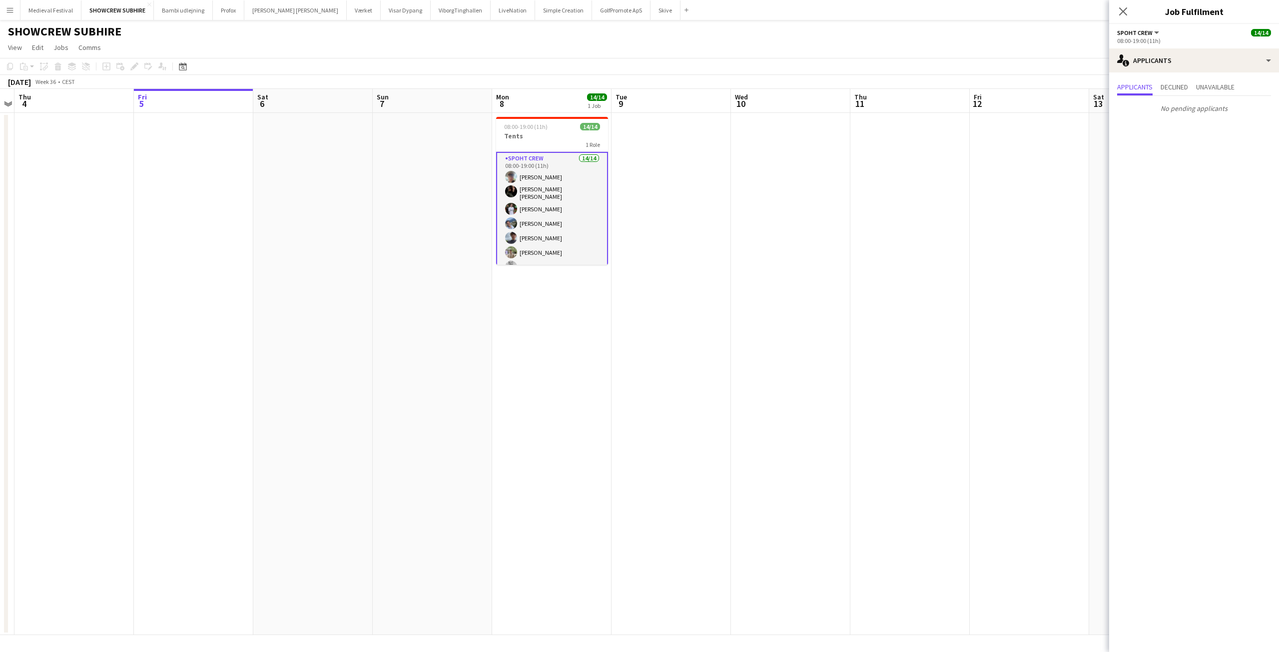
click at [710, 181] on app-date-cell at bounding box center [670, 374] width 119 height 522
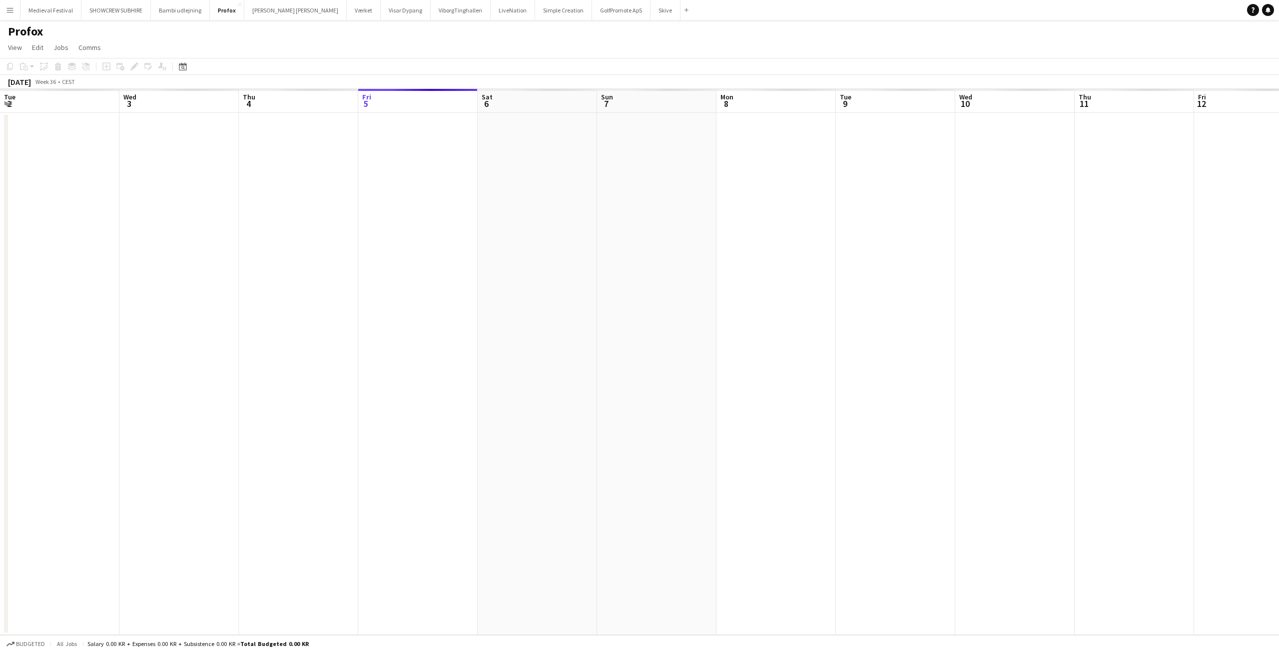
scroll to position [0, 344]
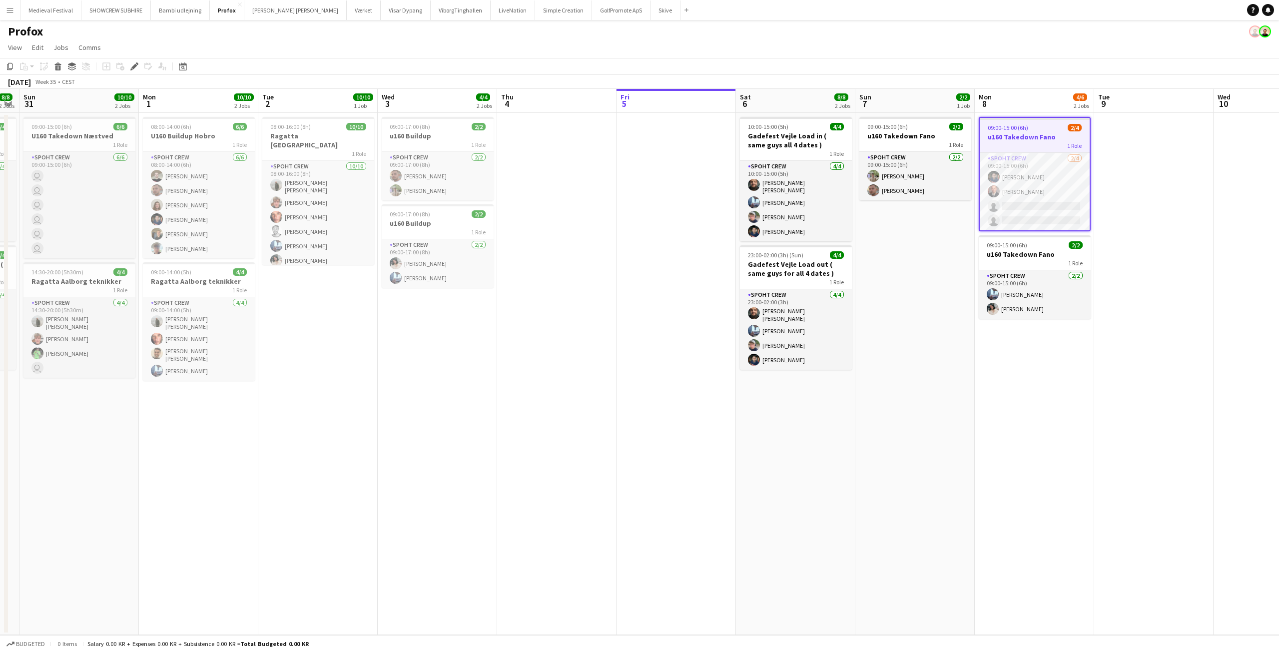
drag, startPoint x: 255, startPoint y: 228, endPoint x: 883, endPoint y: 292, distance: 630.5
click at [883, 292] on app-calendar-viewport "Fri 29 Sat 30 8/8 2 Jobs Sun 31 10/10 2 Jobs Mon 1 10/10 2 Jobs Tue 2 10/10 1 J…" at bounding box center [639, 362] width 1279 height 546
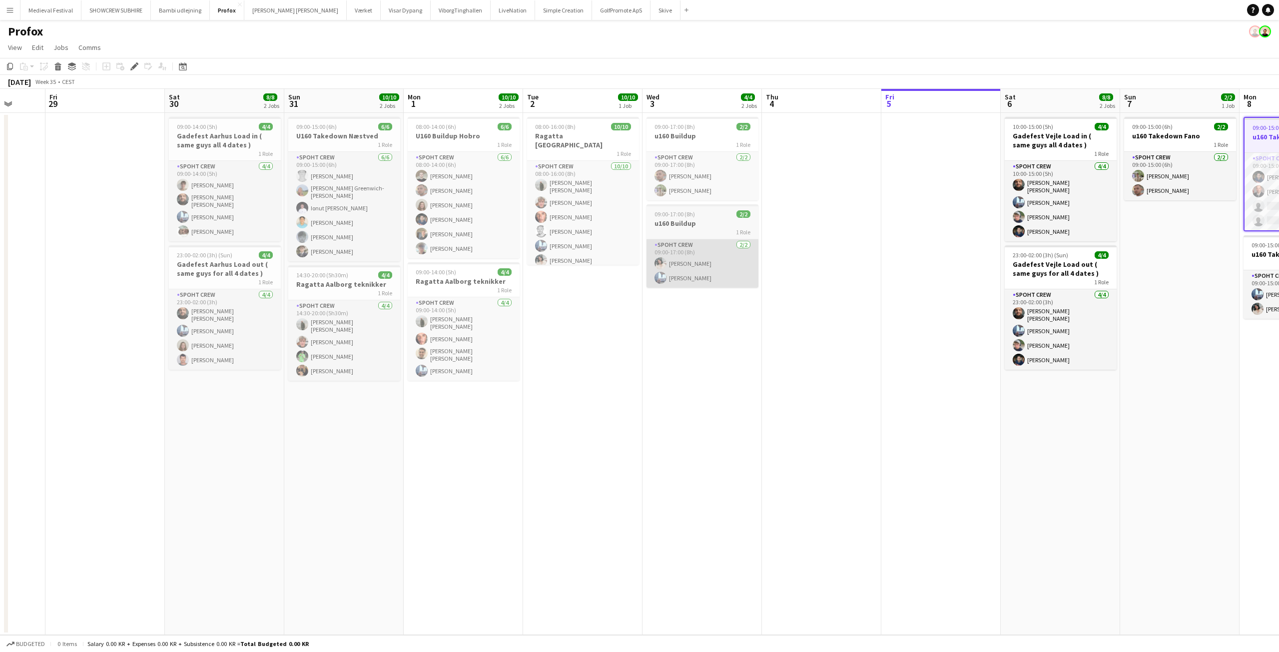
scroll to position [0, 313]
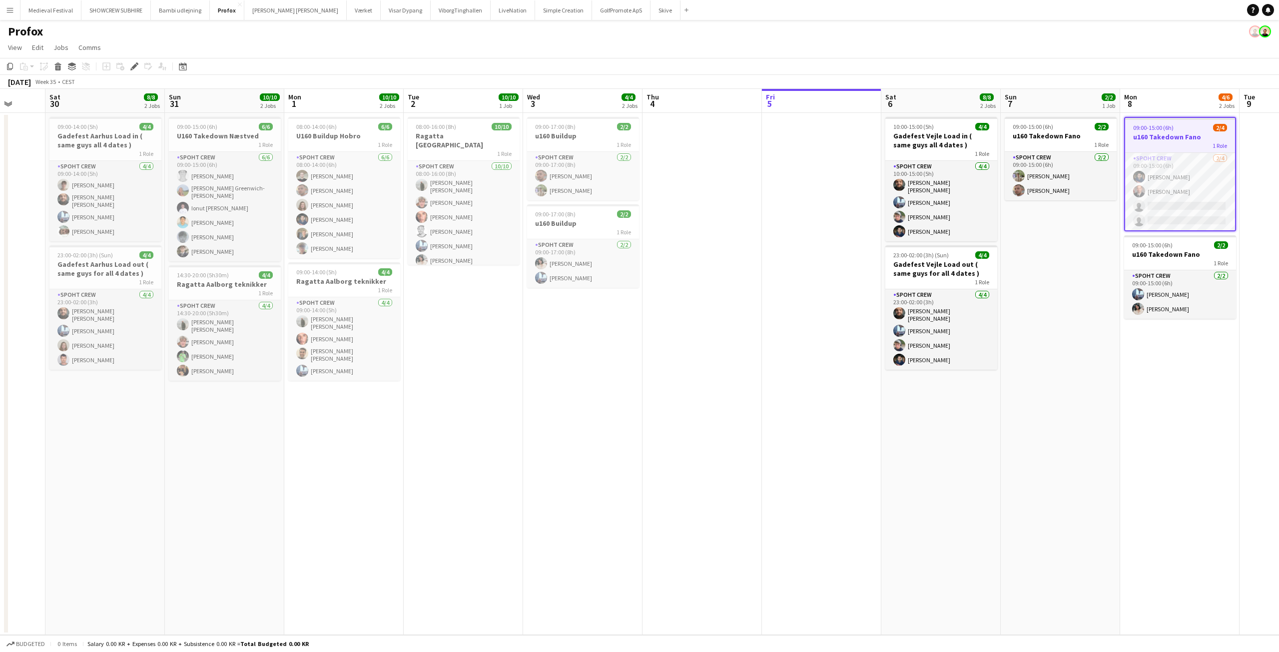
drag, startPoint x: 526, startPoint y: 345, endPoint x: 855, endPoint y: 373, distance: 329.9
click at [855, 373] on app-calendar-viewport "Wed 27 7/8 2 Jobs Thu 28 Fri 29 Sat 30 8/8 2 Jobs Sun 31 10/10 2 Jobs Mon 1 10/…" at bounding box center [639, 362] width 1279 height 546
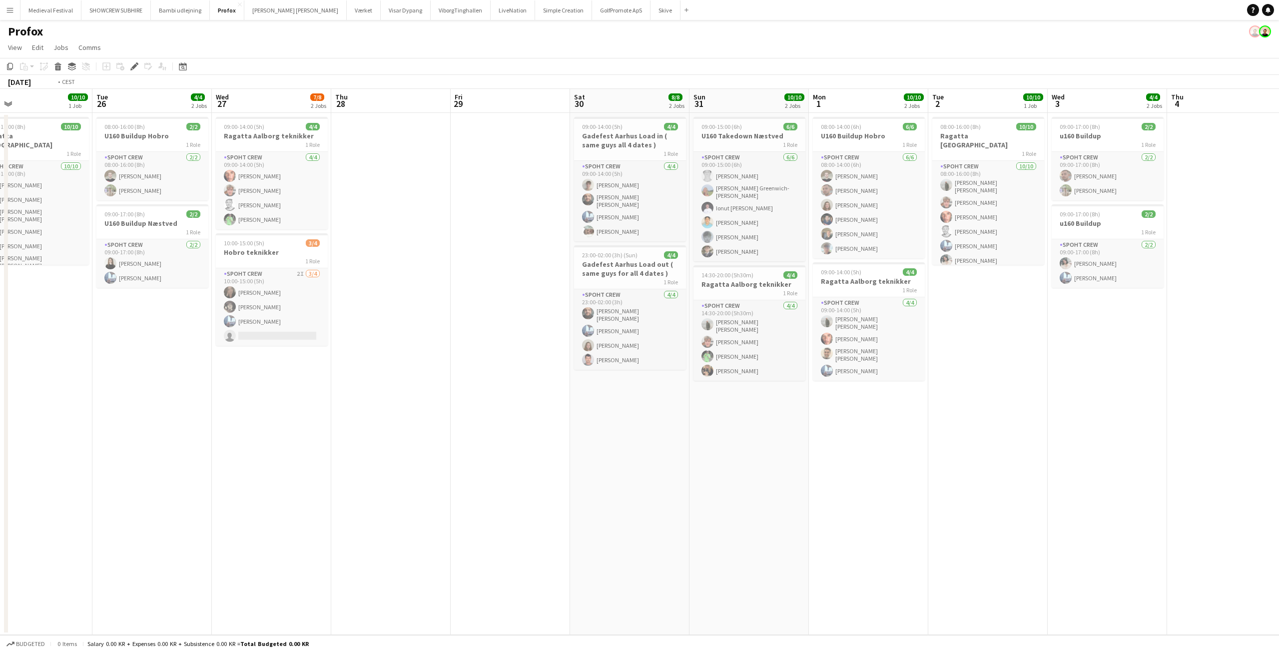
drag, startPoint x: 444, startPoint y: 308, endPoint x: 827, endPoint y: 343, distance: 384.7
click at [814, 343] on app-calendar-viewport "Sat 23 Sun 24 4/4 1 Job Mon 25 10/10 1 Job Tue 26 4/4 2 Jobs Wed 27 7/8 2 Jobs …" at bounding box center [639, 362] width 1279 height 546
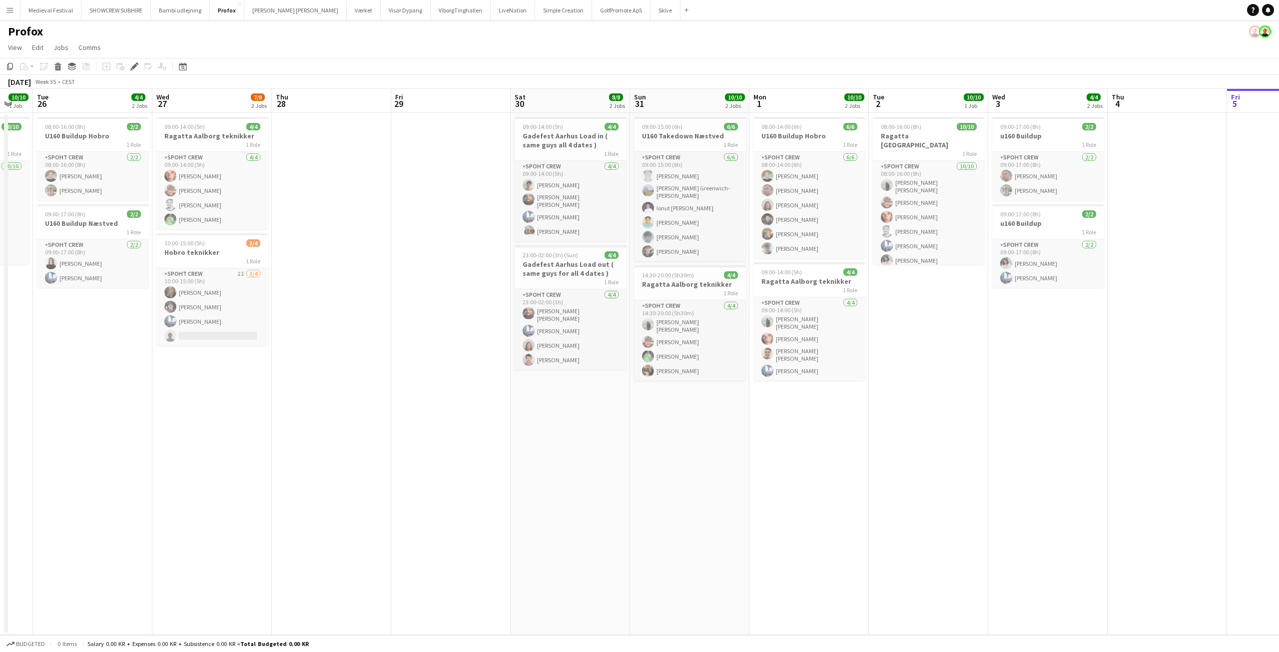
drag, startPoint x: 993, startPoint y: 384, endPoint x: 658, endPoint y: 383, distance: 335.1
click at [659, 383] on app-calendar-viewport "Sat 23 4/4 2 Jobs Sun 24 4/4 1 Job Mon 25 10/10 1 Job Tue 26 4/4 2 Jobs Wed 27 …" at bounding box center [639, 362] width 1279 height 546
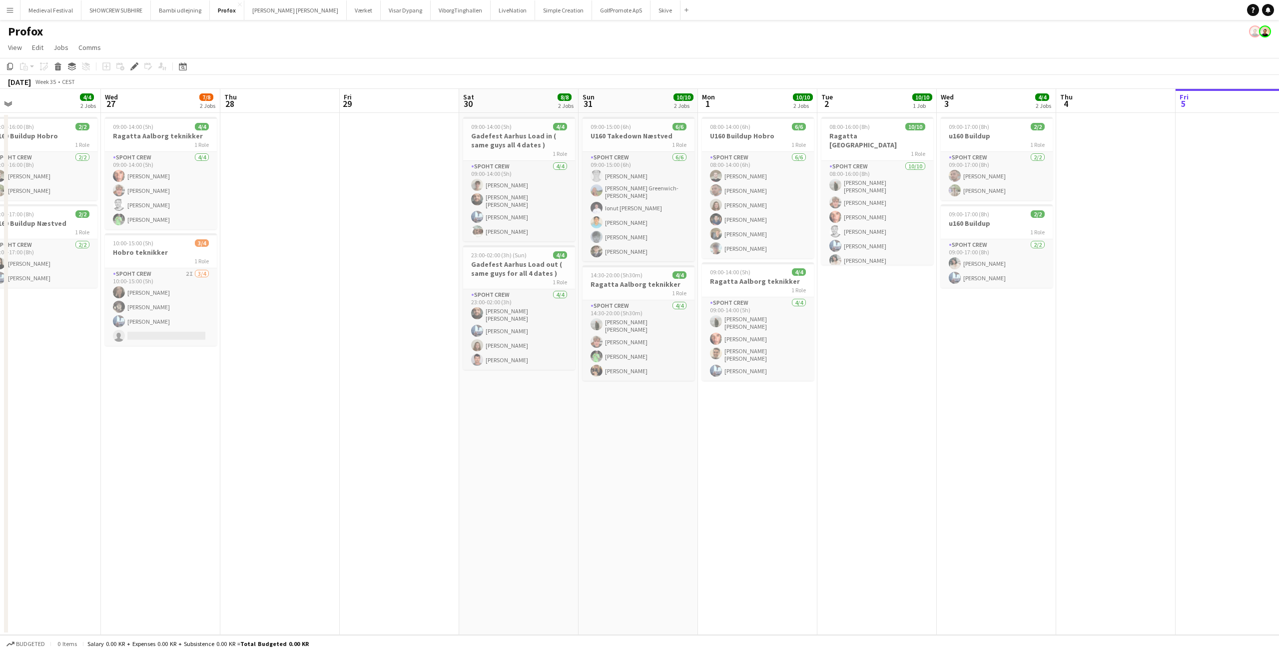
drag, startPoint x: 1039, startPoint y: 413, endPoint x: 690, endPoint y: 417, distance: 349.1
click at [684, 418] on app-calendar-viewport "Sat 23 4/4 2 Jobs Sun 24 4/4 1 Job Mon 25 10/10 1 Job Tue 26 4/4 2 Jobs Wed 27 …" at bounding box center [639, 362] width 1279 height 546
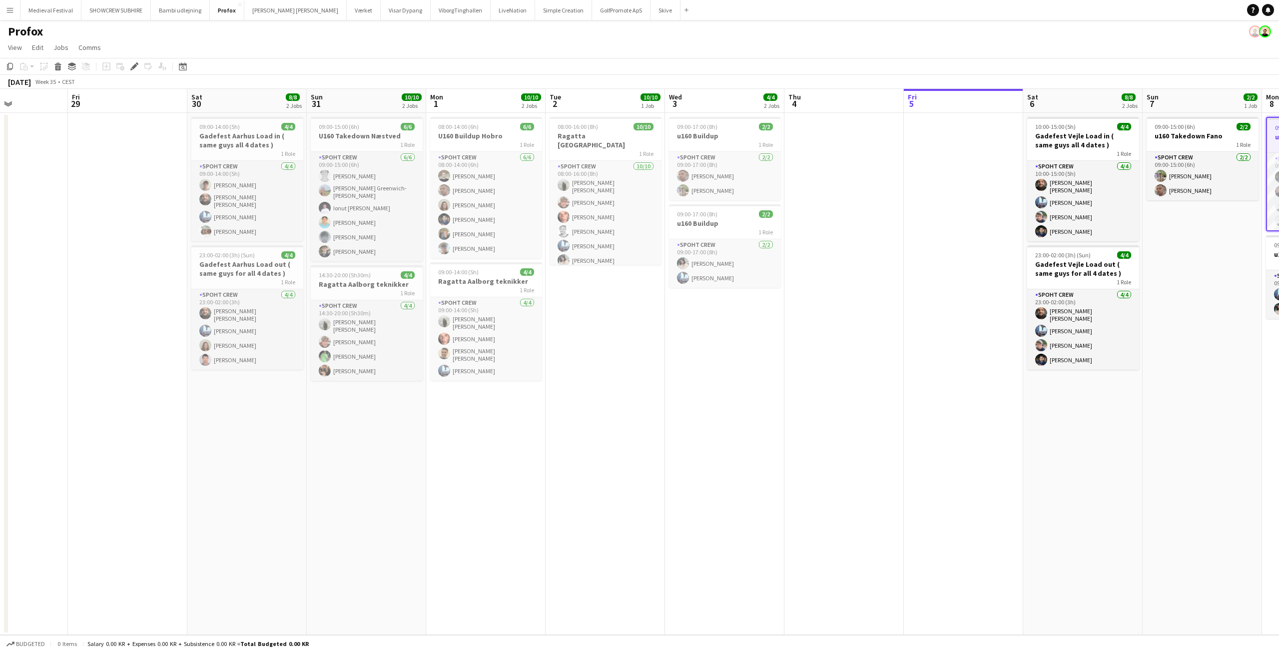
drag, startPoint x: 871, startPoint y: 391, endPoint x: 545, endPoint y: 388, distance: 326.1
click at [546, 389] on app-calendar-viewport "Tue 26 4/4 2 Jobs Wed 27 7/8 2 Jobs Thu 28 Fri 29 Sat 30 8/8 2 Jobs Sun 31 10/1…" at bounding box center [639, 362] width 1279 height 546
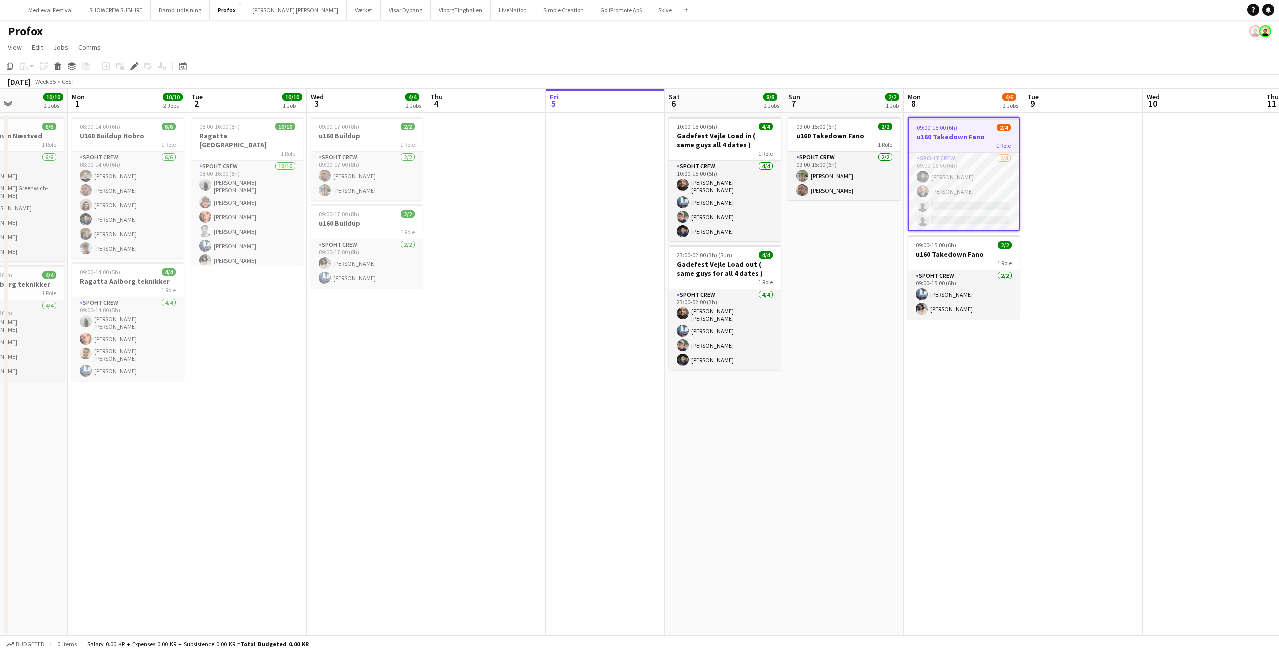
scroll to position [0, 295]
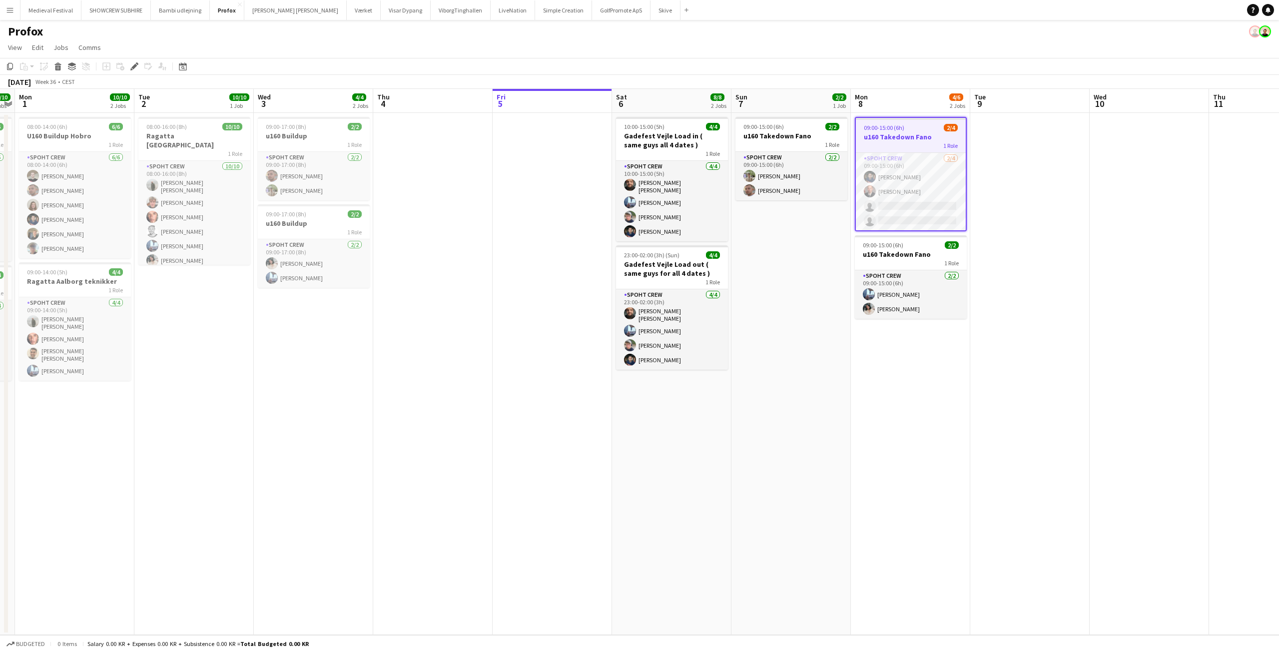
drag, startPoint x: 841, startPoint y: 285, endPoint x: 671, endPoint y: 289, distance: 170.4
click at [671, 289] on app-calendar-viewport "Fri 29 Sat 30 8/8 2 Jobs Sun 31 10/10 2 Jobs Mon 1 10/10 2 Jobs Tue 2 10/10 1 J…" at bounding box center [639, 362] width 1279 height 546
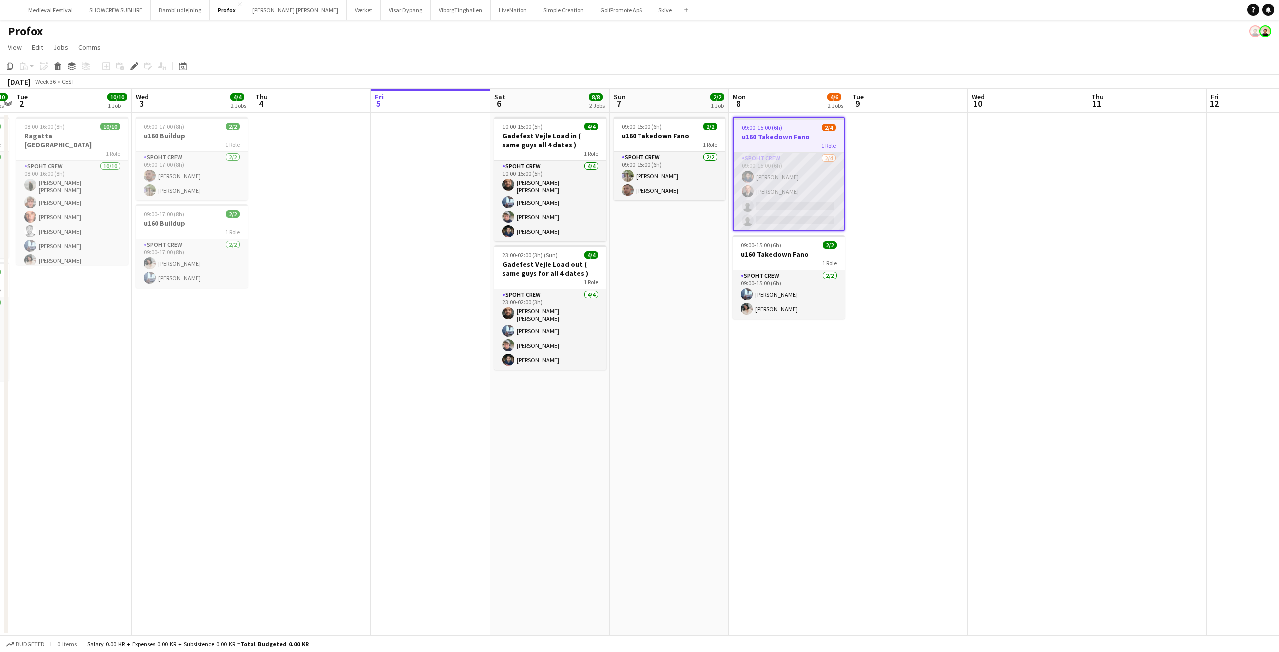
click at [800, 191] on app-card-role "Spoht Crew [DATE] 09:00-15:00 (6h) [PERSON_NAME] single-neutral-actions single-…" at bounding box center [789, 191] width 110 height 77
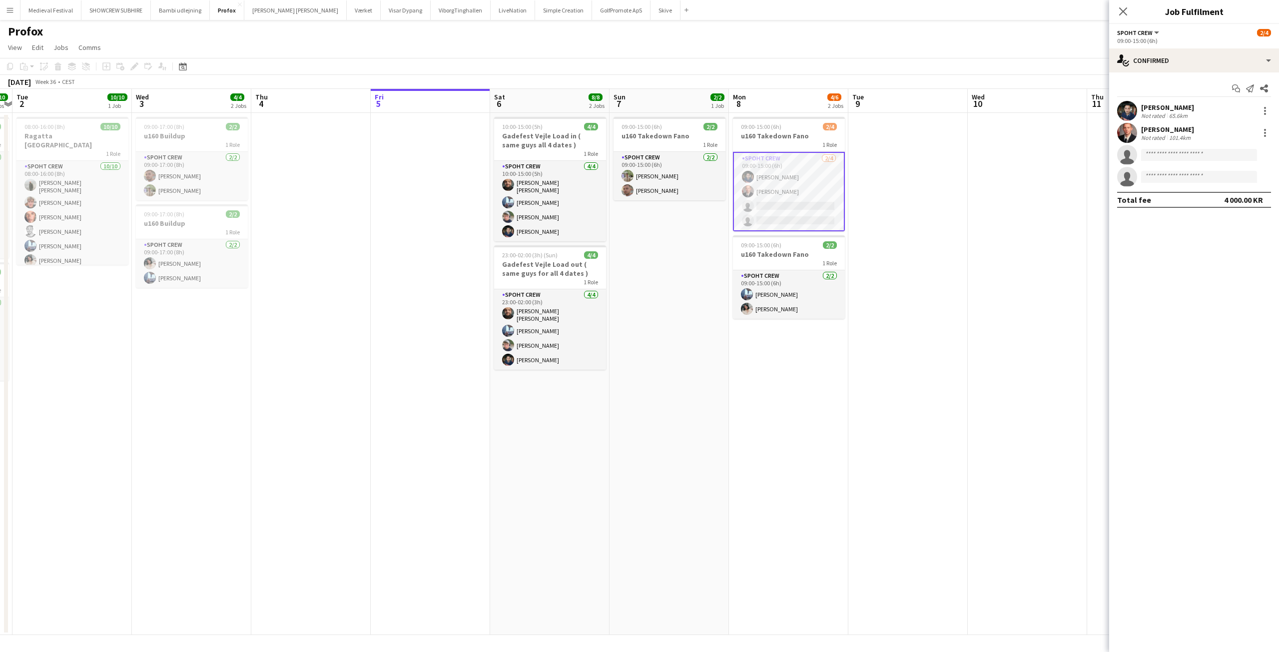
click at [1129, 115] on app-user-avatar at bounding box center [1127, 111] width 20 height 20
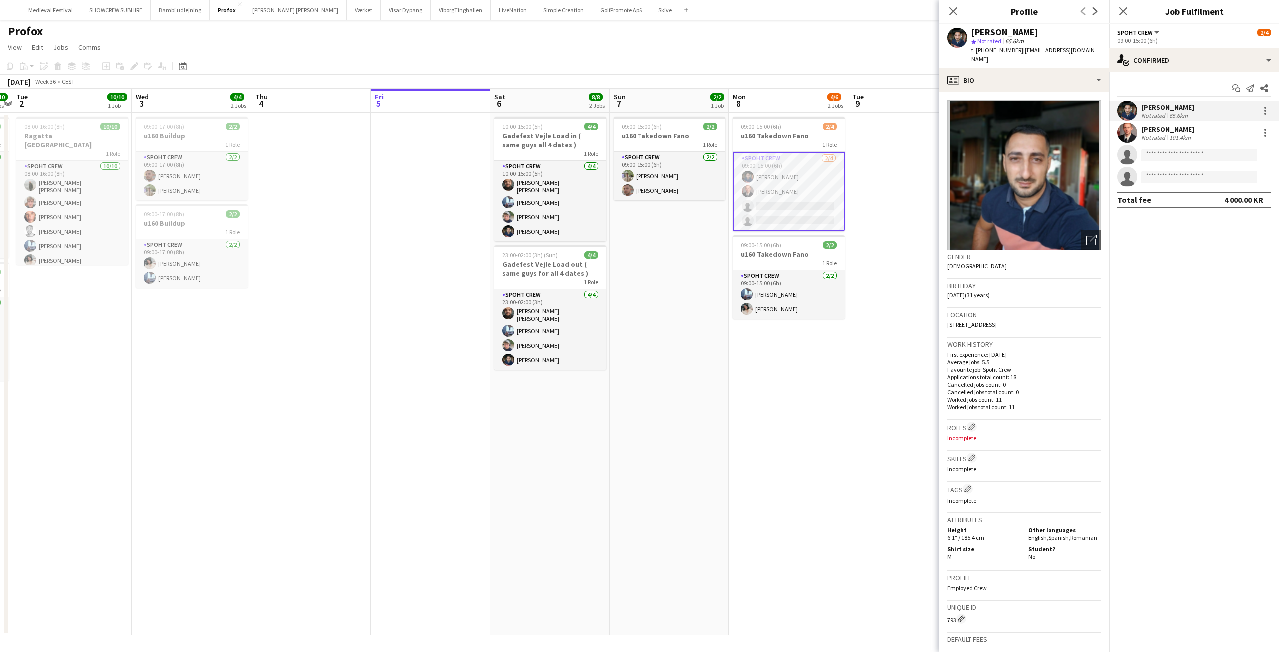
click at [1145, 129] on div "[PERSON_NAME]" at bounding box center [1167, 129] width 53 height 9
